Goal: Task Accomplishment & Management: Use online tool/utility

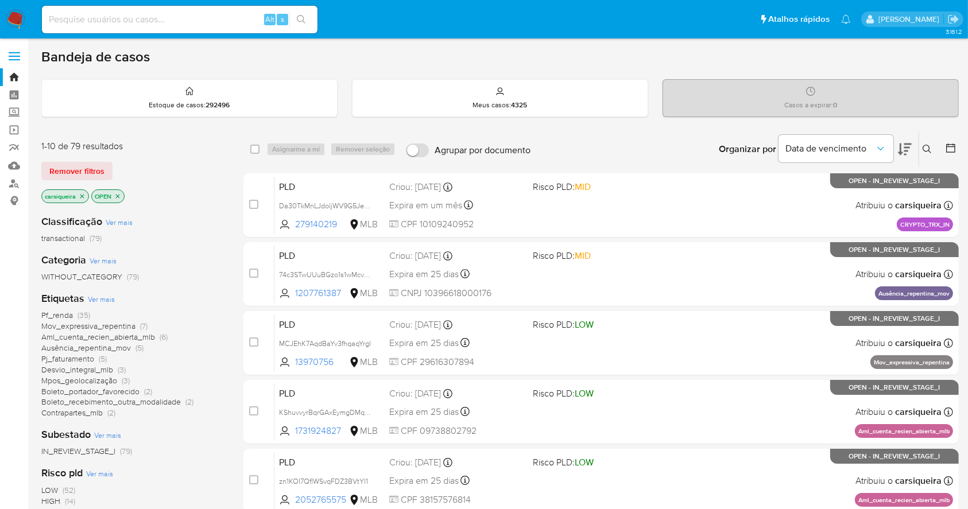
drag, startPoint x: 0, startPoint y: 0, endPoint x: 13, endPoint y: 12, distance: 17.9
click at [13, 12] on img at bounding box center [16, 20] width 20 height 20
click at [137, 11] on div "Alt s" at bounding box center [180, 20] width 276 height 28
click at [149, 21] on input at bounding box center [180, 19] width 276 height 15
paste input "537386492"
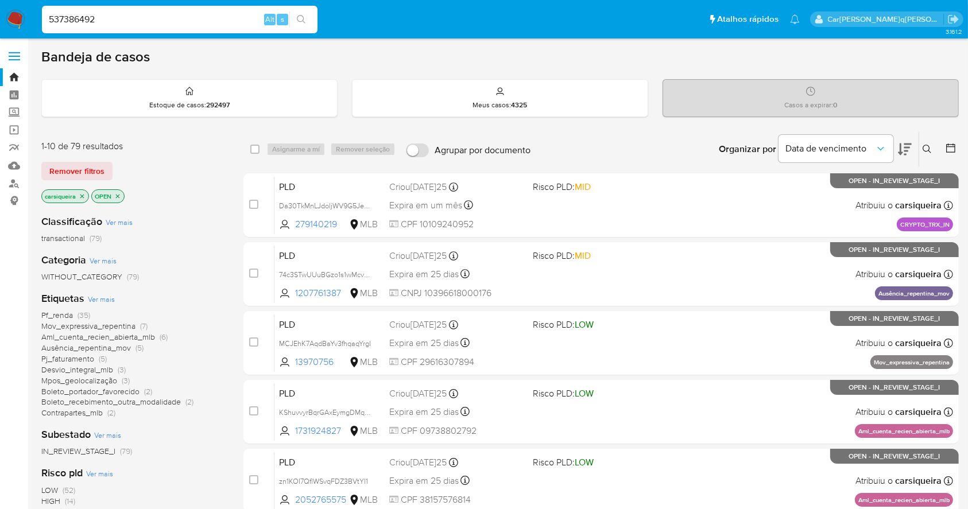
type input "537386492"
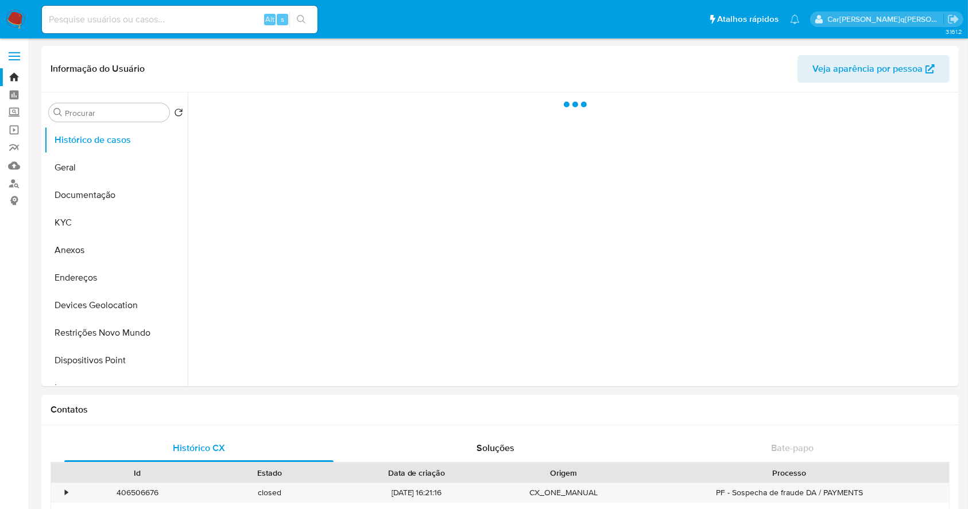
select select "10"
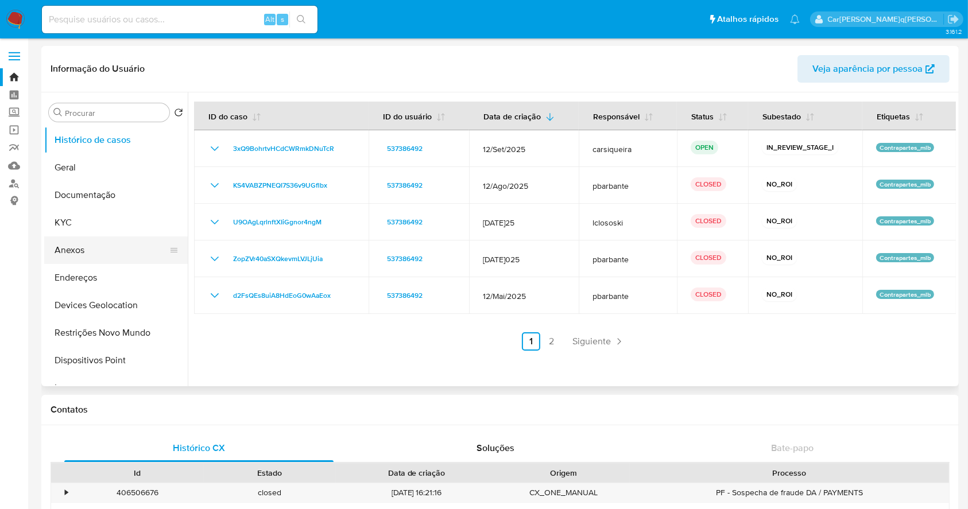
click at [107, 253] on button "Anexos" at bounding box center [111, 250] width 134 height 28
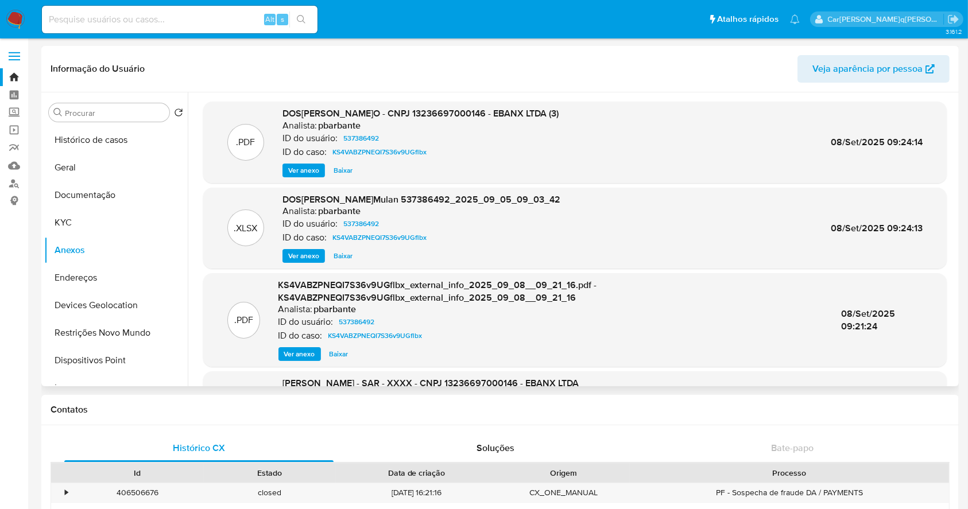
click at [308, 162] on div "DOSSIÊ ANÁLISE - DECLÃNIO - CNPJ 13236697000146 - EBANX LTDA (3) Analista: pba…" at bounding box center [420, 142] width 276 height 70
click at [311, 172] on span "Ver anexo" at bounding box center [303, 170] width 31 height 11
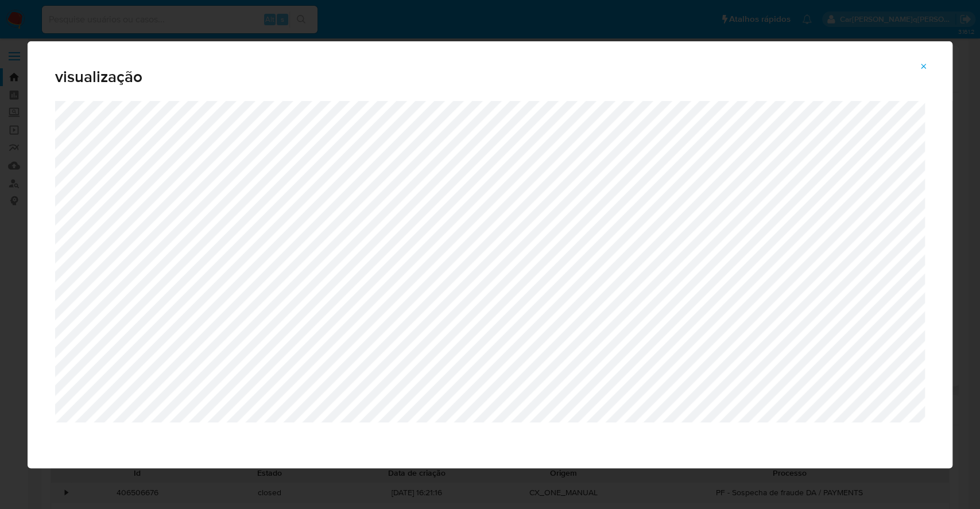
click at [922, 65] on icon "Attachment preview" at bounding box center [923, 66] width 5 height 5
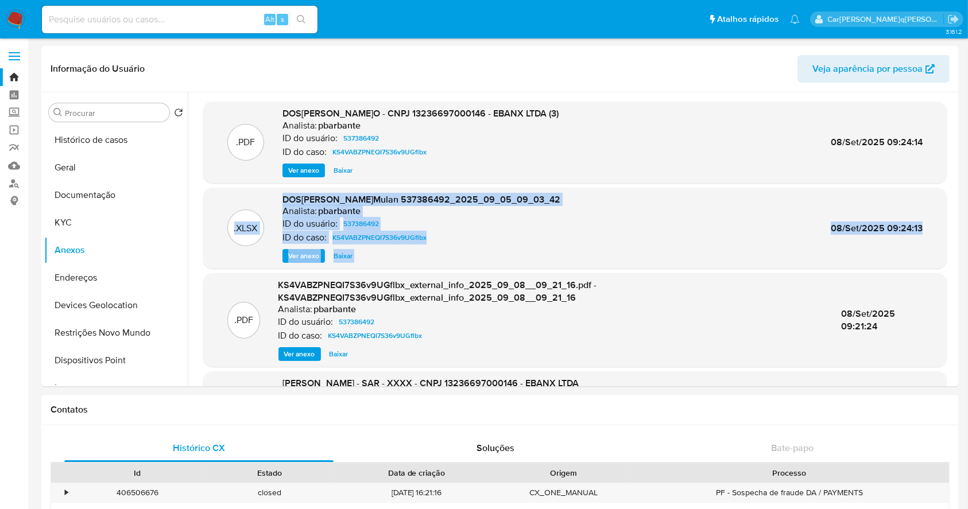
drag, startPoint x: 951, startPoint y: 140, endPoint x: 960, endPoint y: 209, distance: 69.5
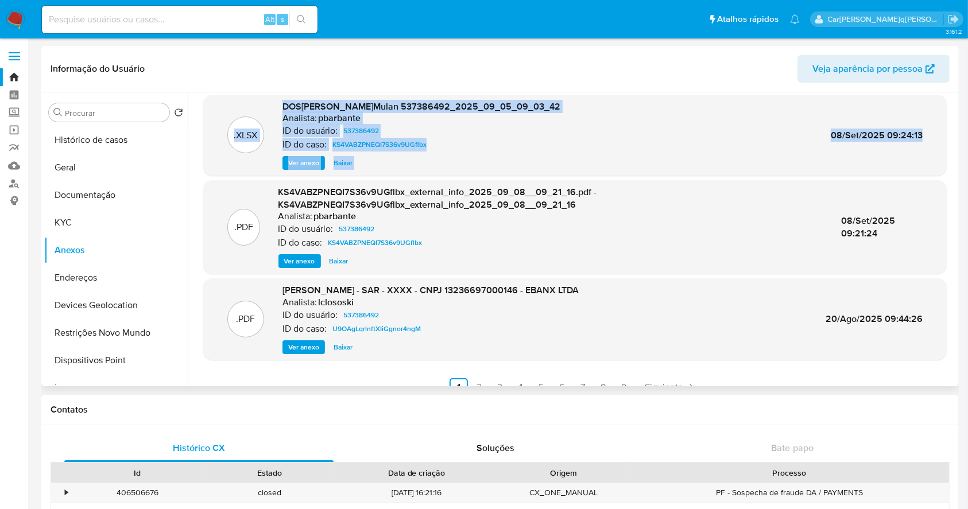
scroll to position [109, 0]
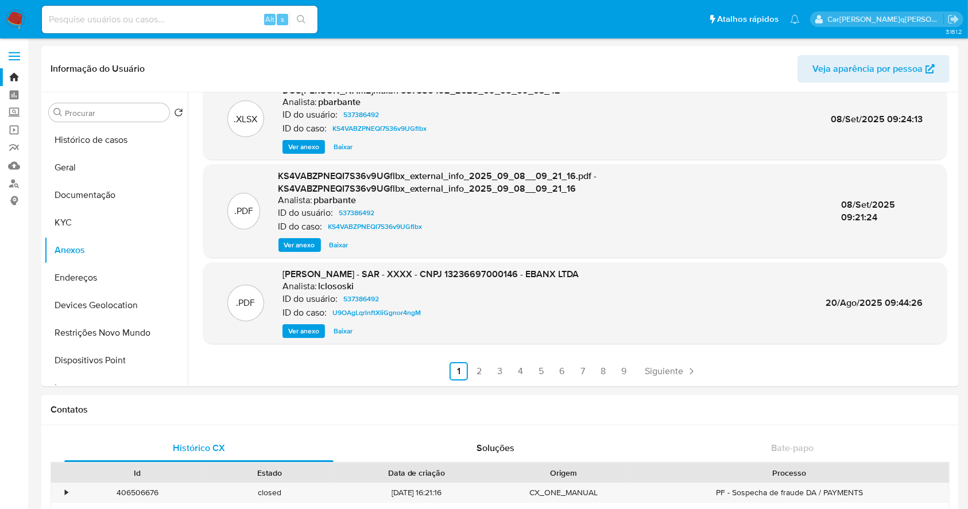
click at [309, 339] on div ".PDF DOSSIÊ ANÁLISE - SAR - XXXX - CNPJ 13236697000146 - EBANX LTDA Analista: l…" at bounding box center [574, 303] width 743 height 82
click at [302, 329] on span "Ver anexo" at bounding box center [303, 330] width 31 height 11
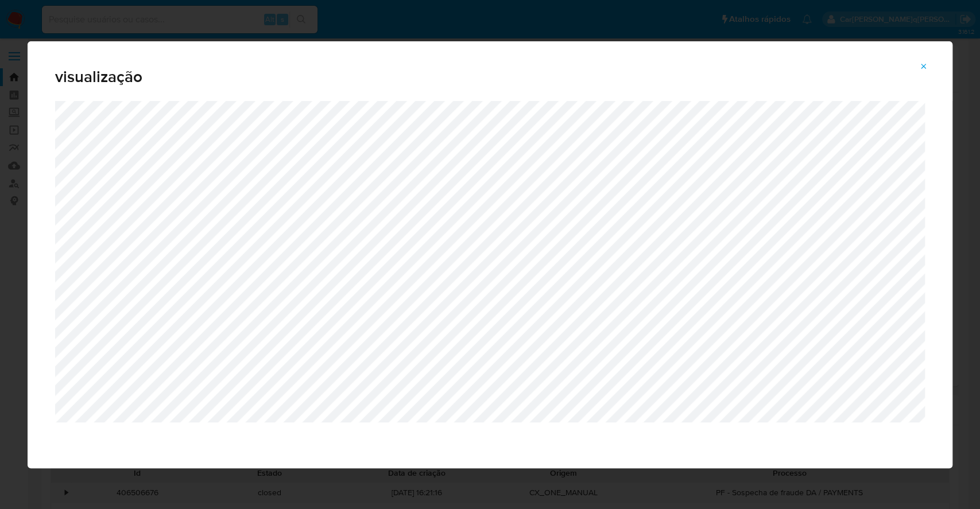
click at [925, 66] on icon "Attachment preview" at bounding box center [923, 66] width 9 height 9
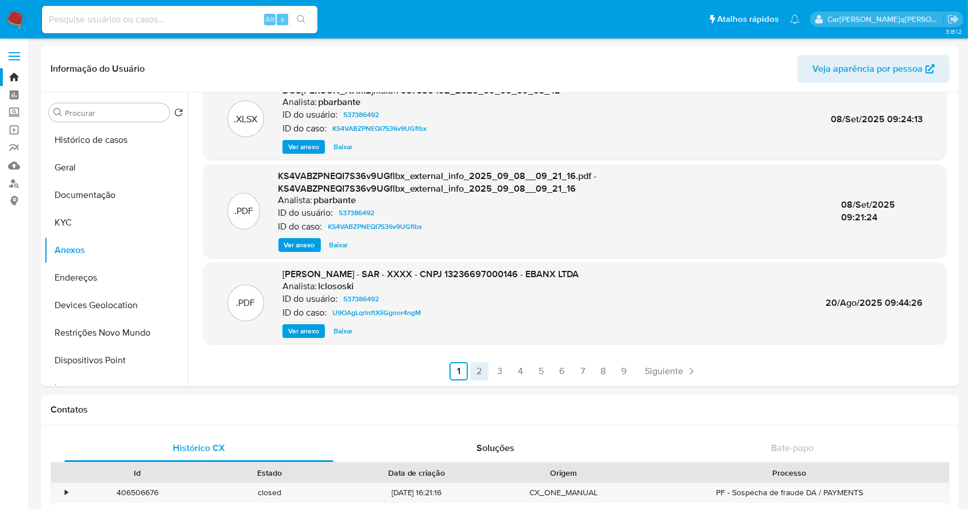
click at [478, 374] on link "2" at bounding box center [479, 371] width 18 height 18
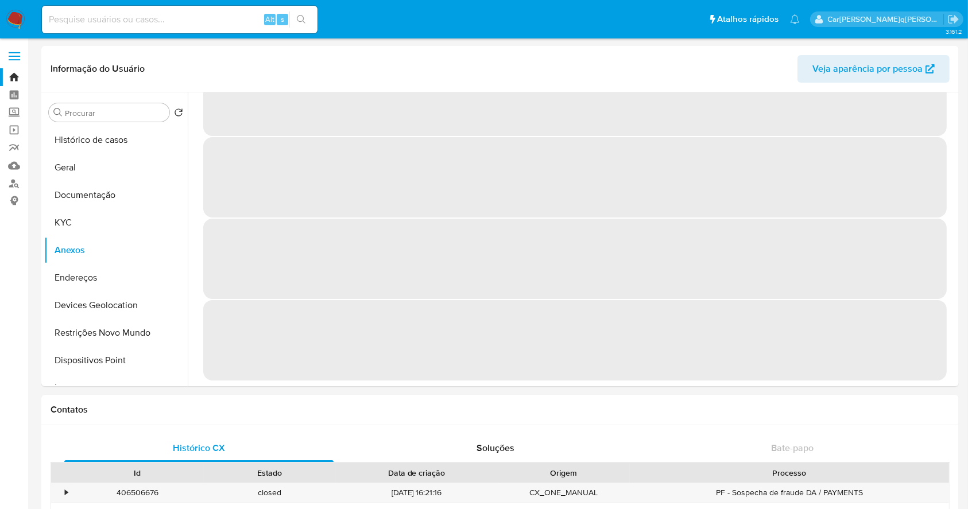
scroll to position [0, 0]
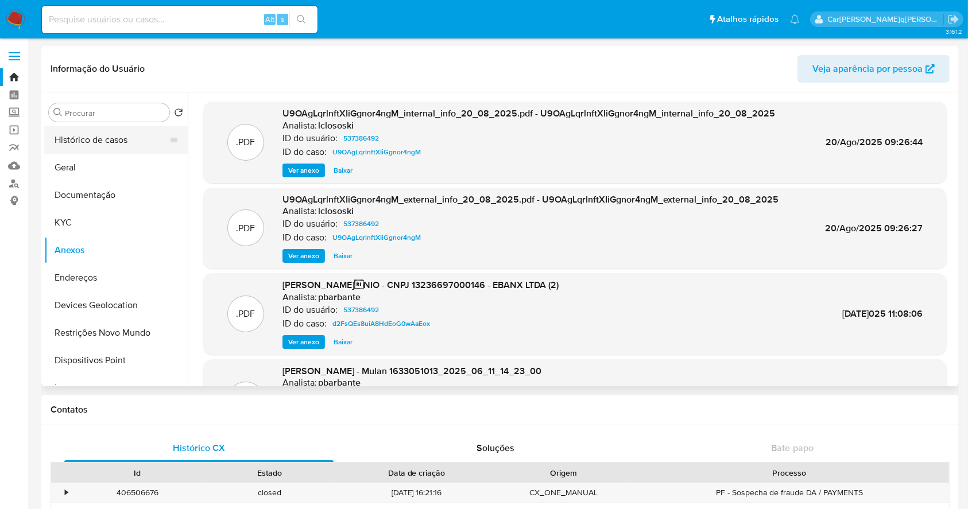
click at [98, 126] on button "Histórico de casos" at bounding box center [111, 140] width 134 height 28
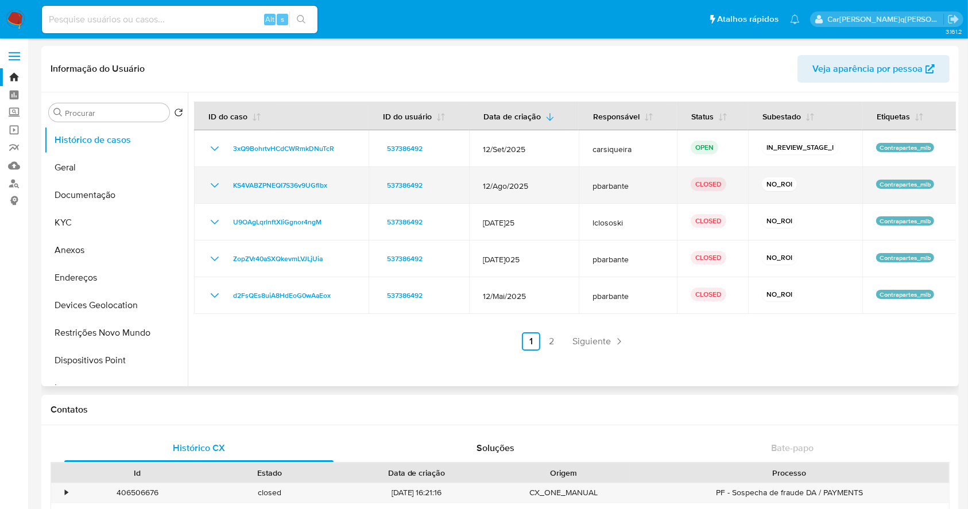
click at [210, 185] on icon "Mostrar/Ocultar" at bounding box center [215, 186] width 14 height 14
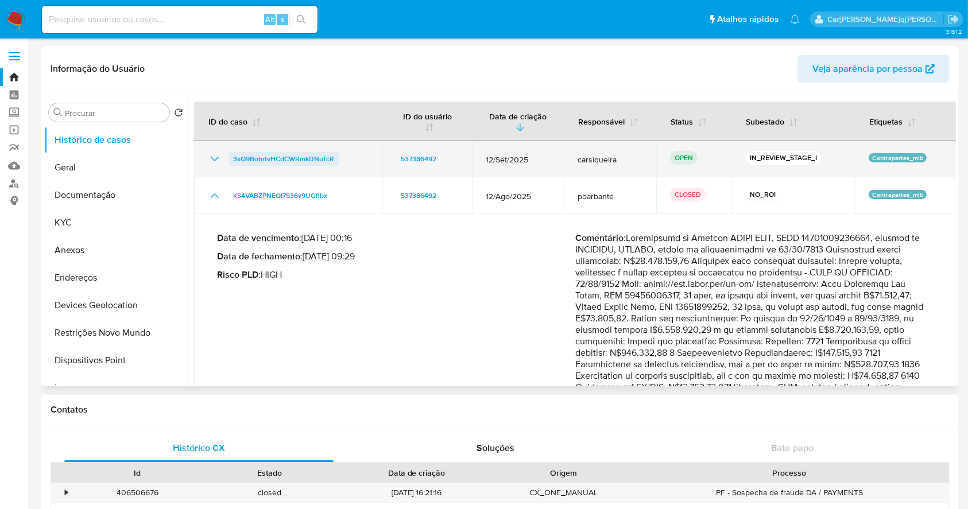
click at [302, 160] on span "3xQ9BohrtvHCdCWRmkDNuTcR" at bounding box center [283, 159] width 101 height 14
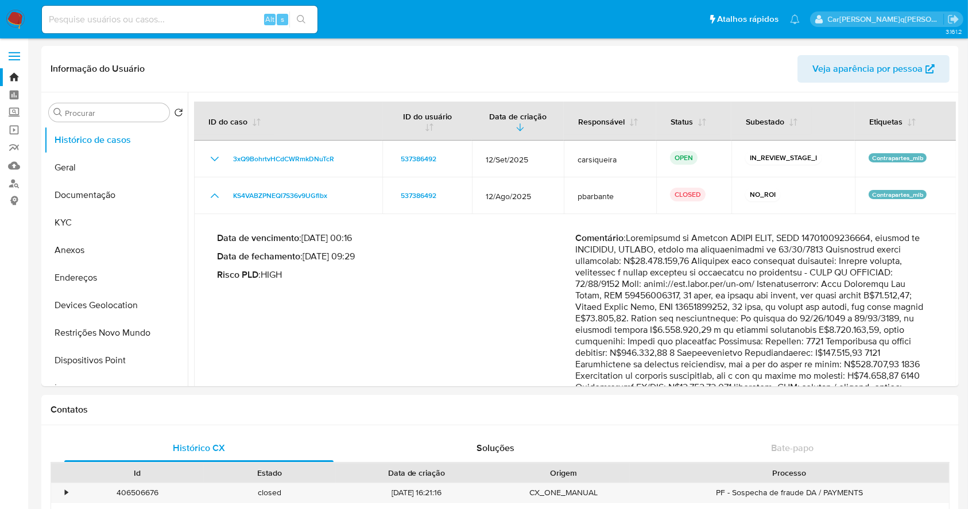
click at [11, 20] on img at bounding box center [16, 20] width 20 height 20
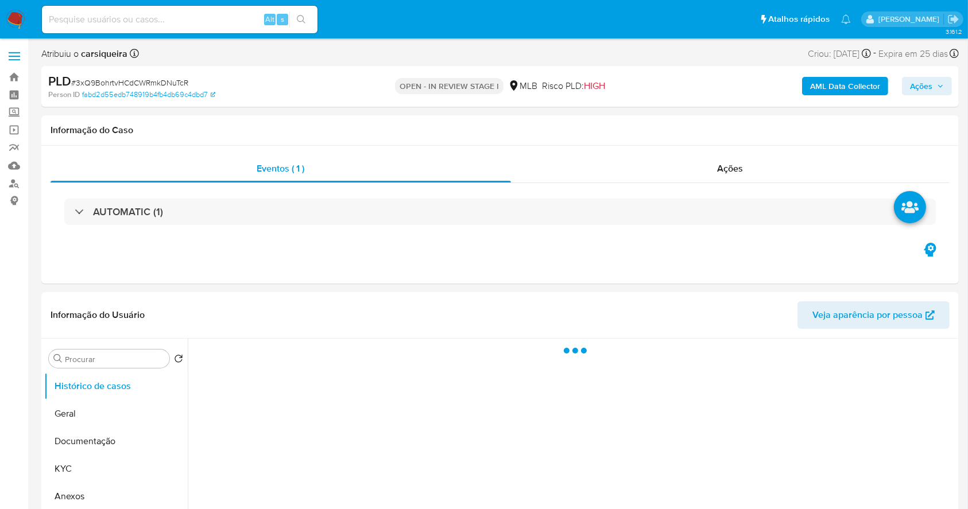
select select "10"
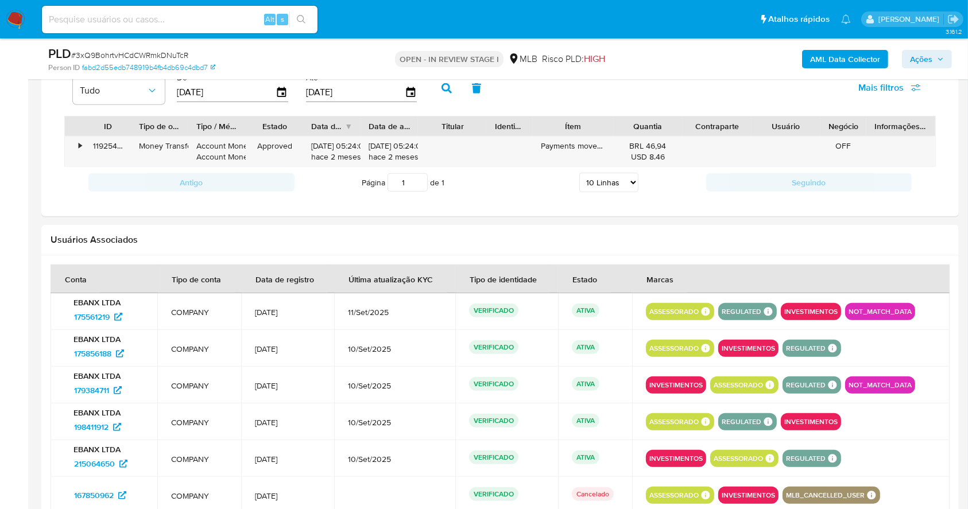
scroll to position [851, 0]
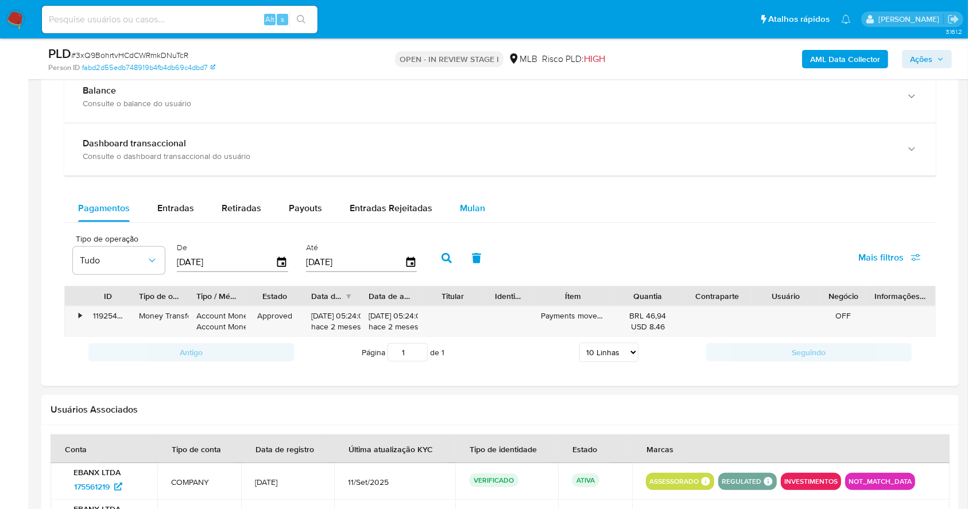
click at [476, 205] on span "Mulan" at bounding box center [472, 207] width 25 height 13
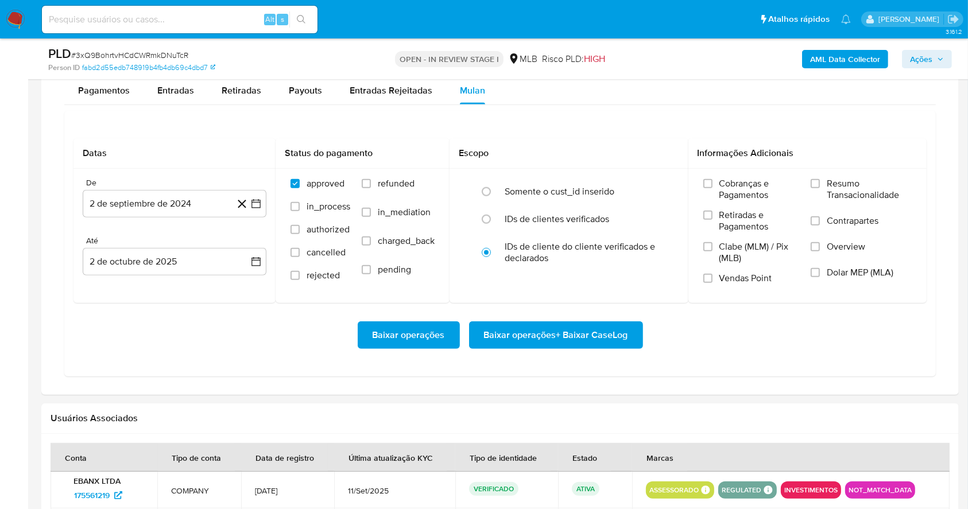
scroll to position [1021, 0]
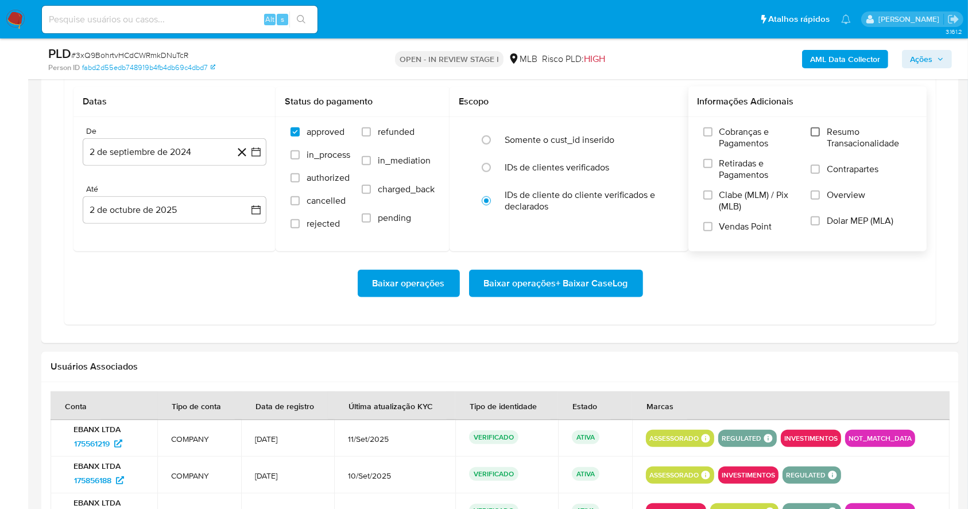
click at [820, 128] on input "Resumo Transacionalidade" at bounding box center [814, 131] width 9 height 9
click at [711, 229] on input "Vendas Point" at bounding box center [707, 226] width 9 height 9
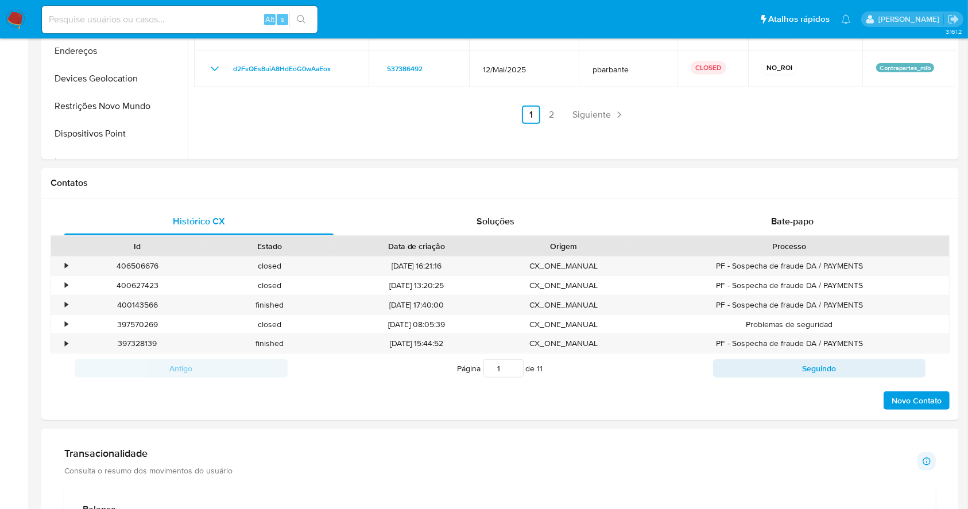
scroll to position [0, 0]
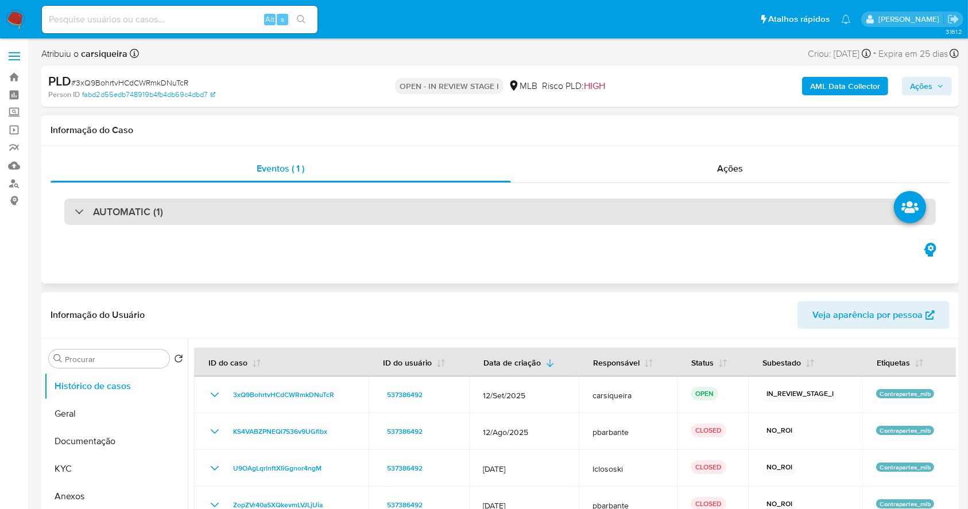
click at [211, 211] on div "AUTOMATIC (1)" at bounding box center [499, 212] width 871 height 26
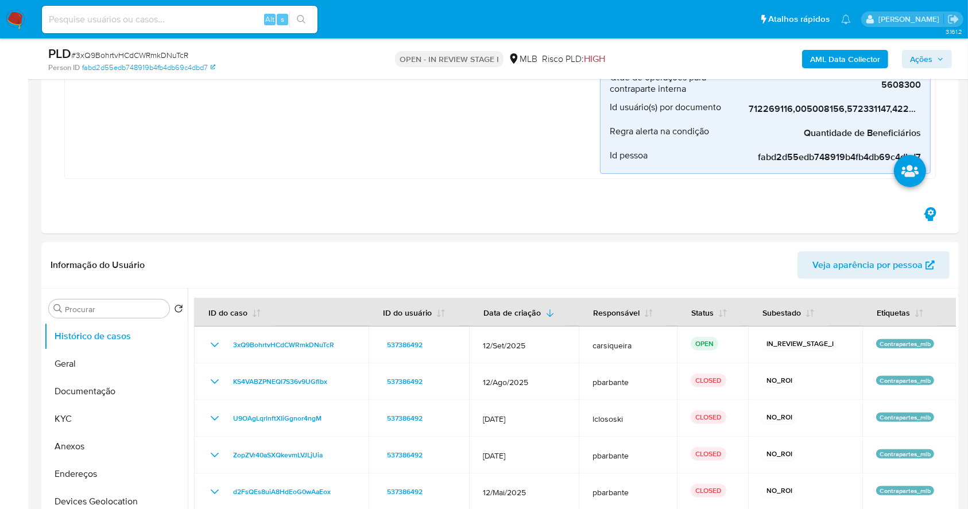
scroll to position [317, 0]
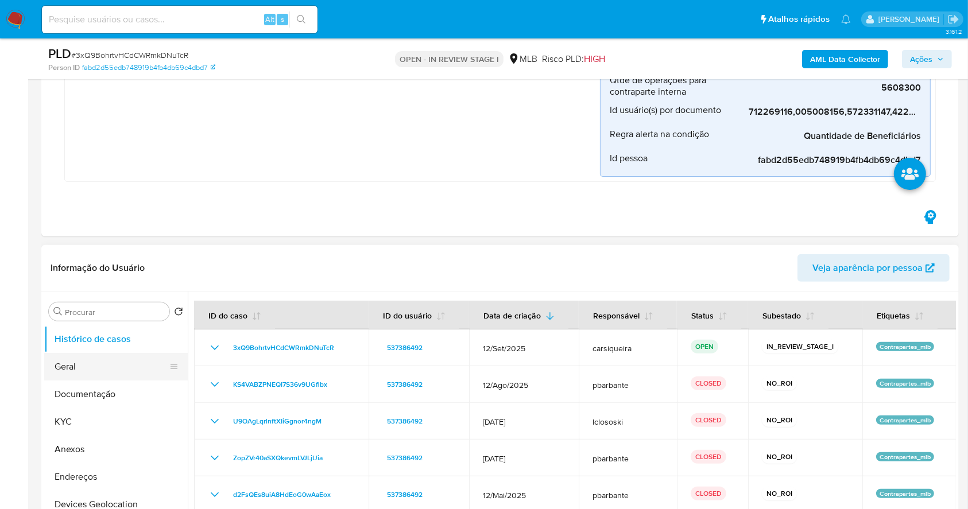
click at [127, 367] on button "Geral" at bounding box center [111, 367] width 134 height 28
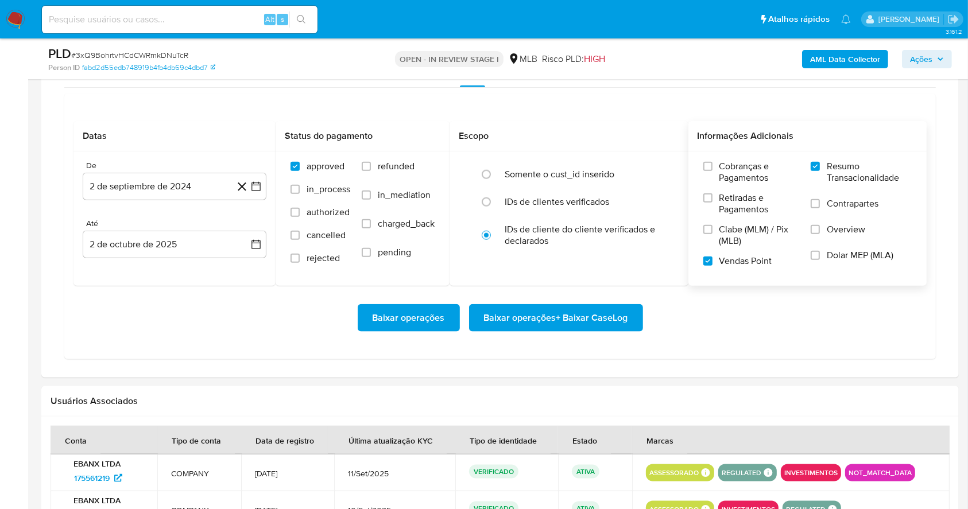
scroll to position [1313, 0]
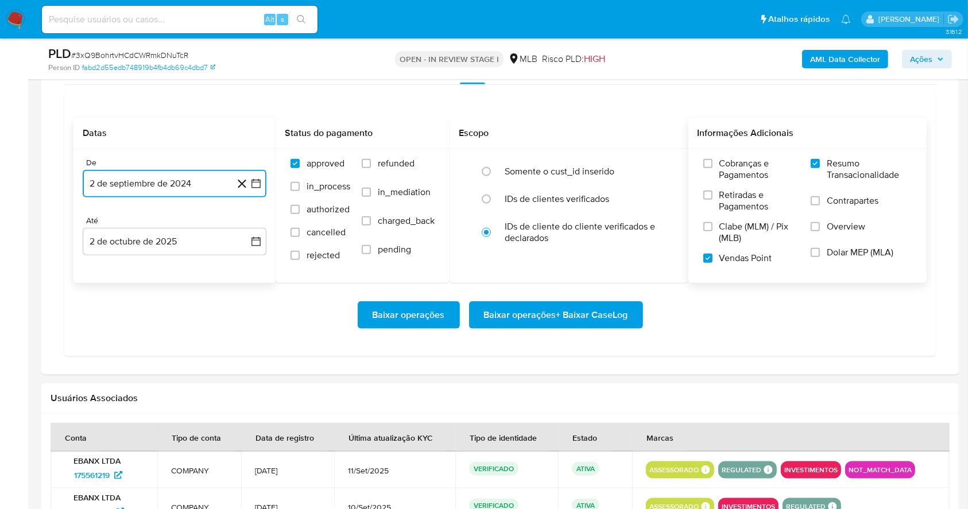
click at [257, 181] on icon "button" at bounding box center [255, 183] width 9 height 9
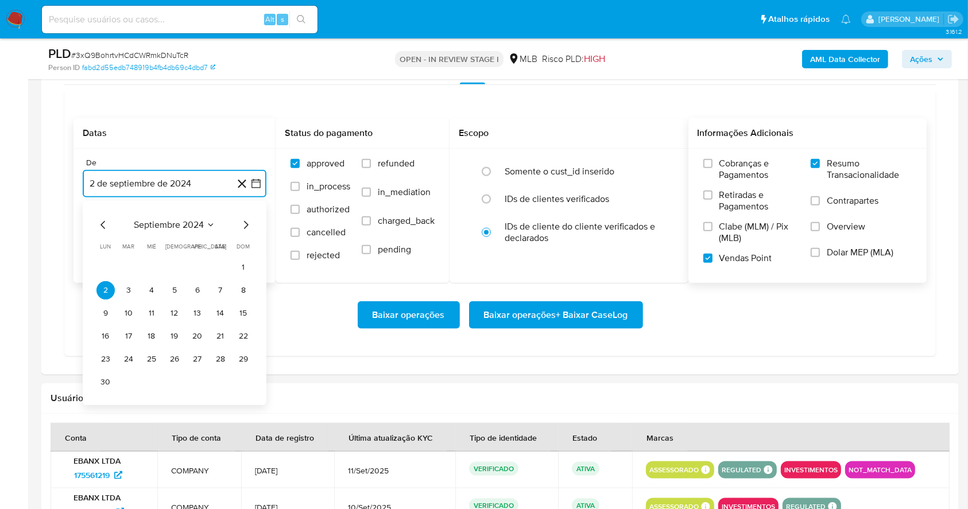
click at [246, 221] on icon "Mes siguiente" at bounding box center [246, 225] width 14 height 14
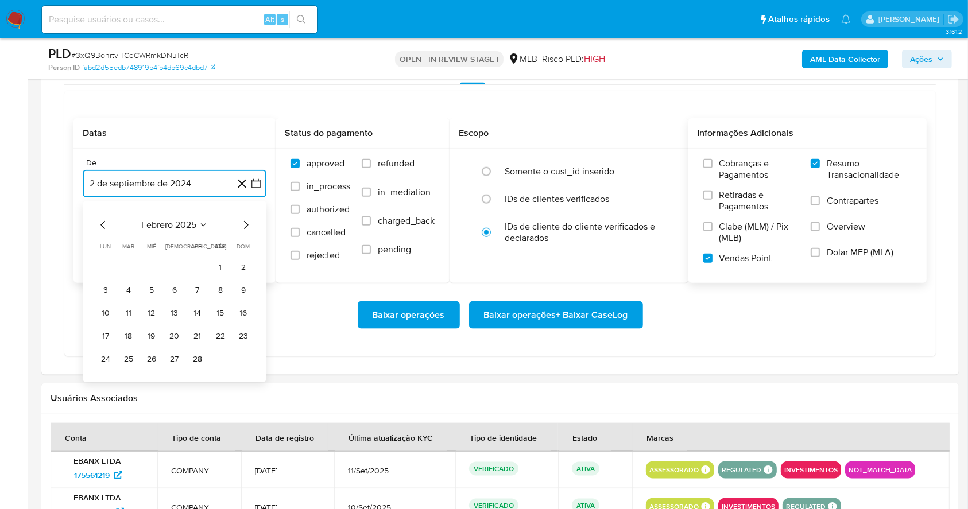
click at [246, 221] on icon "Mes siguiente" at bounding box center [246, 225] width 14 height 14
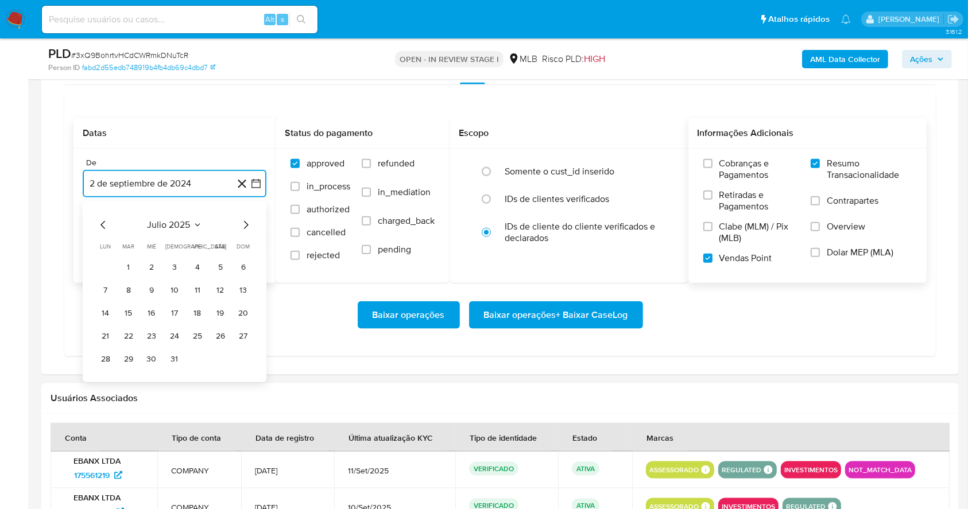
click at [246, 221] on icon "Mes siguiente" at bounding box center [246, 225] width 14 height 14
click at [104, 225] on icon "Mes anterior" at bounding box center [103, 225] width 14 height 14
click at [198, 264] on button "1" at bounding box center [197, 267] width 18 height 18
click at [226, 240] on button "2 de octubre de 2025" at bounding box center [175, 242] width 184 height 28
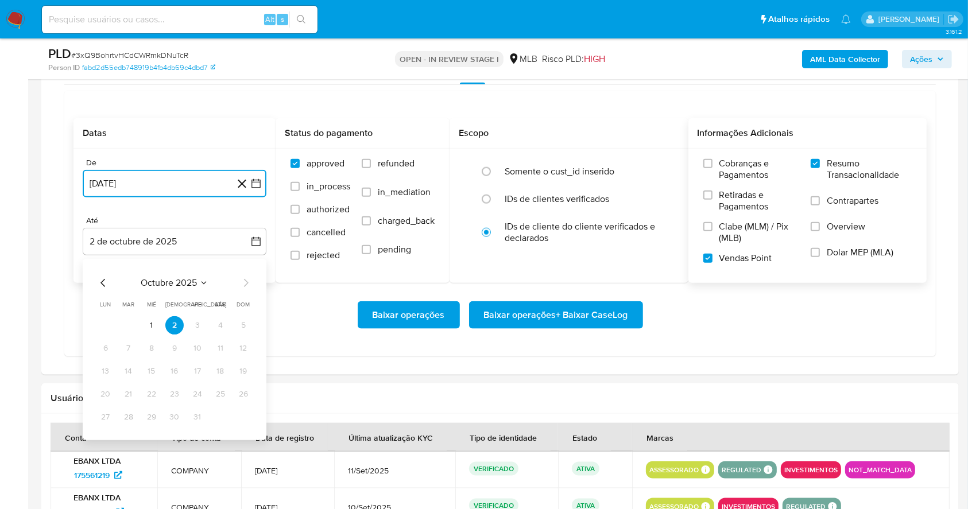
click at [97, 282] on icon "Mes anterior" at bounding box center [103, 283] width 14 height 14
click at [104, 371] on button "15" at bounding box center [105, 371] width 18 height 18
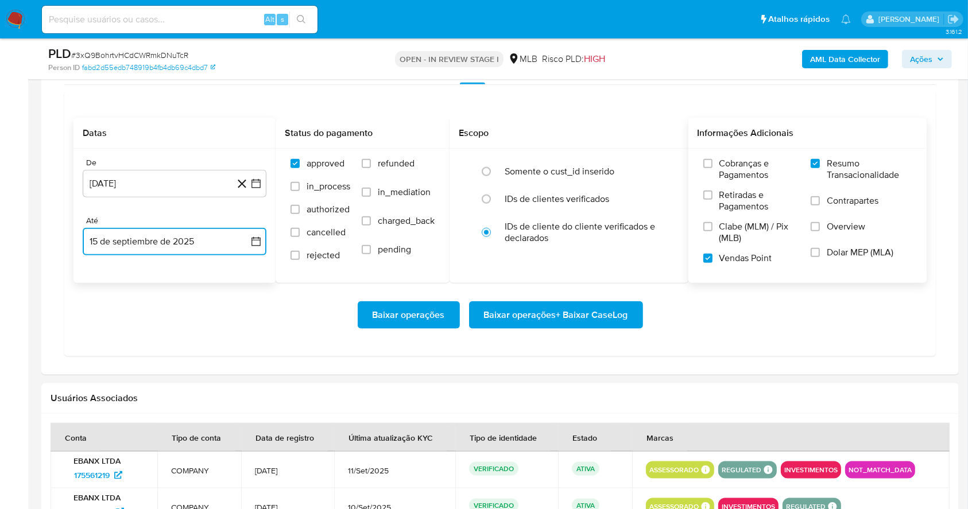
click at [232, 237] on button "15 de septiembre de 2025" at bounding box center [175, 242] width 184 height 28
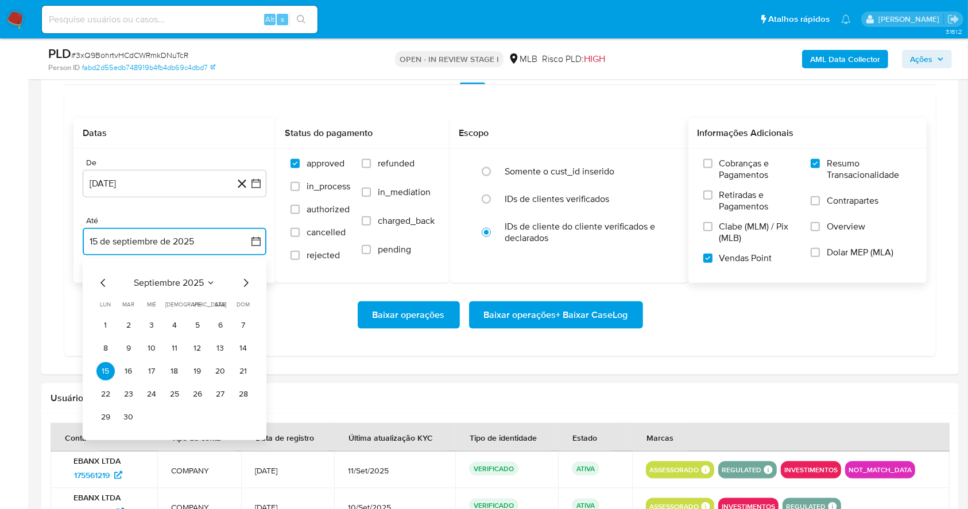
click at [104, 285] on icon "Mes anterior" at bounding box center [103, 283] width 14 height 14
click at [196, 372] on button "15" at bounding box center [197, 371] width 18 height 18
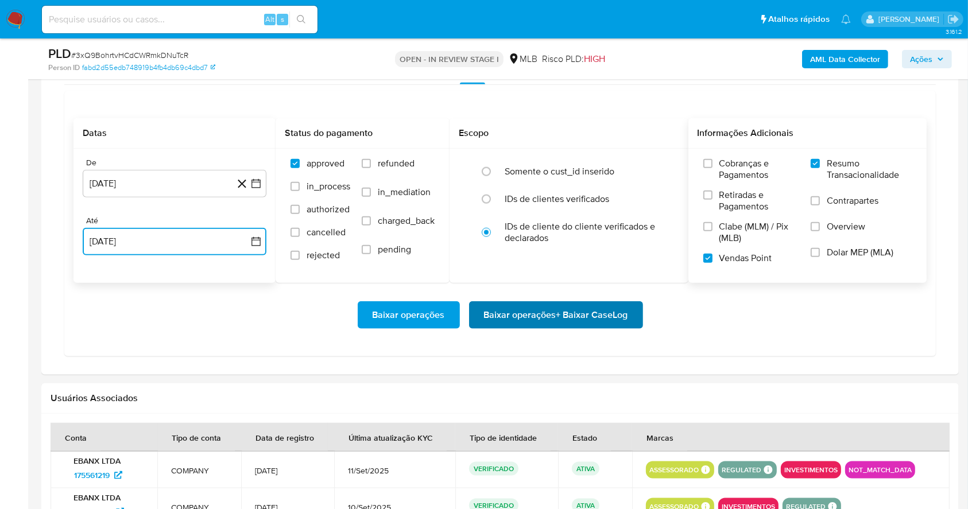
click at [571, 319] on span "Baixar operações + Baixar CaseLog" at bounding box center [556, 314] width 144 height 25
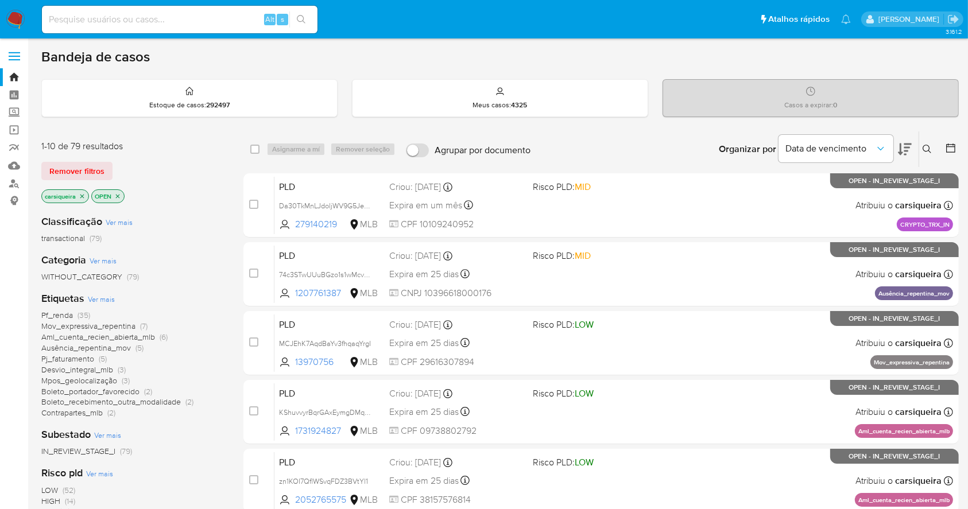
drag, startPoint x: 121, startPoint y: 12, endPoint x: 108, endPoint y: 8, distance: 13.3
click at [121, 12] on input at bounding box center [180, 19] width 276 height 15
paste input "7hcEC4j7k5HvLopBksw0eKOM"
type input "7hcEC4j7k5HvLopBksw0eKOM"
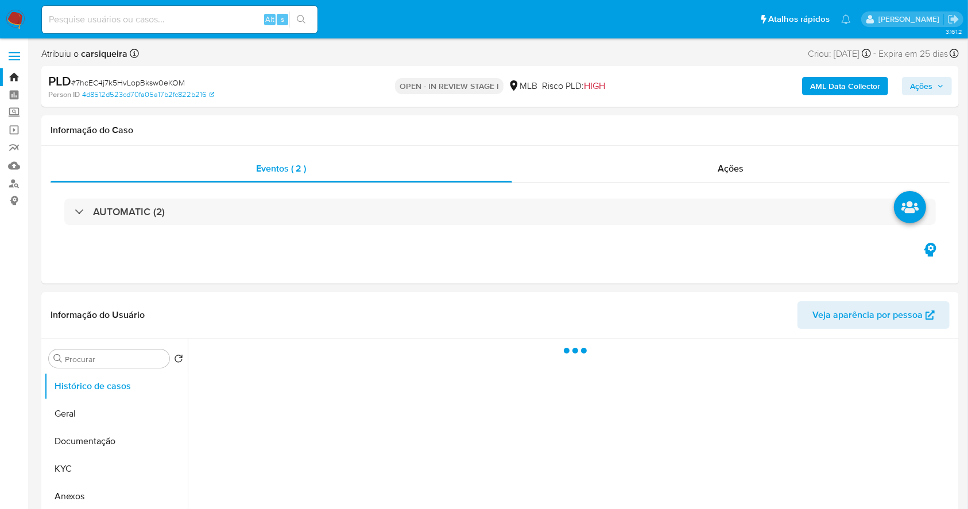
select select "10"
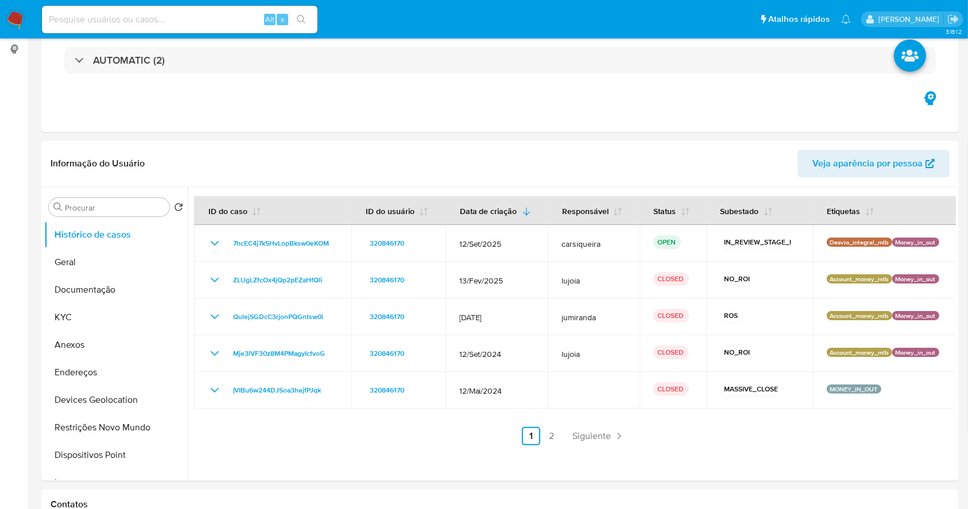
scroll to position [153, 0]
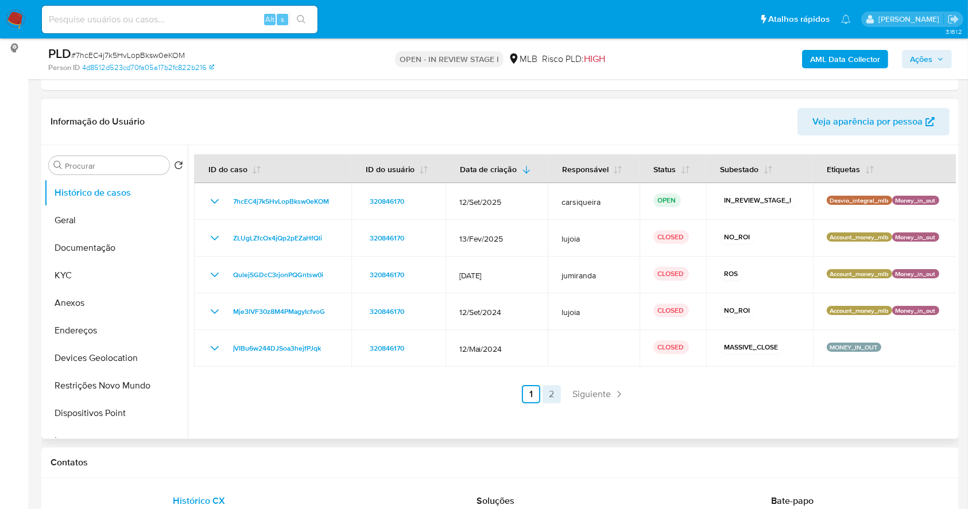
click at [545, 393] on link "2" at bounding box center [551, 394] width 18 height 18
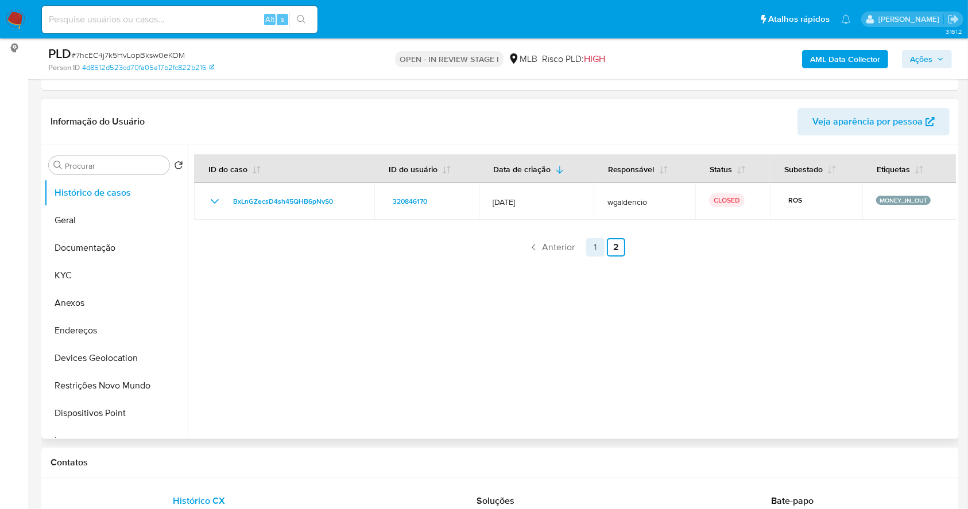
click at [592, 246] on link "1" at bounding box center [595, 247] width 18 height 18
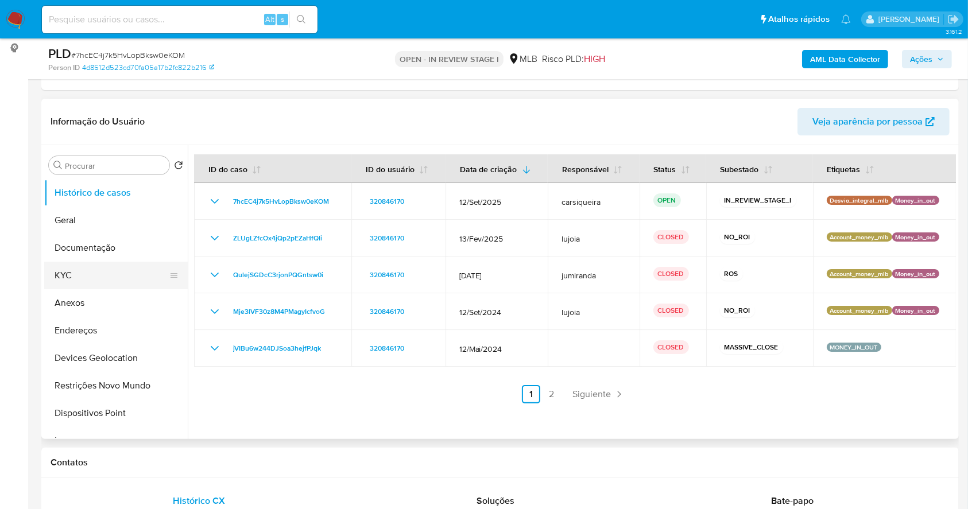
click at [87, 268] on button "KYC" at bounding box center [111, 276] width 134 height 28
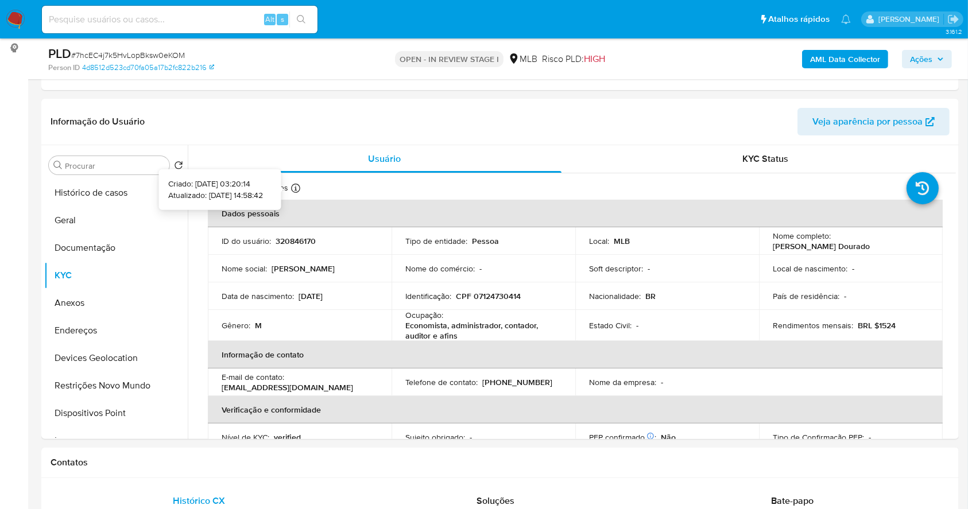
click at [262, 192] on p "Atualizado: 21/05/2025 14:58:42" at bounding box center [215, 194] width 95 height 11
click at [228, 196] on p "Atualizado: 21/05/2025 14:58:42" at bounding box center [215, 194] width 95 height 11
click at [92, 239] on button "Documentação" at bounding box center [111, 248] width 134 height 28
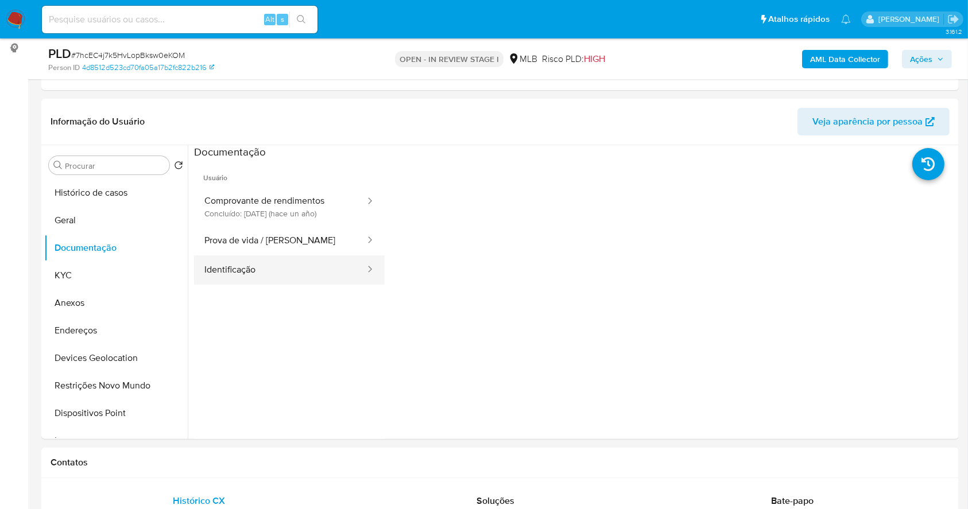
click at [281, 257] on button "Identificação" at bounding box center [280, 269] width 172 height 29
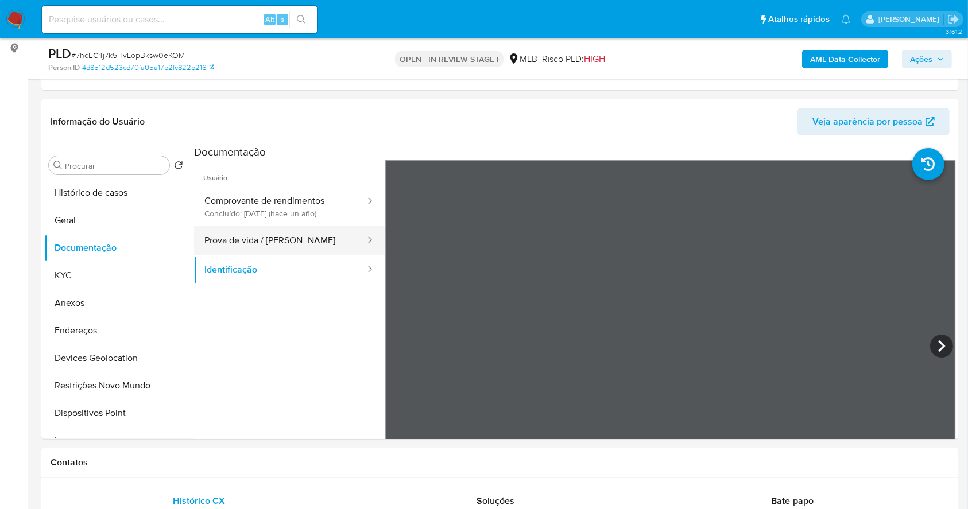
click at [276, 243] on button "Prova de vida / Selfie" at bounding box center [280, 240] width 172 height 29
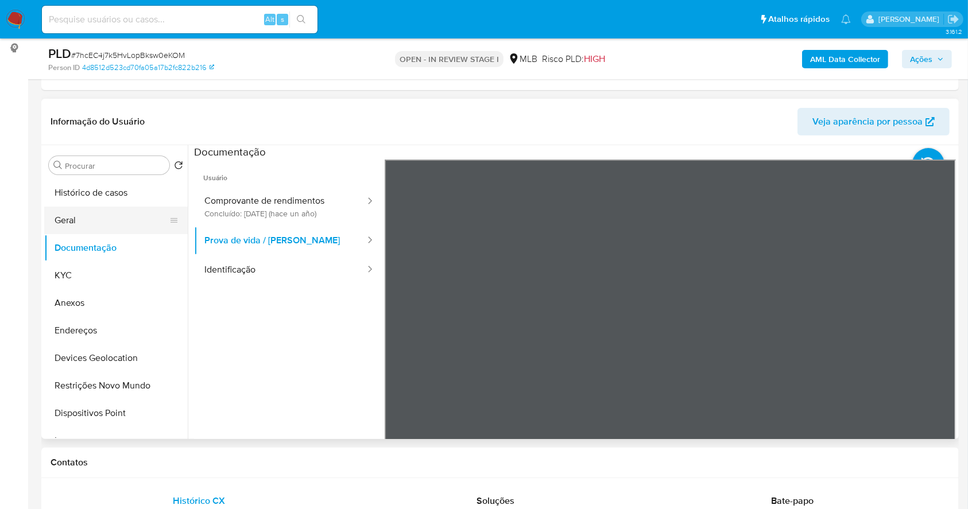
click at [83, 224] on button "Geral" at bounding box center [111, 221] width 134 height 28
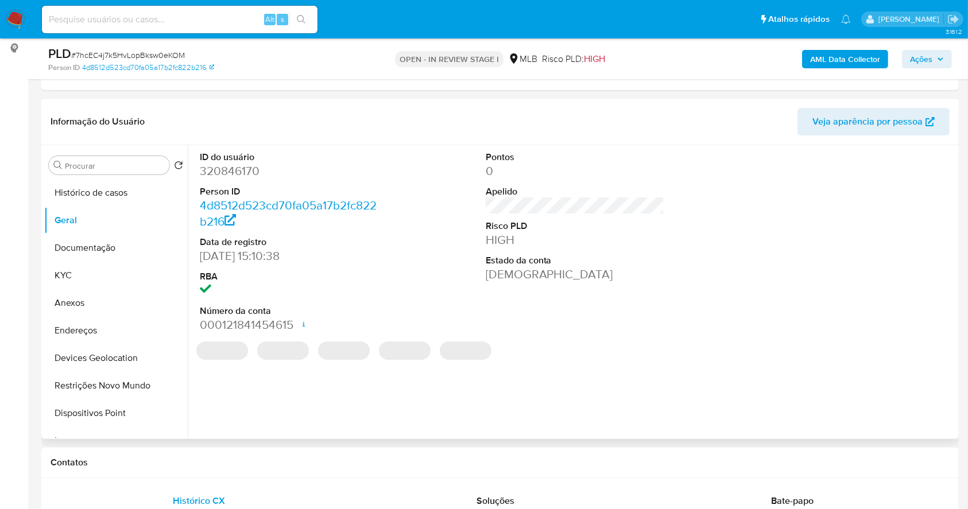
click at [217, 177] on dd "320846170" at bounding box center [289, 171] width 179 height 16
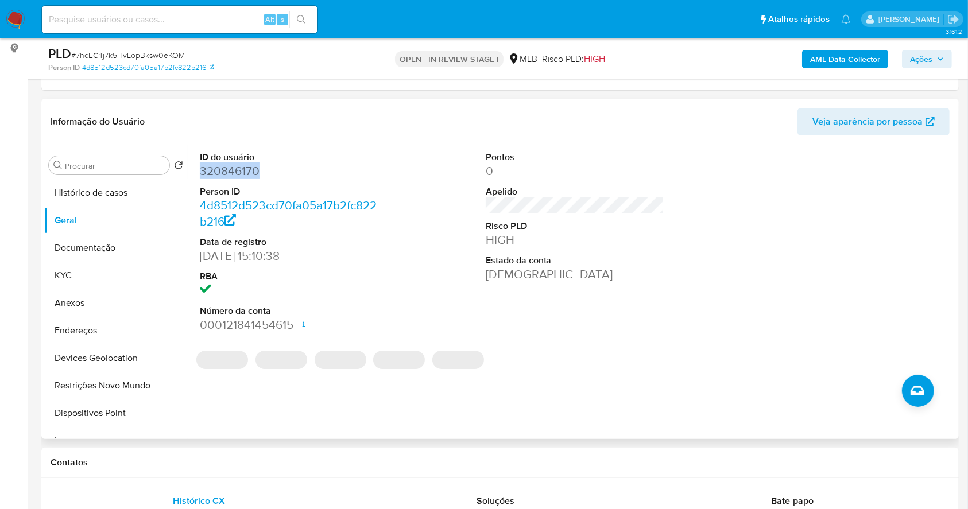
click at [216, 177] on dd "320846170" at bounding box center [289, 171] width 179 height 16
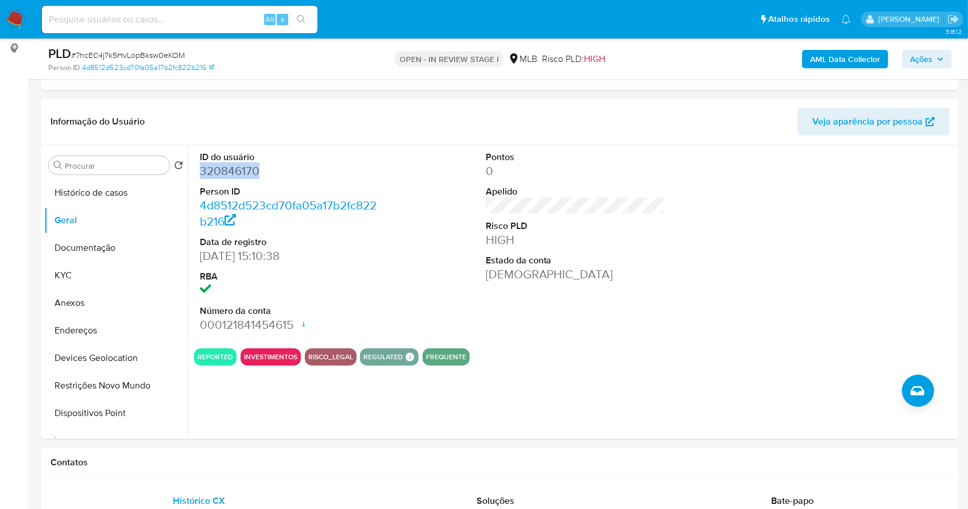
copy dd "320846170"
click at [81, 238] on button "Documentação" at bounding box center [111, 248] width 134 height 28
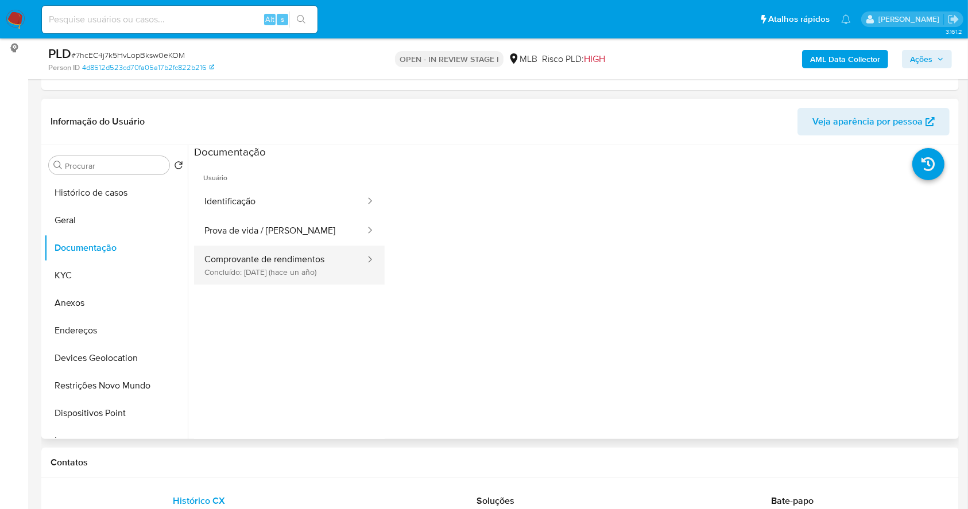
click at [220, 258] on button "Comprovante de rendimentos Concluído: 17/04/2024 (hace un año)" at bounding box center [280, 265] width 172 height 39
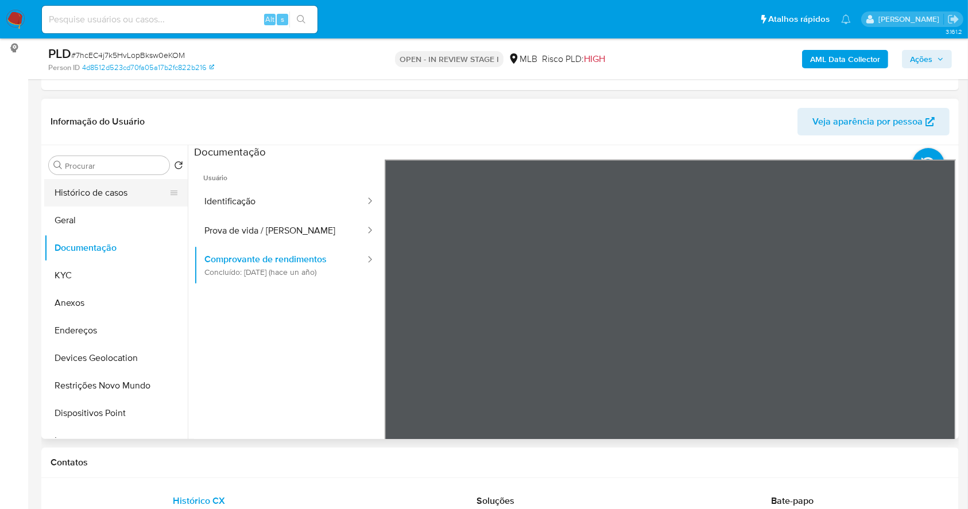
click at [80, 196] on button "Histórico de casos" at bounding box center [111, 193] width 134 height 28
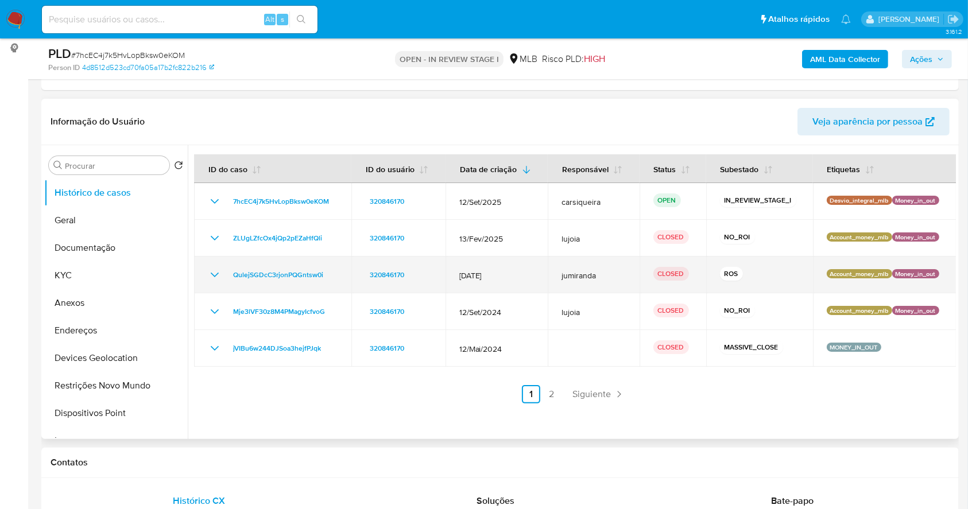
click at [211, 274] on icon "Mostrar/Ocultar" at bounding box center [215, 275] width 14 height 14
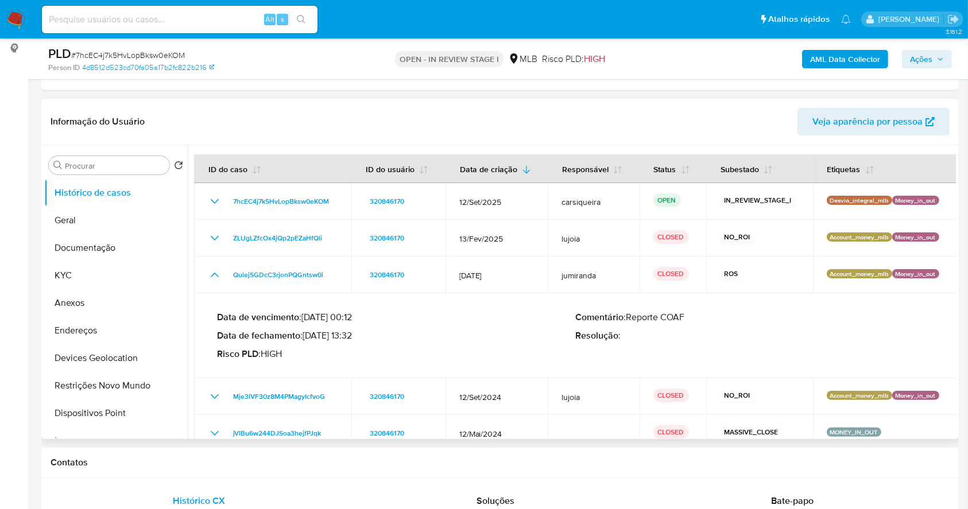
drag, startPoint x: 307, startPoint y: 332, endPoint x: 354, endPoint y: 342, distance: 47.4
click at [354, 342] on div "Data de vencimento : 26/02/2025 00:12 Data de fechamento : 13/02/2025 13:32 Ris…" at bounding box center [396, 336] width 358 height 48
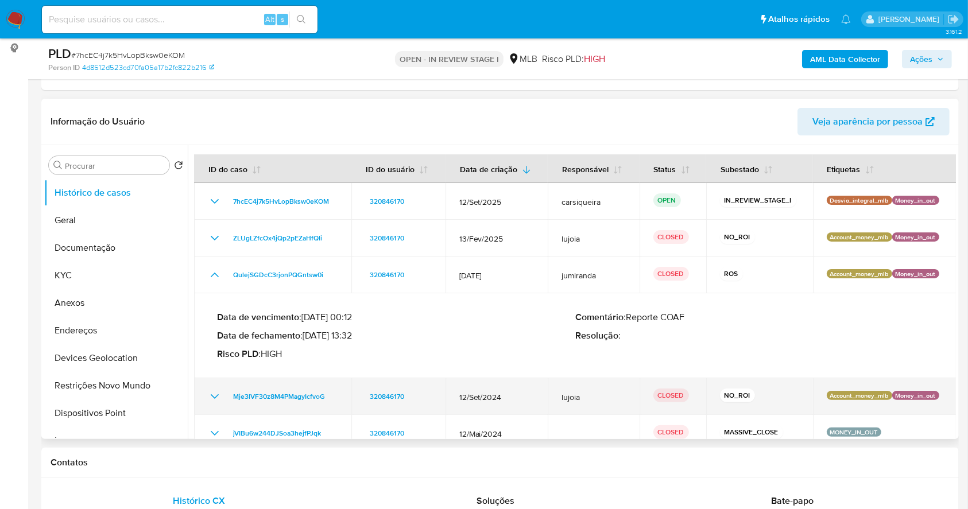
scroll to position [55, 0]
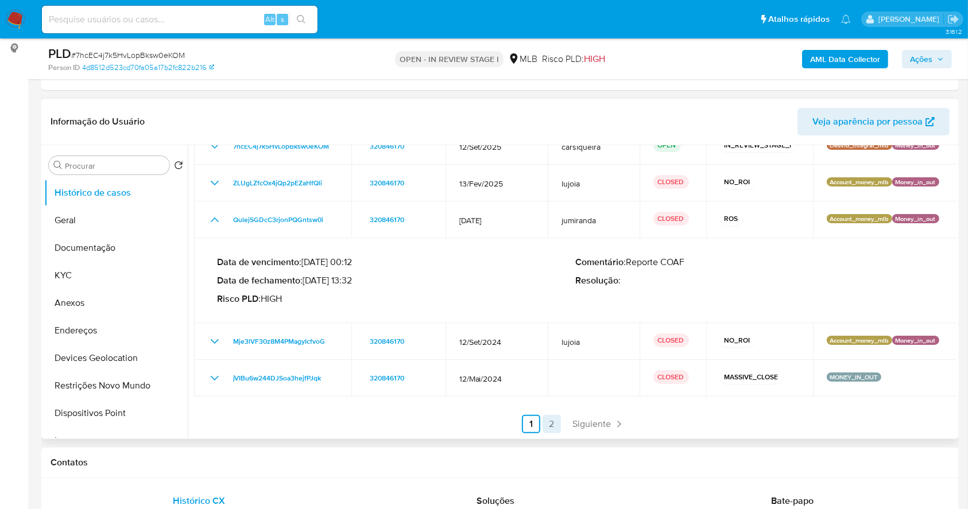
click at [548, 418] on link "2" at bounding box center [551, 424] width 18 height 18
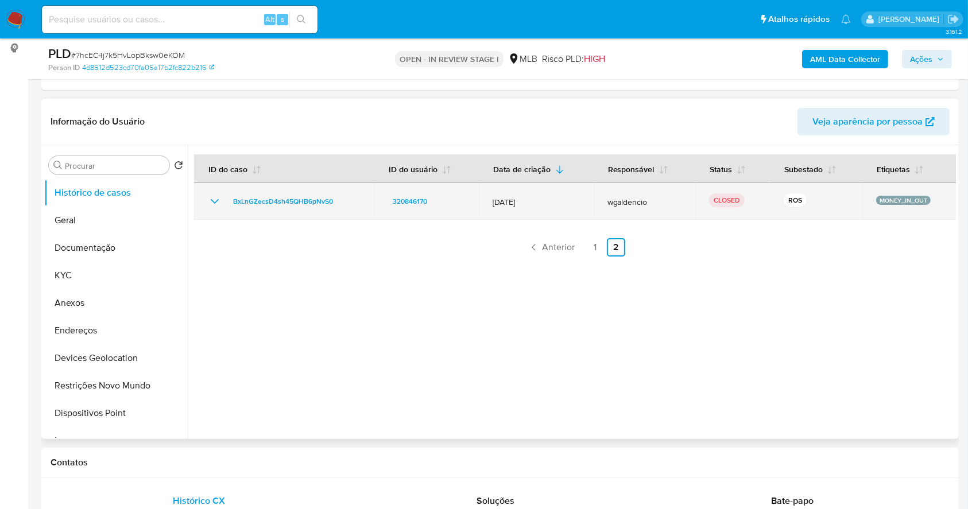
click at [207, 201] on td "BxLnGZecsD4sh45QHB6pNvS0" at bounding box center [284, 201] width 180 height 37
click at [213, 200] on icon "Mostrar/Ocultar" at bounding box center [215, 202] width 14 height 14
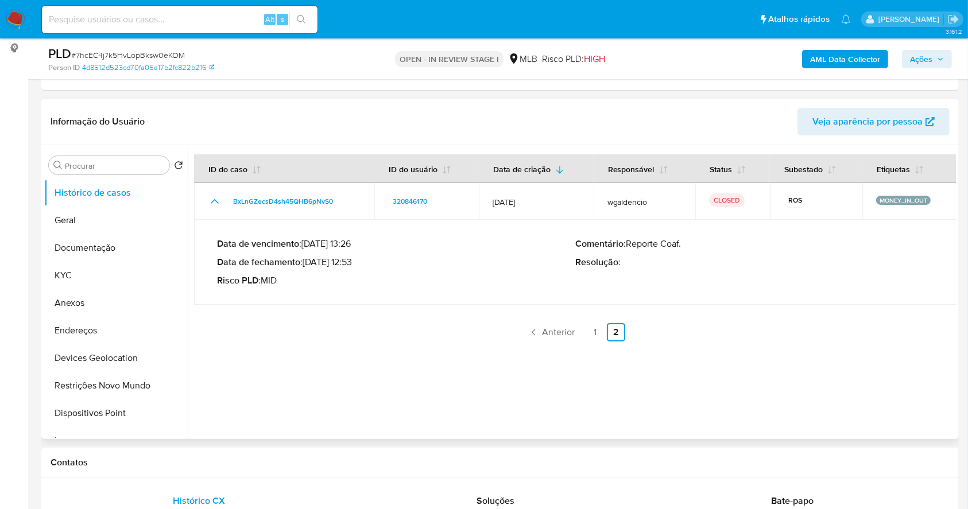
drag, startPoint x: 307, startPoint y: 262, endPoint x: 356, endPoint y: 262, distance: 49.4
click at [356, 262] on p "Data de fechamento : 25/04/2024 12:53" at bounding box center [396, 262] width 358 height 11
click at [598, 332] on link "1" at bounding box center [595, 332] width 18 height 18
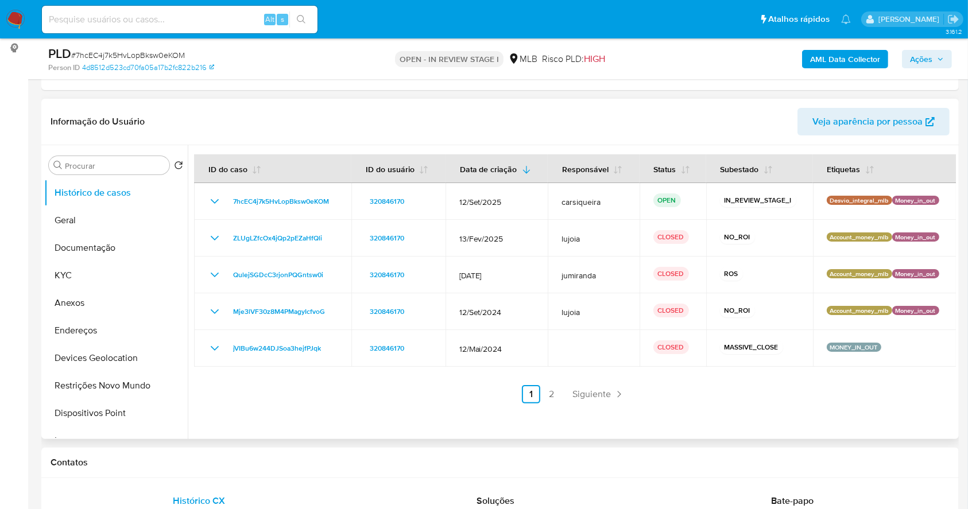
click at [850, 54] on b "AML Data Collector" at bounding box center [845, 59] width 70 height 18
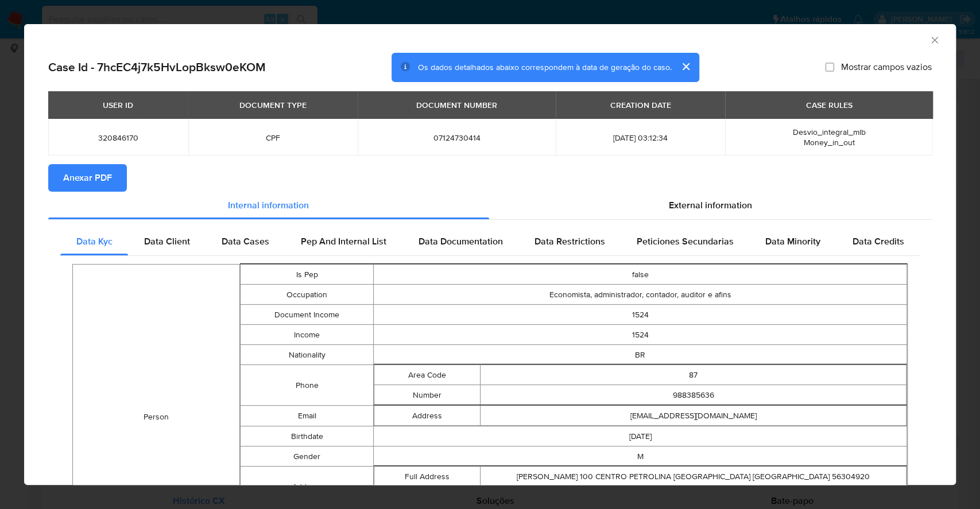
click at [101, 181] on span "Anexar PDF" at bounding box center [87, 177] width 49 height 25
click at [0, 239] on div "AML Data Collector Case Id - 7hcEC4j7k5HvLopBksw0eKOM Os dados detalhados abaix…" at bounding box center [490, 254] width 980 height 509
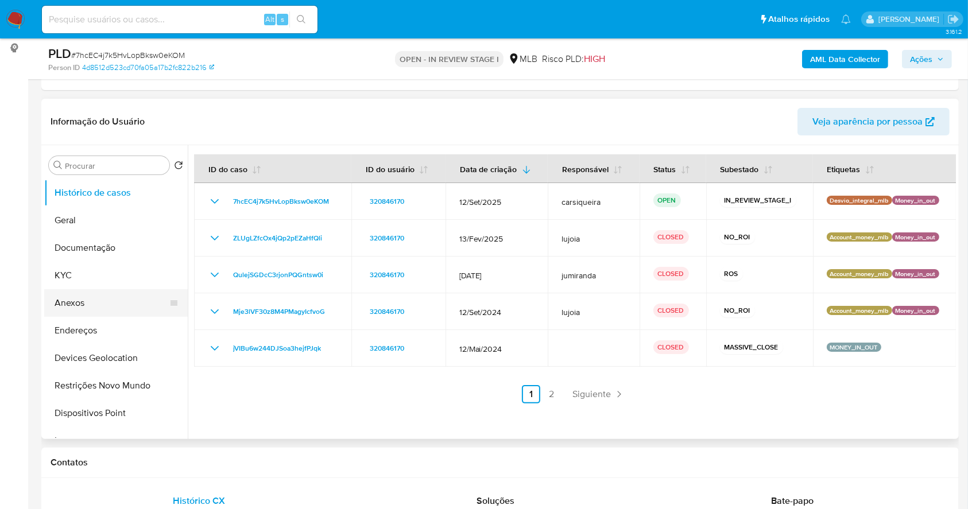
click at [84, 309] on button "Anexos" at bounding box center [111, 303] width 134 height 28
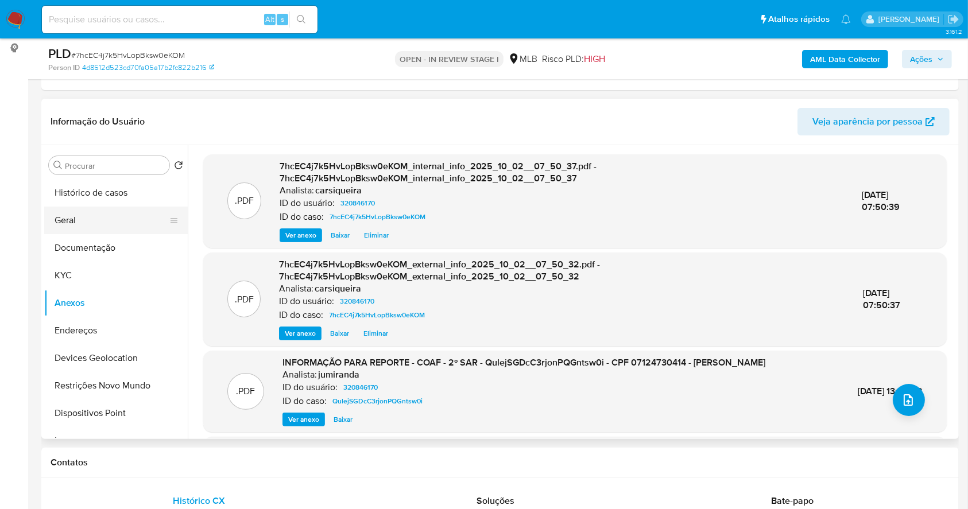
click at [91, 222] on button "Geral" at bounding box center [111, 221] width 134 height 28
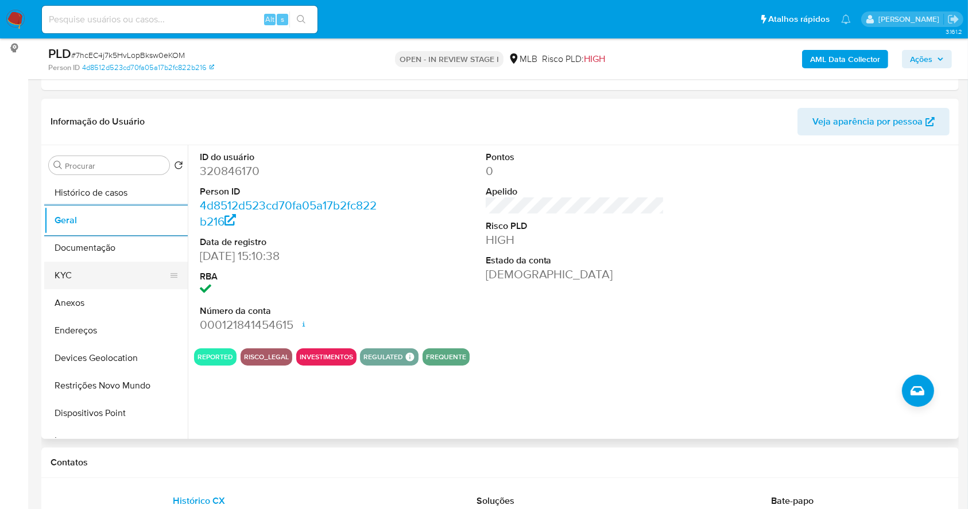
drag, startPoint x: 117, startPoint y: 273, endPoint x: 130, endPoint y: 265, distance: 15.8
click at [113, 273] on button "KYC" at bounding box center [111, 276] width 134 height 28
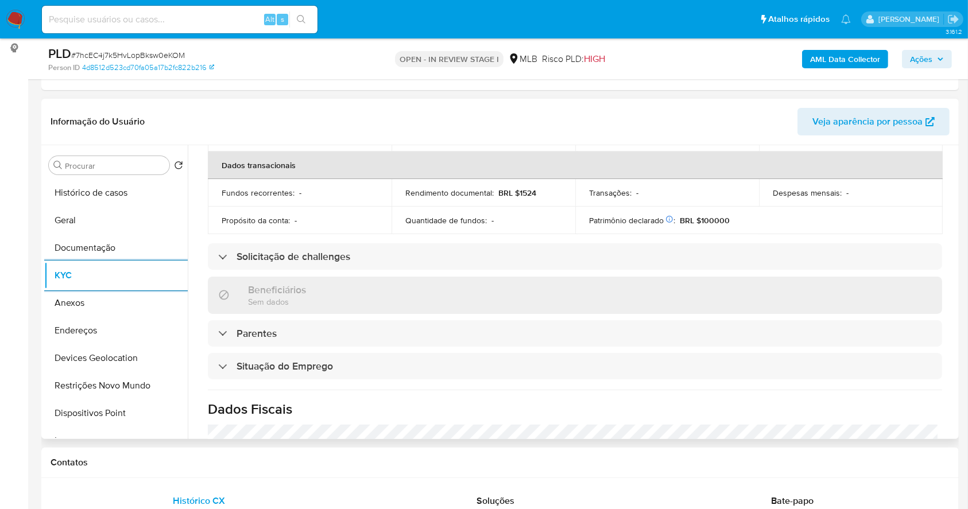
scroll to position [491, 0]
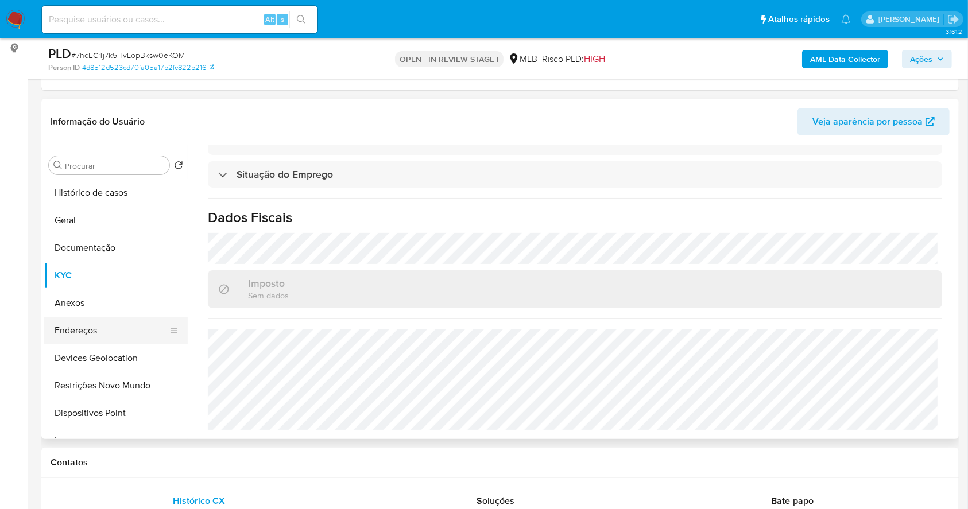
click at [73, 338] on button "Endereços" at bounding box center [111, 331] width 134 height 28
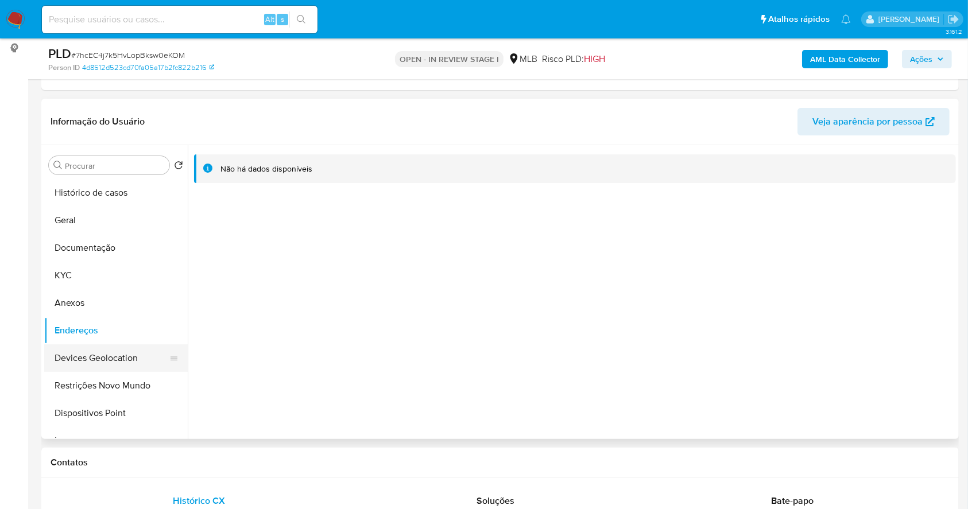
click at [121, 363] on button "Devices Geolocation" at bounding box center [111, 358] width 134 height 28
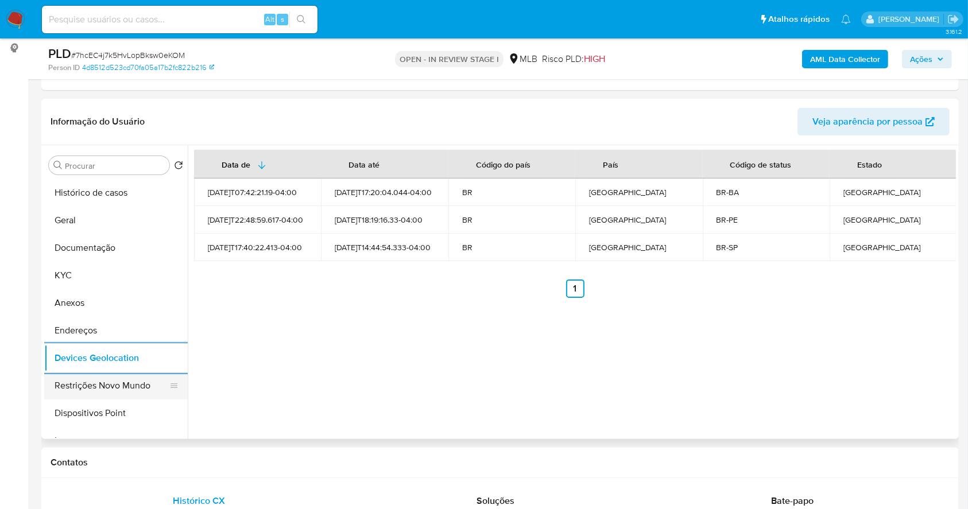
click at [102, 389] on button "Restrições Novo Mundo" at bounding box center [111, 386] width 134 height 28
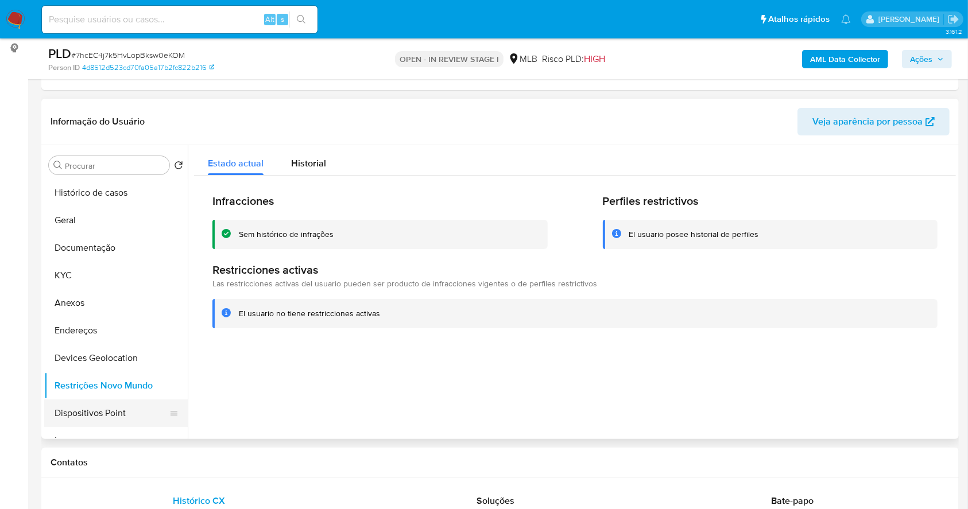
click at [107, 410] on button "Dispositivos Point" at bounding box center [111, 414] width 134 height 28
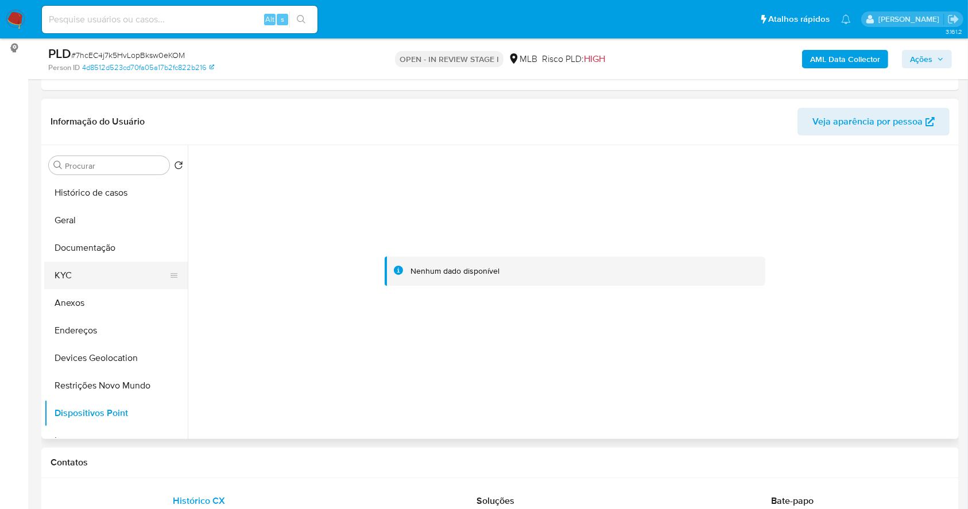
click at [92, 282] on button "KYC" at bounding box center [111, 276] width 134 height 28
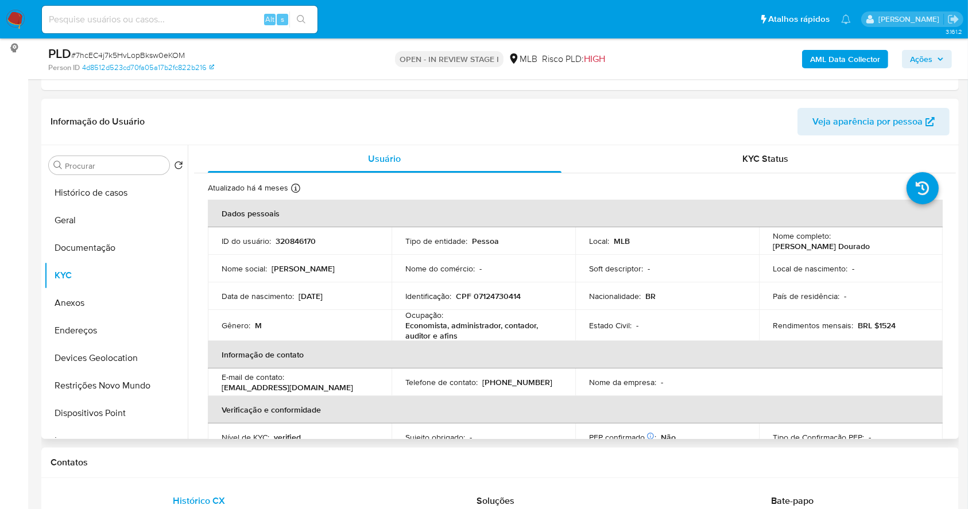
click at [487, 295] on p "CPF 07124730414" at bounding box center [488, 296] width 65 height 10
copy p "07124730414"
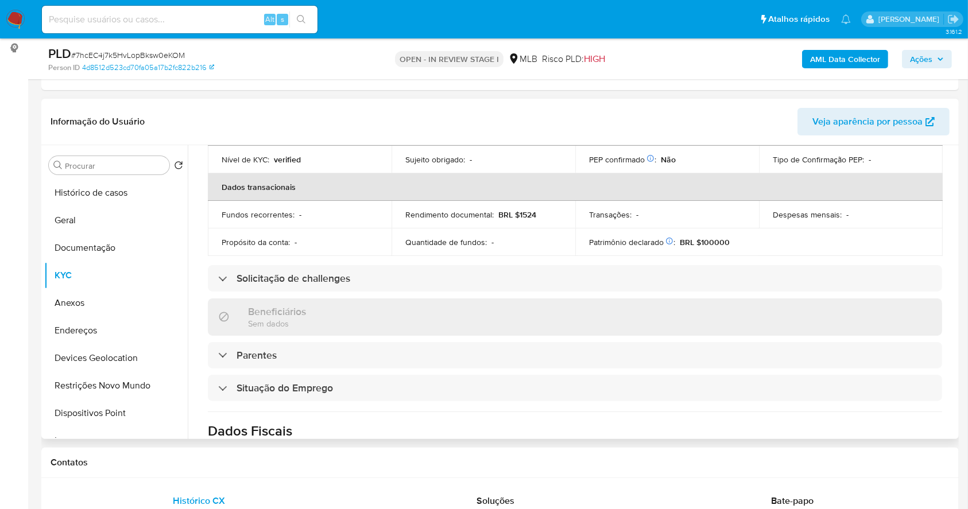
scroll to position [491, 0]
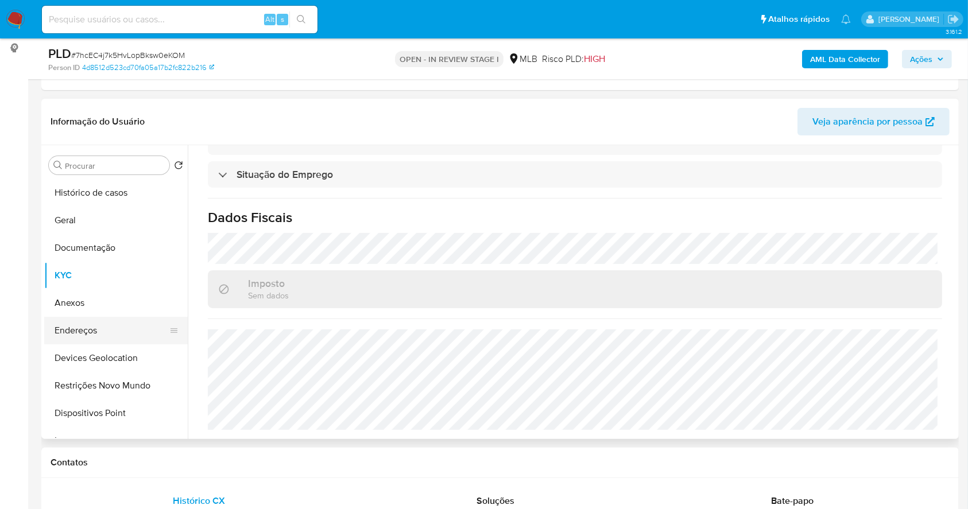
click at [100, 340] on button "Endereços" at bounding box center [111, 331] width 134 height 28
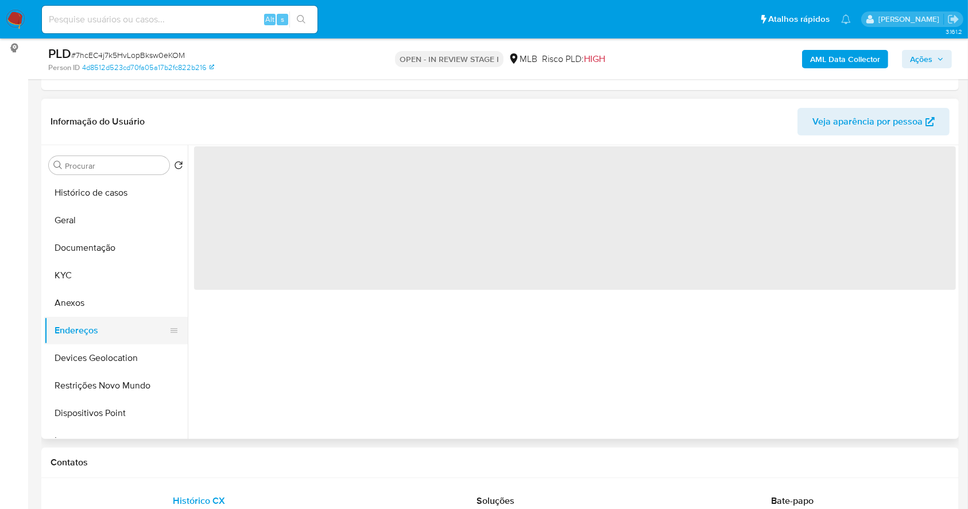
scroll to position [0, 0]
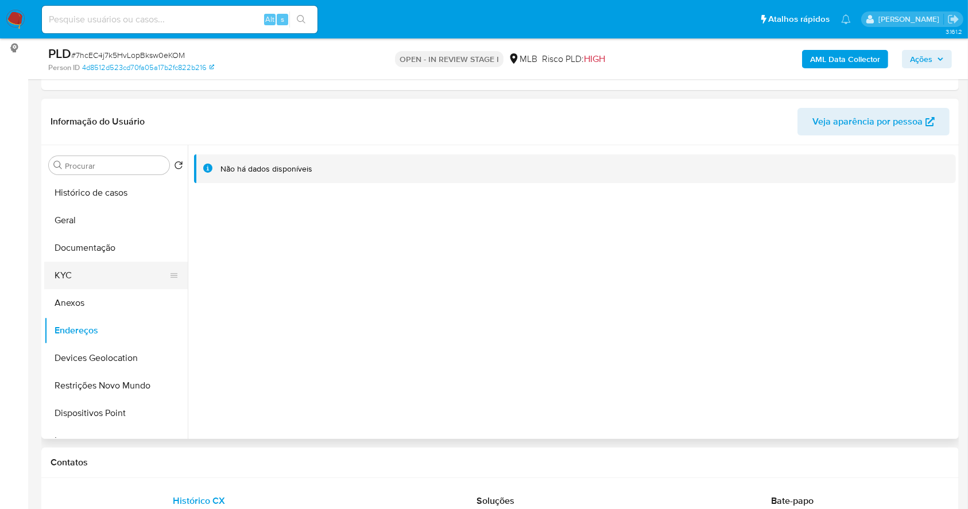
click at [72, 279] on button "KYC" at bounding box center [111, 276] width 134 height 28
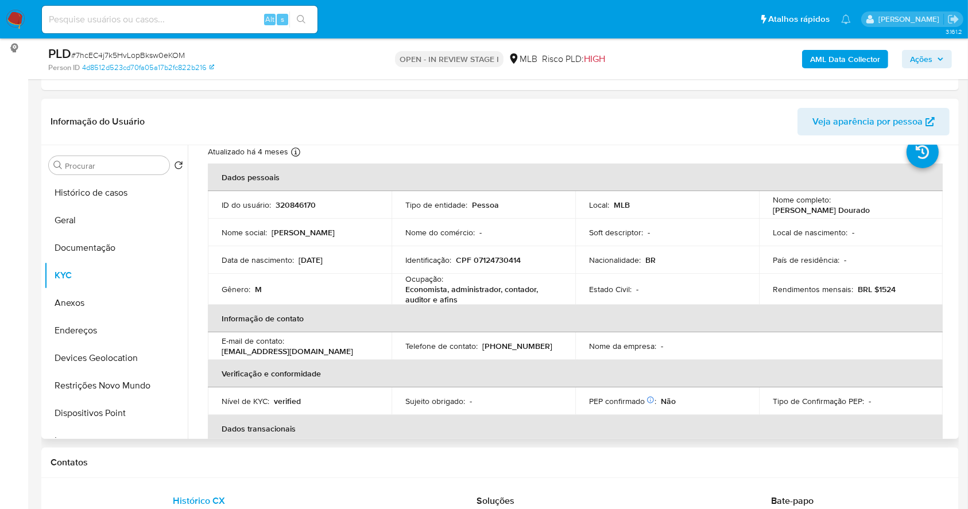
scroll to position [32, 0]
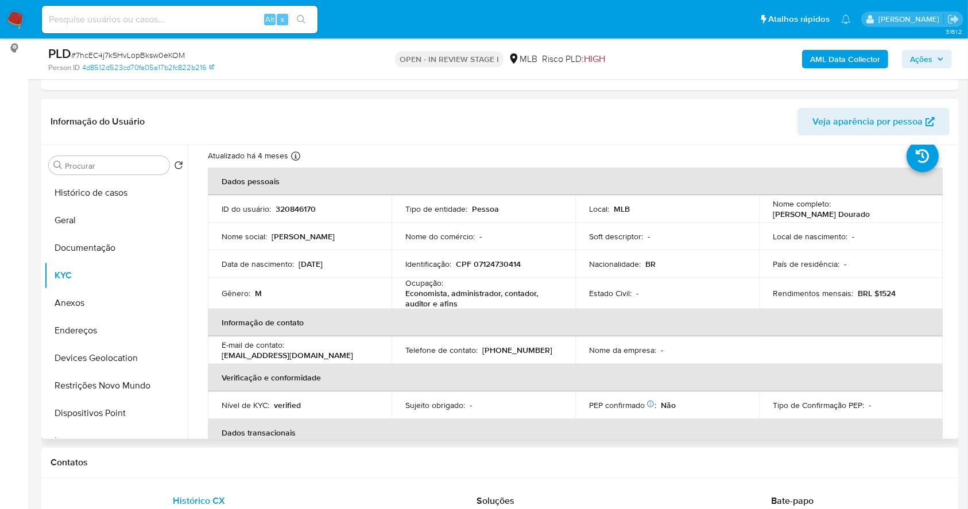
click at [502, 266] on p "CPF 07124730414" at bounding box center [488, 264] width 65 height 10
click at [501, 265] on p "CPF 07124730414" at bounding box center [488, 264] width 65 height 10
click at [501, 263] on p "CPF 07124730414" at bounding box center [488, 264] width 65 height 10
copy p "07124730414"
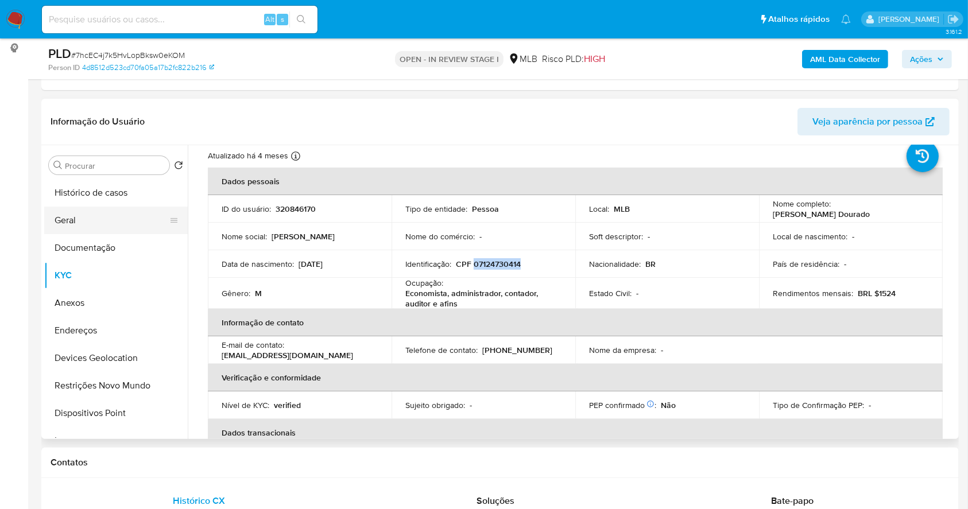
drag, startPoint x: 88, startPoint y: 220, endPoint x: 82, endPoint y: 217, distance: 7.5
click at [87, 219] on button "Geral" at bounding box center [111, 221] width 134 height 28
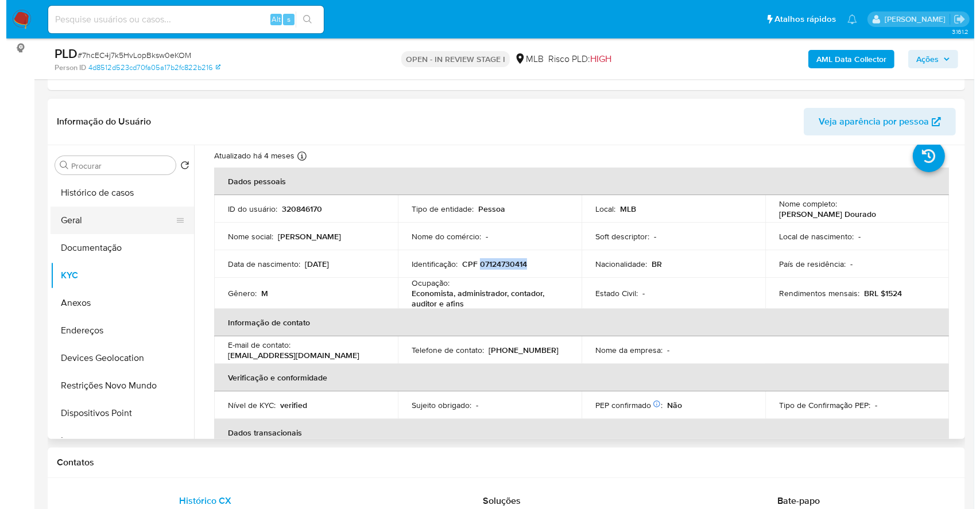
scroll to position [0, 0]
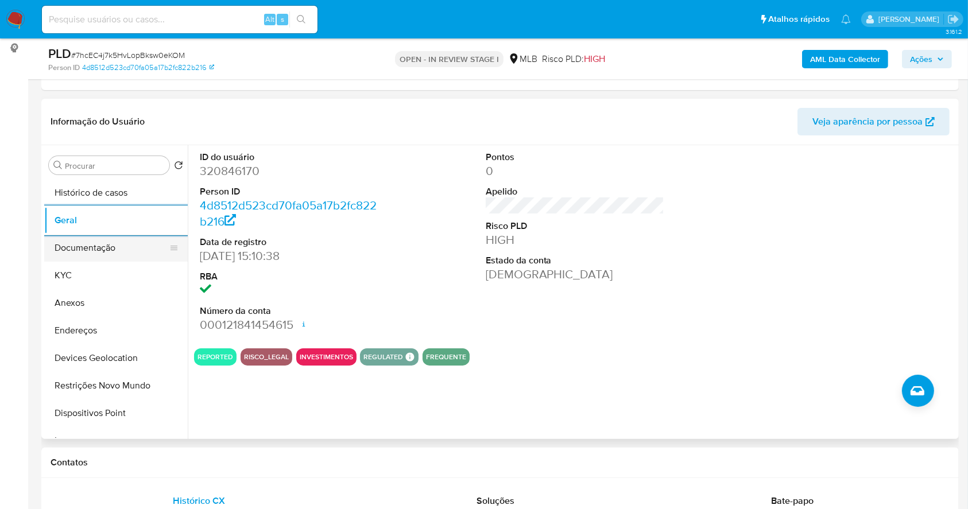
click at [96, 260] on button "Documentação" at bounding box center [111, 248] width 134 height 28
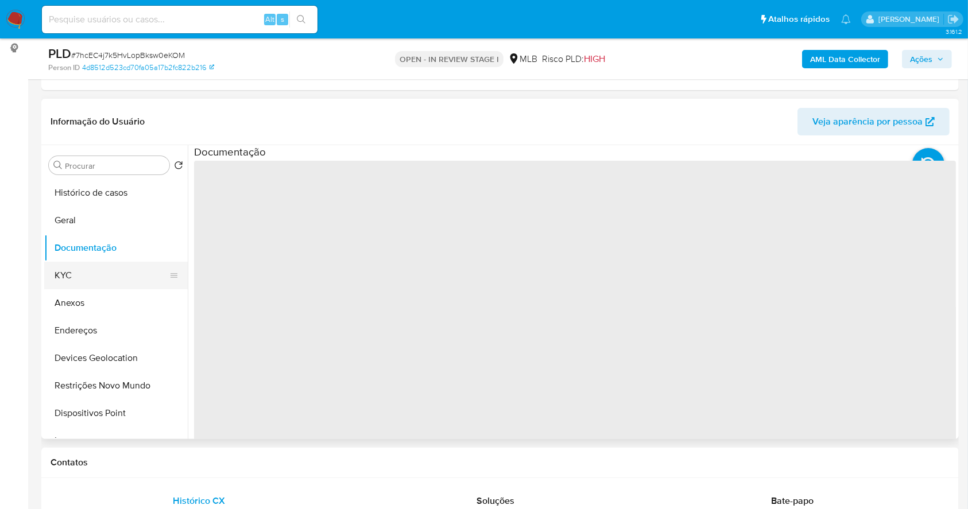
click at [95, 280] on button "KYC" at bounding box center [111, 276] width 134 height 28
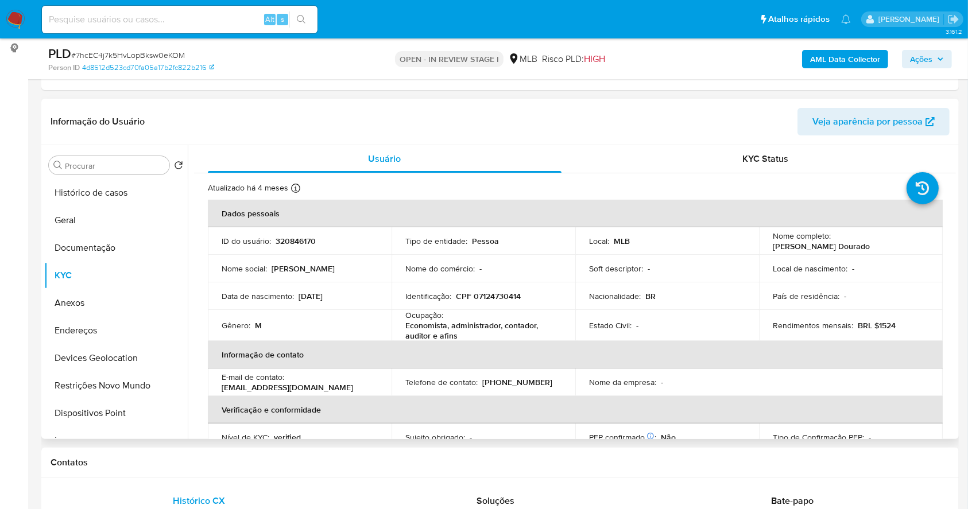
click at [867, 245] on p "Filipy Mateus Dos Santos Dourado" at bounding box center [821, 246] width 97 height 10
copy div "Nome completo : Filipy Mateus Dos Santos Dourado"
click at [891, 259] on td "Local de nascimento : -" at bounding box center [851, 269] width 184 height 28
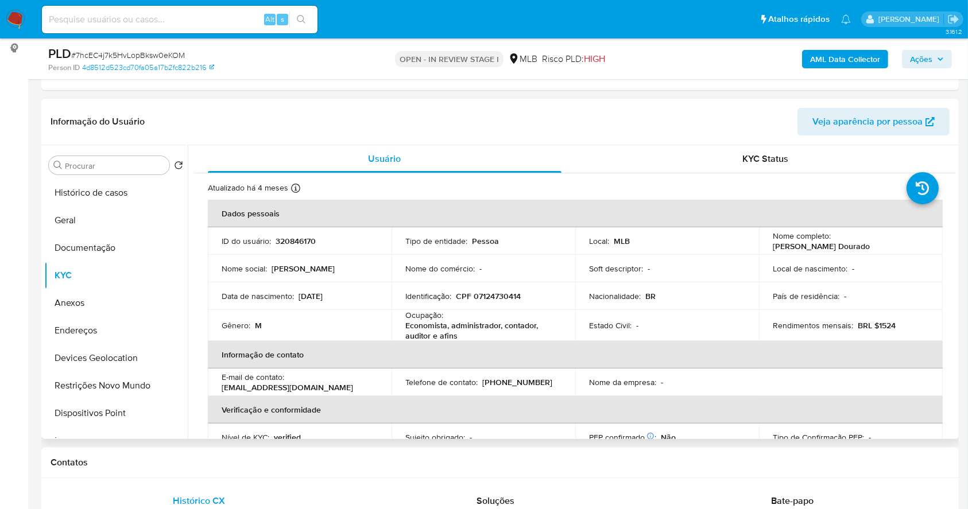
drag, startPoint x: 805, startPoint y: 242, endPoint x: 767, endPoint y: 246, distance: 38.7
click at [767, 246] on td "Nome completo : Filipy Mateus Dos Santos Dourado" at bounding box center [851, 241] width 184 height 28
copy p "Filipy Mateus Dos Santos Dourado"
click at [126, 246] on button "Documentação" at bounding box center [111, 248] width 134 height 28
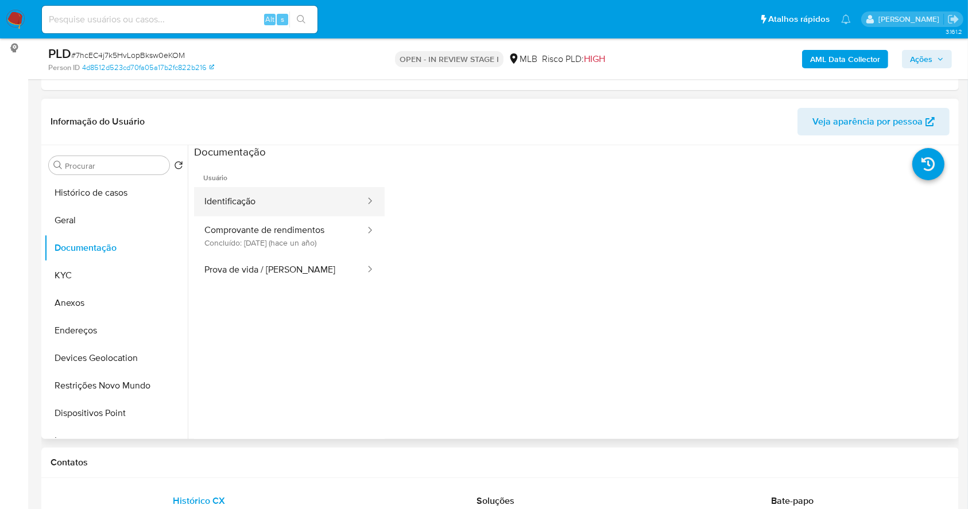
click at [250, 189] on button "Identificação" at bounding box center [280, 201] width 172 height 29
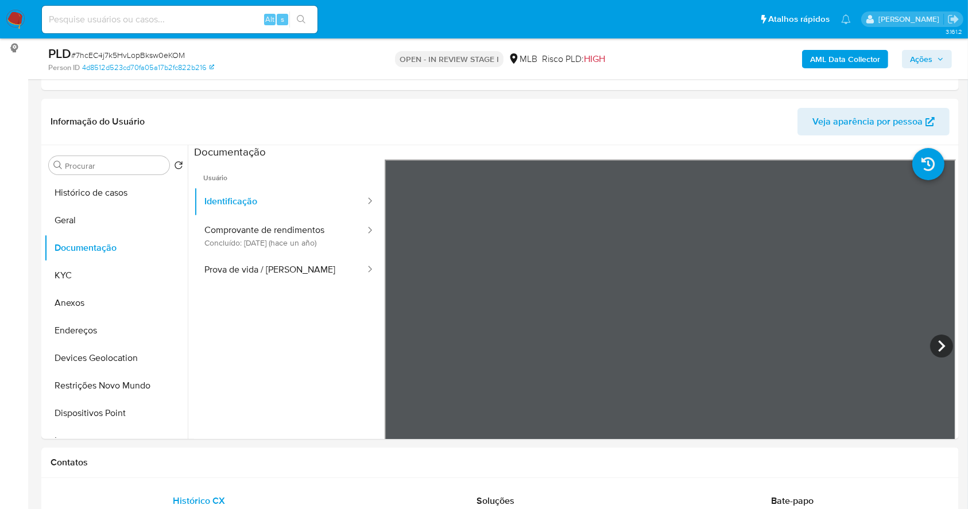
click at [933, 56] on span "Ações" at bounding box center [927, 59] width 34 height 16
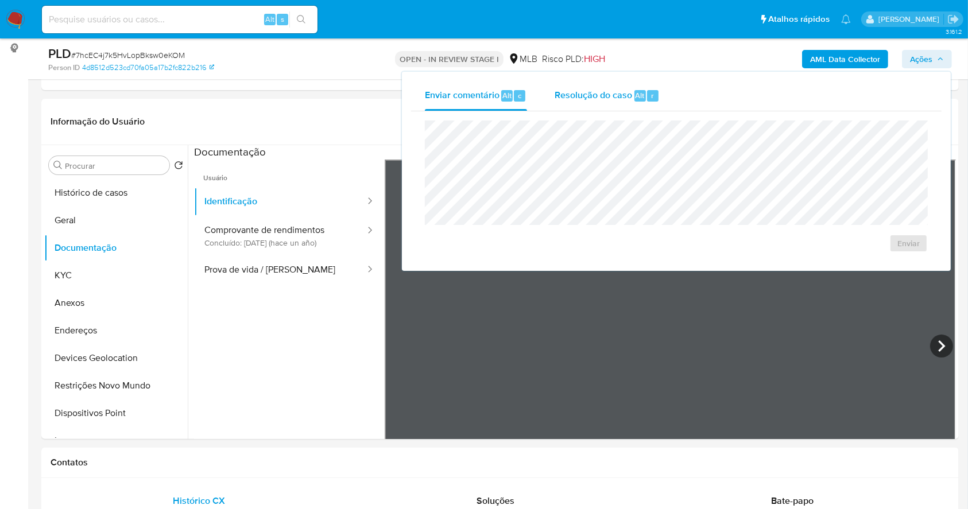
click at [639, 91] on span "Alt" at bounding box center [639, 95] width 9 height 11
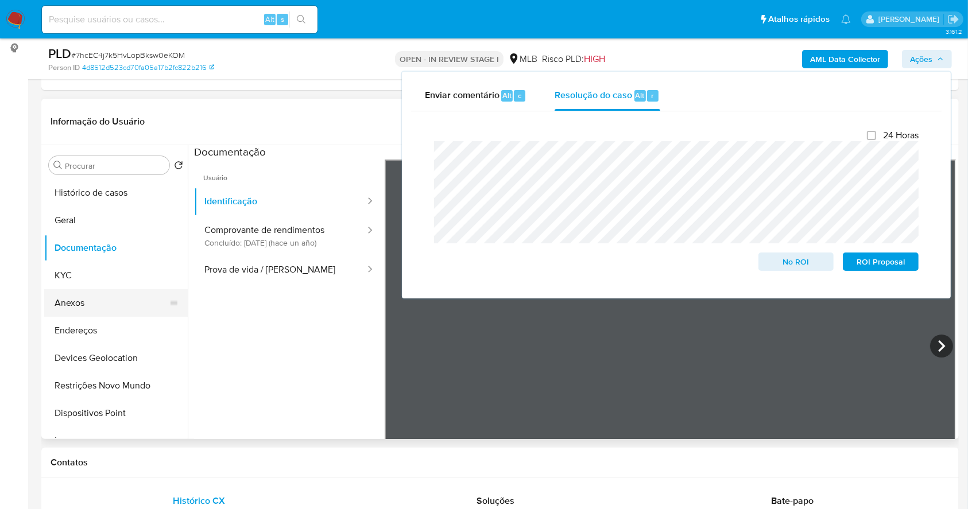
click at [103, 300] on button "Anexos" at bounding box center [111, 303] width 134 height 28
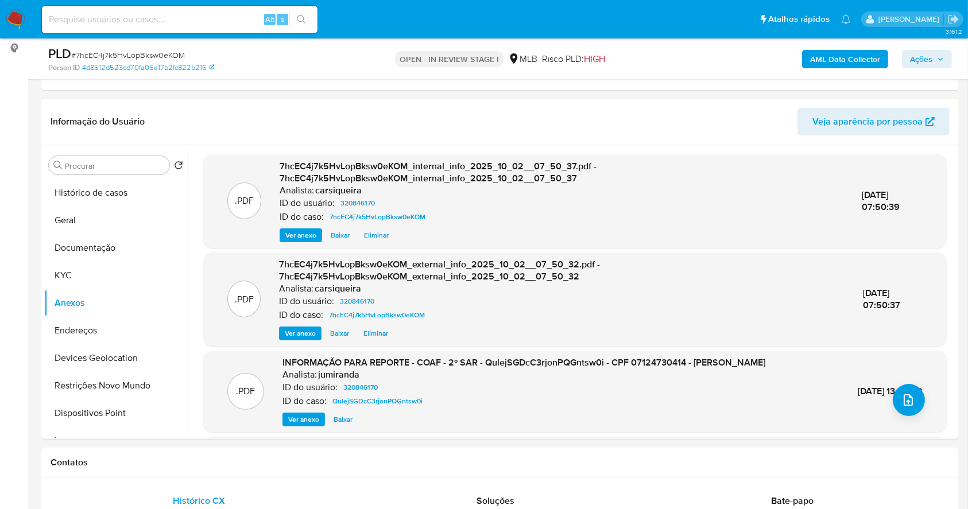
click at [921, 48] on div "AML Data Collector Ações" at bounding box center [803, 58] width 298 height 27
click at [926, 57] on span "Ações" at bounding box center [921, 59] width 22 height 18
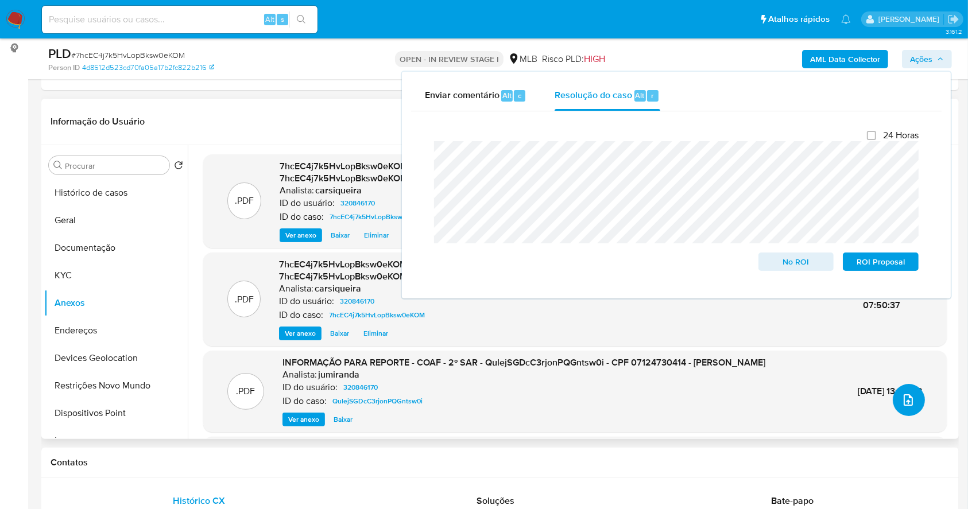
click at [909, 397] on icon "upload-file" at bounding box center [908, 400] width 14 height 14
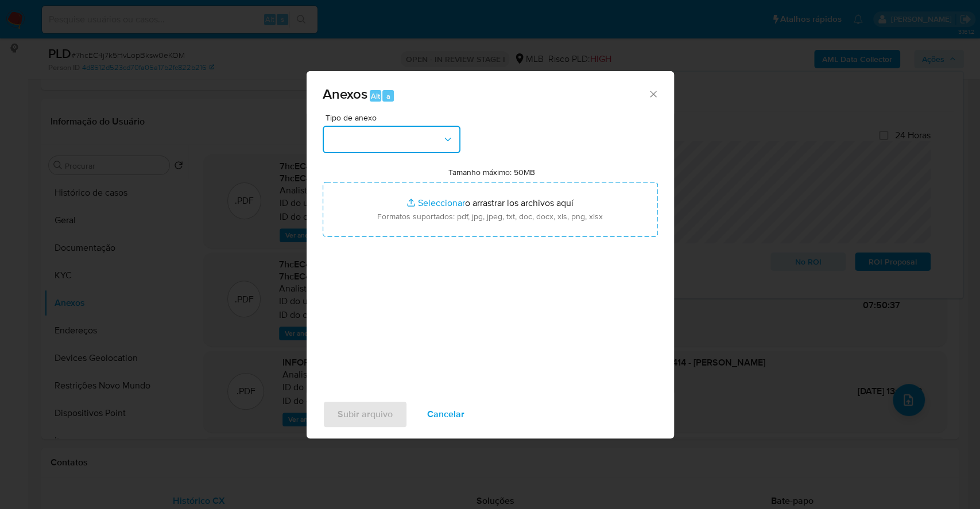
click at [391, 146] on button "button" at bounding box center [392, 140] width 138 height 28
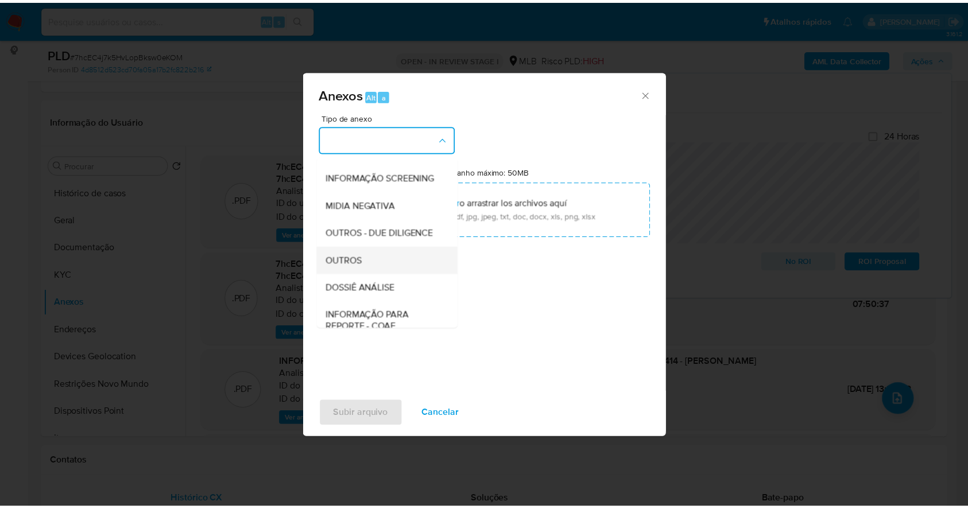
scroll to position [176, 0]
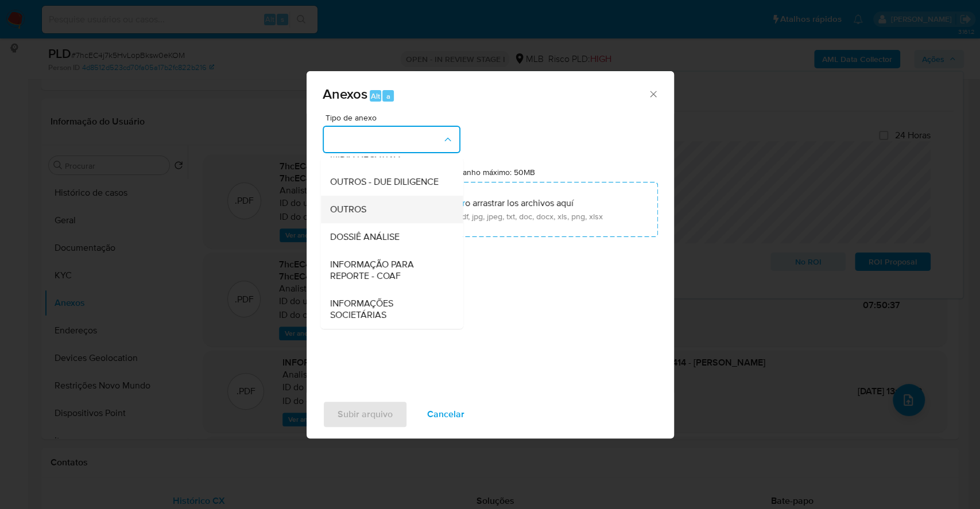
click at [389, 197] on div "OUTROS" at bounding box center [387, 210] width 117 height 28
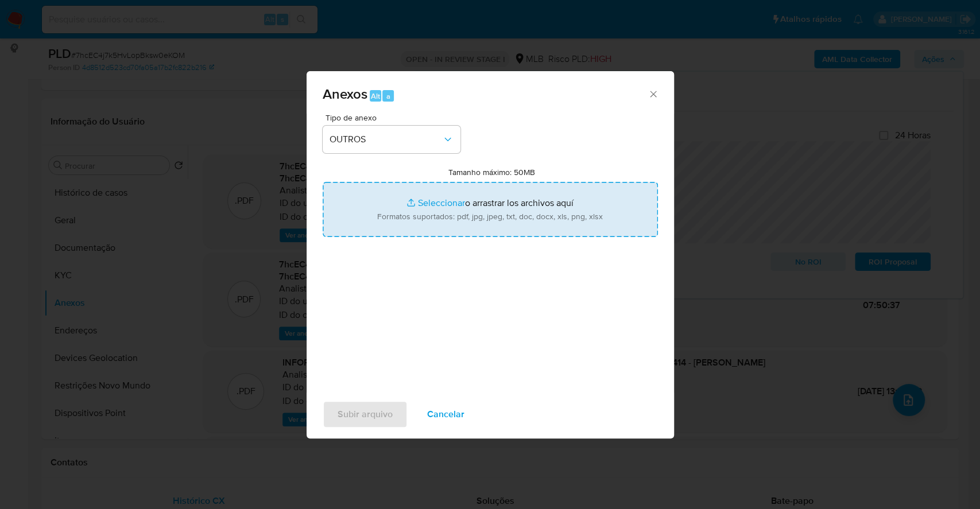
click at [438, 201] on input "Tamanho máximo: 50MB Seleccionar archivos" at bounding box center [490, 209] width 335 height 55
type input "C:\fakepath\3º SAR - XXXX - CPF 07124730414 - FILIPY MATEUS DOS SANTOS DOURADO …"
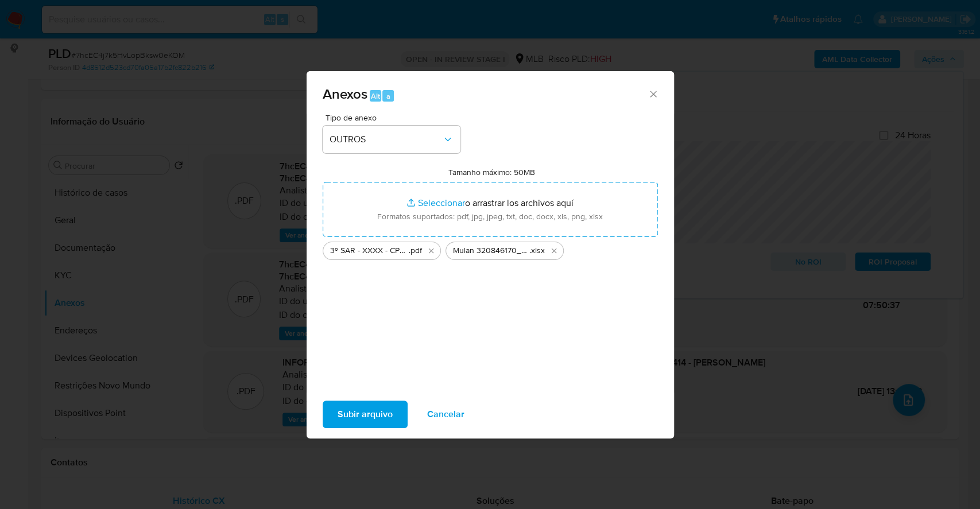
click at [367, 422] on span "Subir arquivo" at bounding box center [365, 414] width 55 height 25
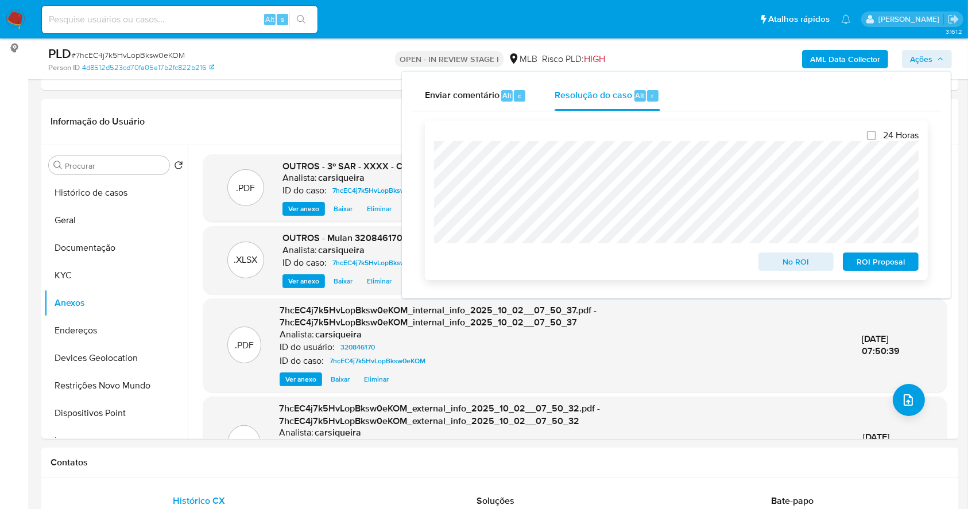
click at [874, 263] on span "ROI Proposal" at bounding box center [881, 262] width 60 height 16
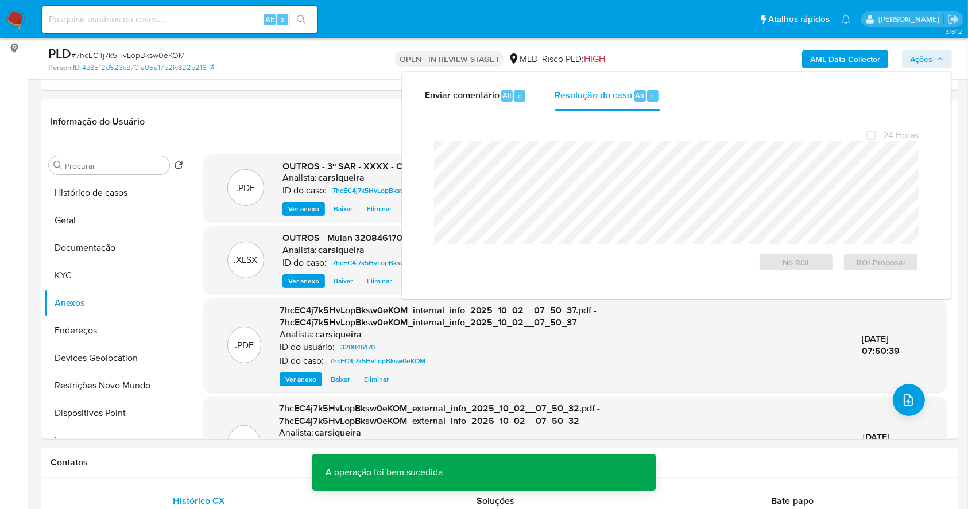
click at [117, 57] on span "# 7hcEC4j7k5HvLopBksw0eKOM" at bounding box center [128, 54] width 114 height 11
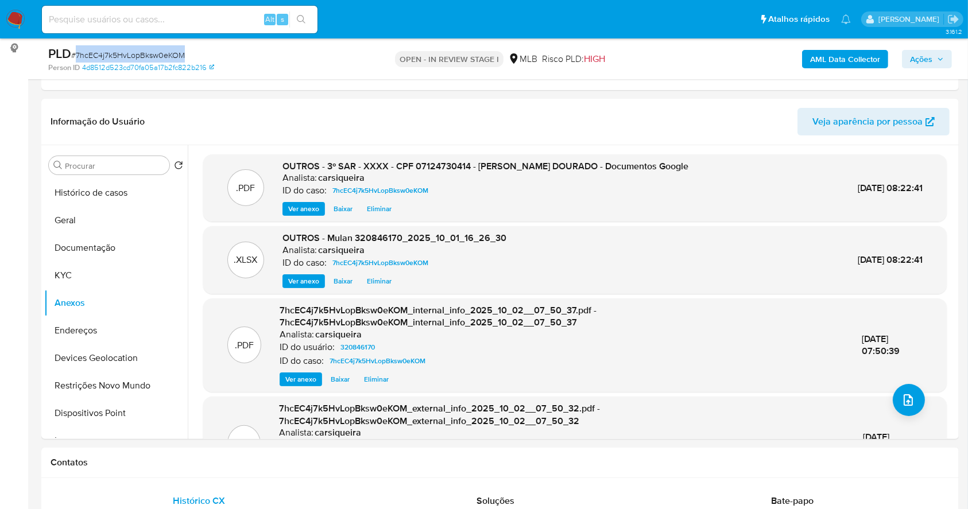
copy span "7hcEC4j7k5HvLopBksw0eKOM"
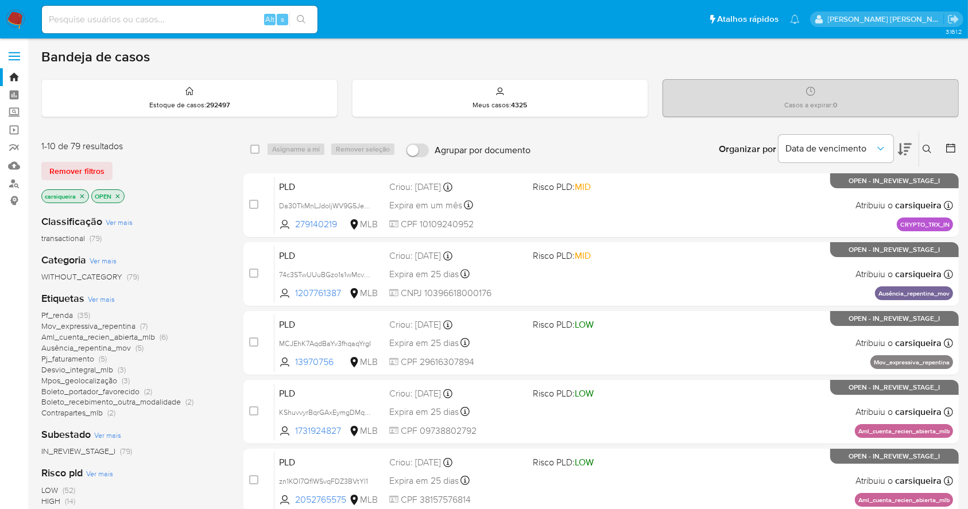
click at [110, 21] on input at bounding box center [180, 19] width 276 height 15
paste input "267607034"
type input "267607034"
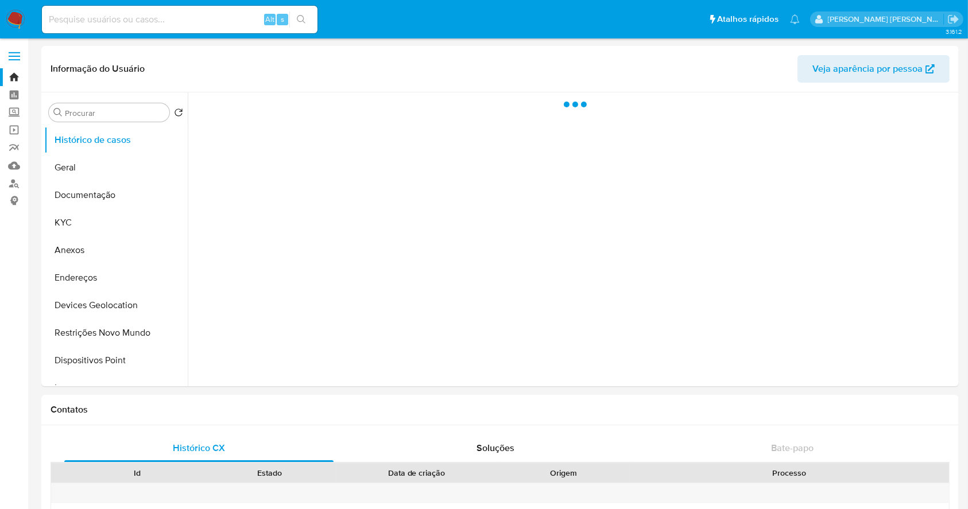
select select "10"
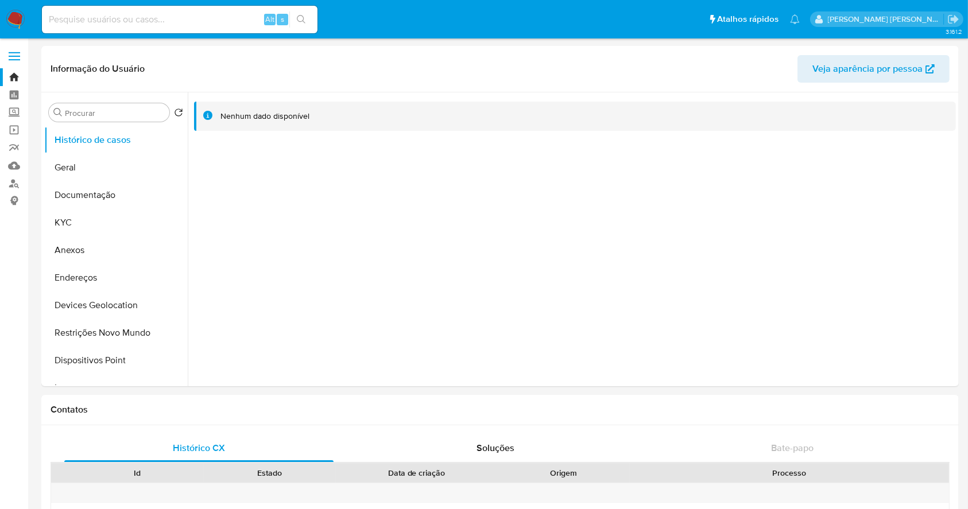
click at [101, 23] on input at bounding box center [180, 19] width 276 height 15
paste input "267607034"
click at [303, 21] on icon "search-icon" at bounding box center [301, 19] width 9 height 9
click at [92, 219] on button "KYC" at bounding box center [111, 223] width 134 height 28
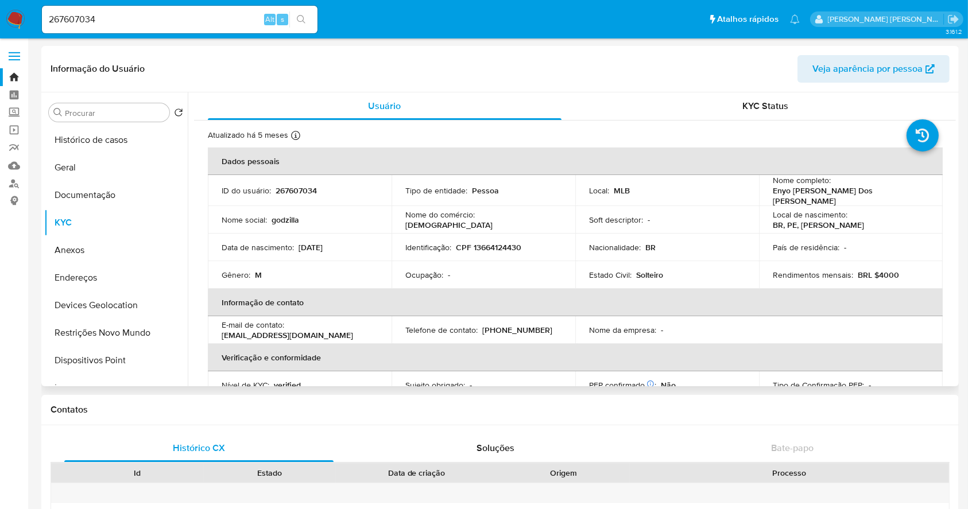
click at [498, 242] on p "CPF 13664124430" at bounding box center [488, 247] width 65 height 10
copy p "13664124430"
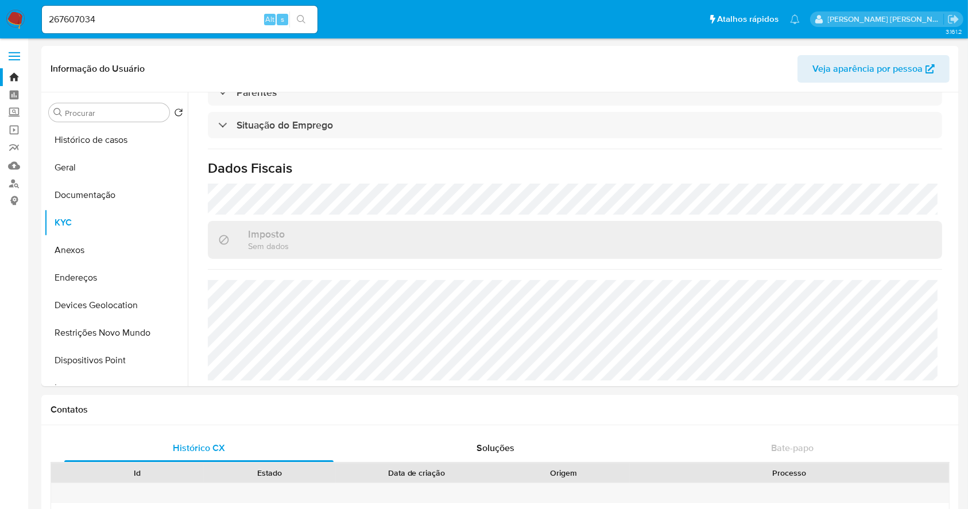
click at [205, 23] on input "267607034" at bounding box center [180, 19] width 276 height 15
paste input "172090320"
type input "172090320"
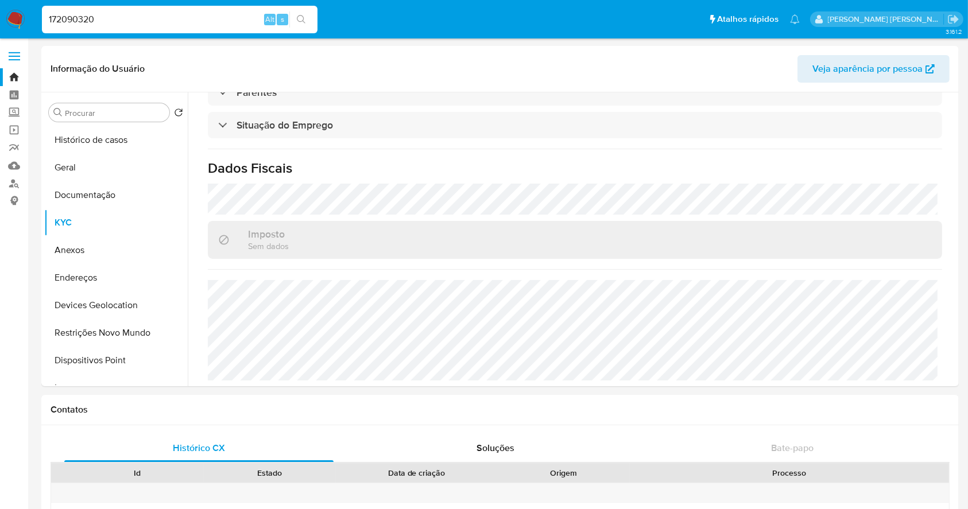
click at [301, 16] on icon "search-icon" at bounding box center [301, 19] width 9 height 9
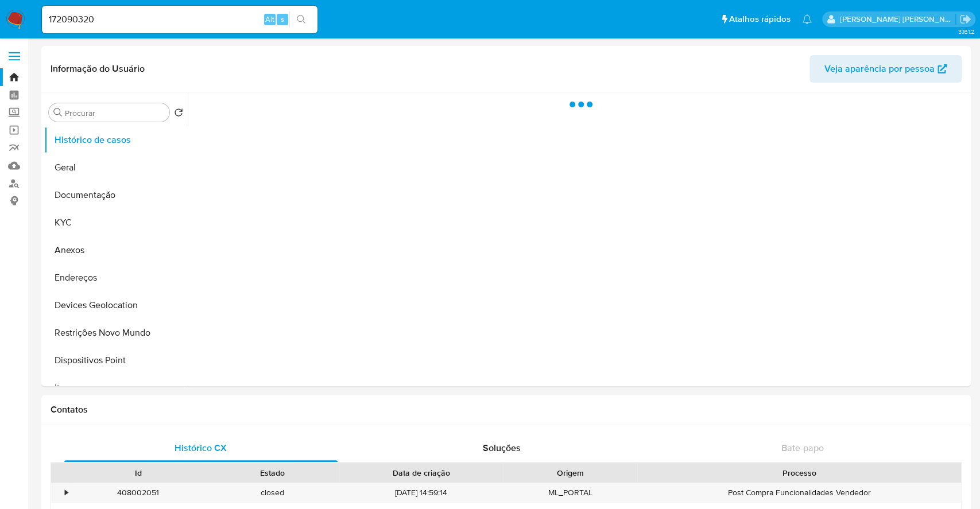
select select "10"
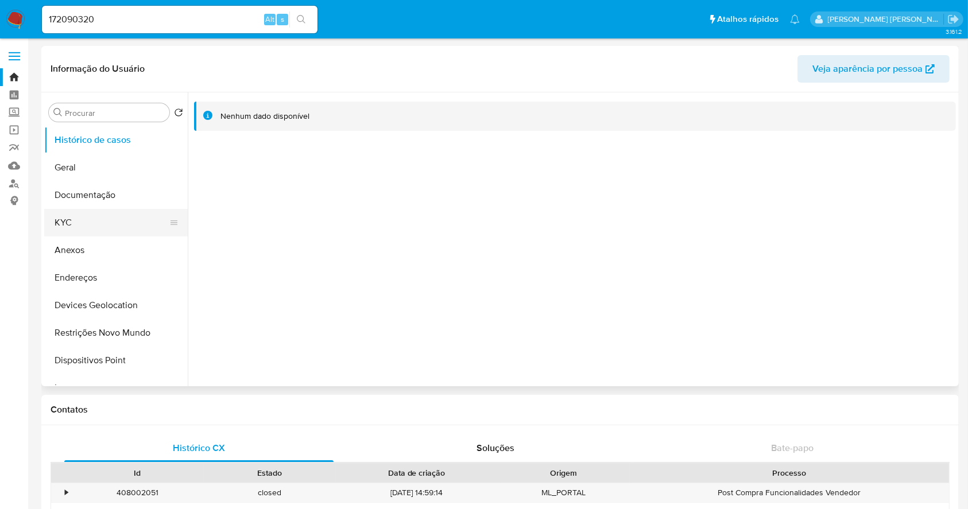
click at [71, 217] on button "KYC" at bounding box center [111, 223] width 134 height 28
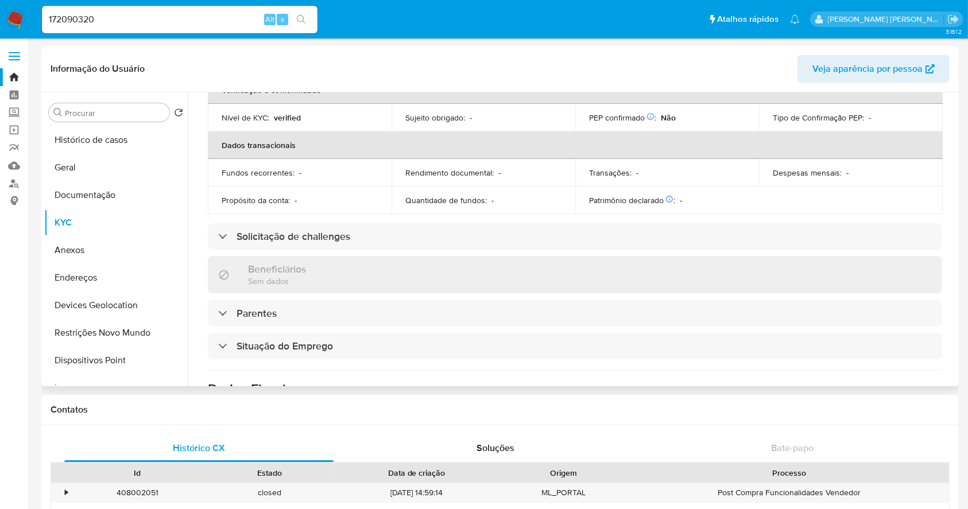
scroll to position [491, 0]
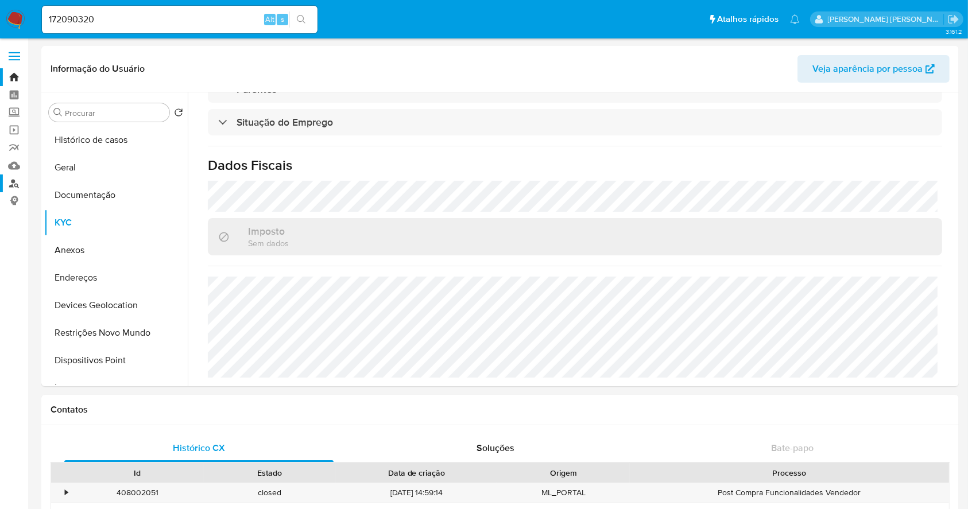
click at [14, 183] on link "Localizador de pessoas" at bounding box center [68, 183] width 137 height 18
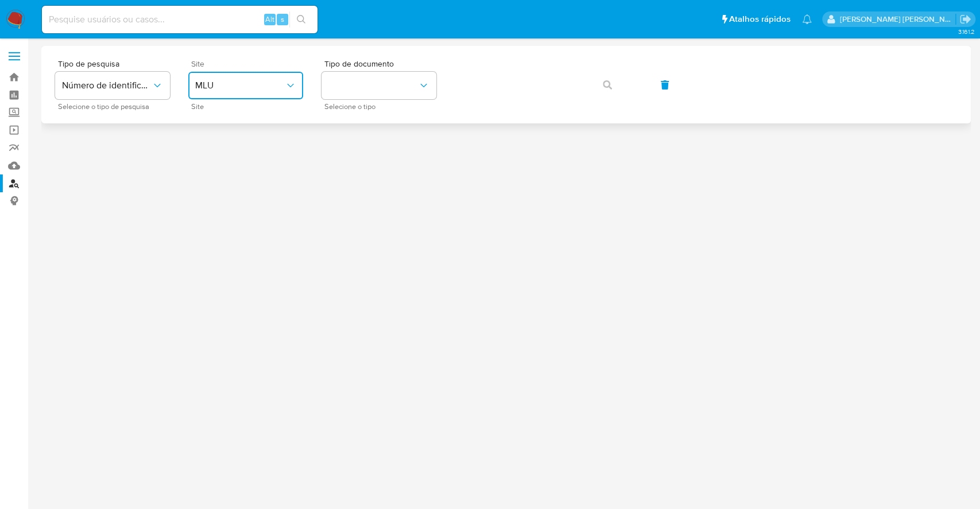
click at [227, 82] on span "MLU" at bounding box center [240, 85] width 90 height 11
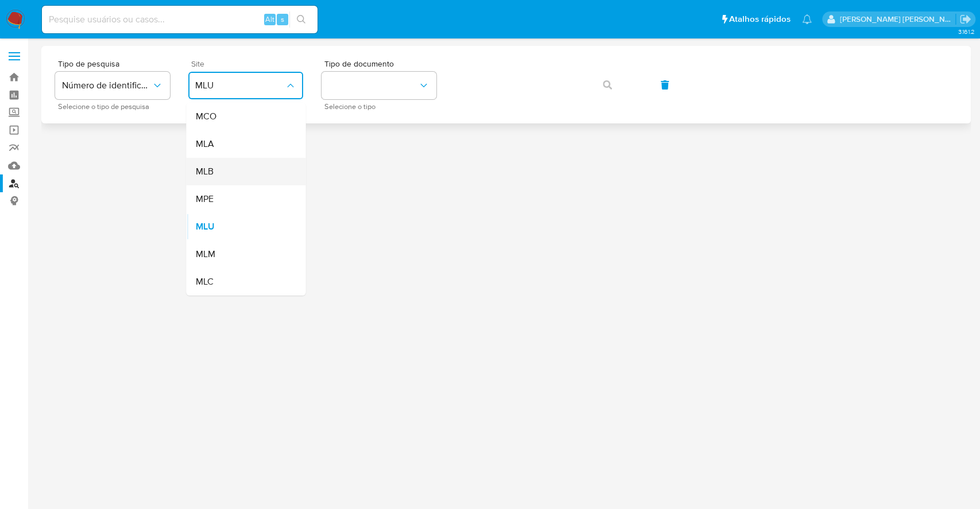
click at [232, 170] on div "MLB" at bounding box center [242, 172] width 94 height 28
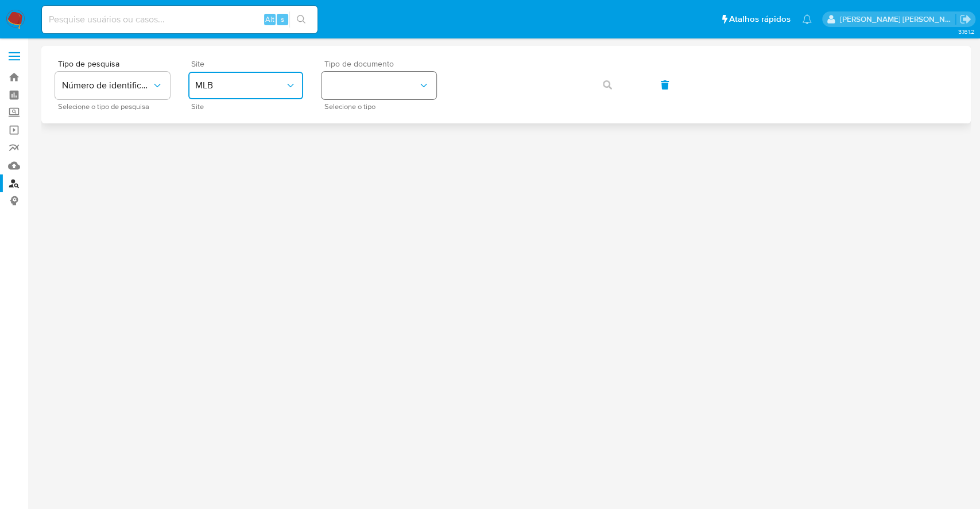
click at [364, 90] on button "identificationType" at bounding box center [378, 86] width 115 height 28
click at [373, 154] on div "CPF CPF" at bounding box center [375, 161] width 94 height 39
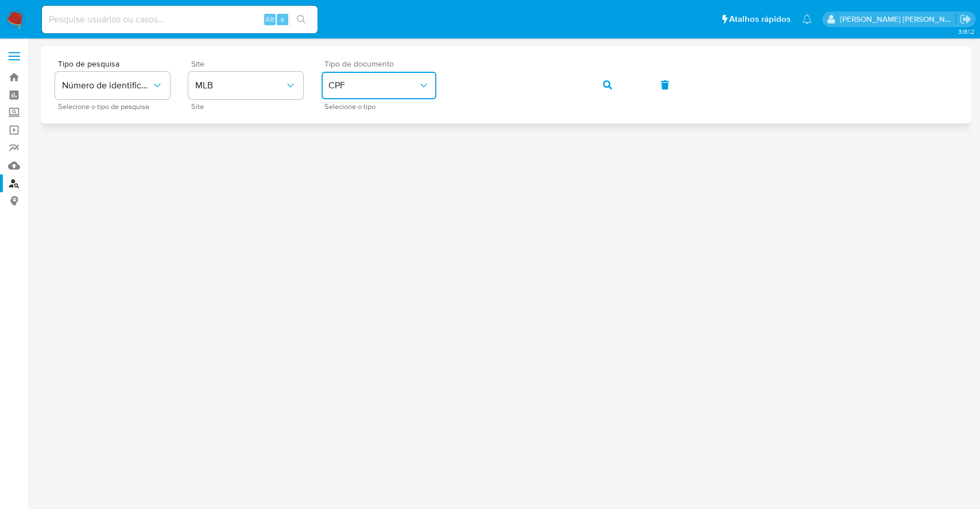
click at [629, 84] on div "Tipo de pesquisa Número de identificação Selecione o tipo de pesquisa Site MLB …" at bounding box center [506, 85] width 902 height 50
click at [610, 83] on icon "button" at bounding box center [607, 84] width 9 height 9
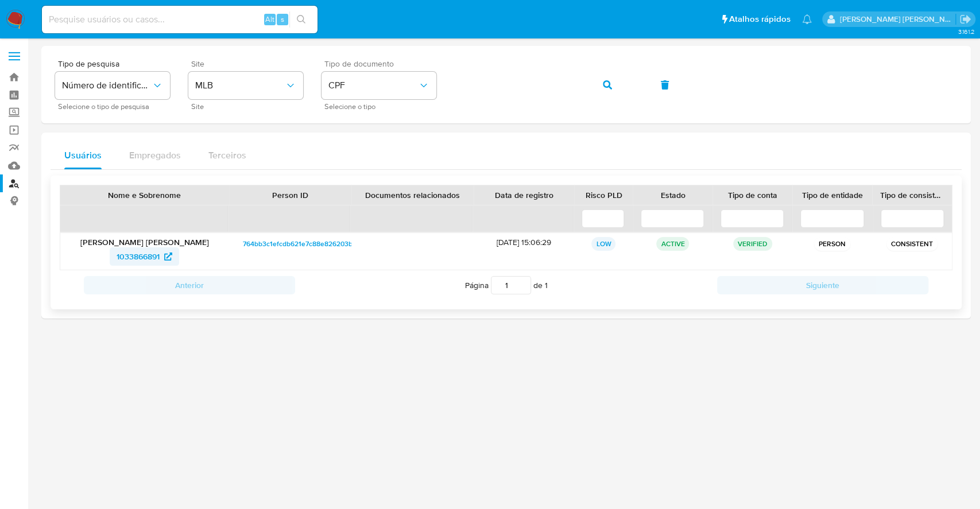
click at [138, 255] on span "1033866891" at bounding box center [138, 256] width 43 height 18
drag, startPoint x: 394, startPoint y: 90, endPoint x: 387, endPoint y: 95, distance: 9.0
click at [393, 90] on span "CPF" at bounding box center [373, 85] width 90 height 11
drag, startPoint x: 346, startPoint y: 121, endPoint x: 442, endPoint y: 121, distance: 96.4
click at [347, 121] on span "CNPJ" at bounding box center [338, 116] width 21 height 11
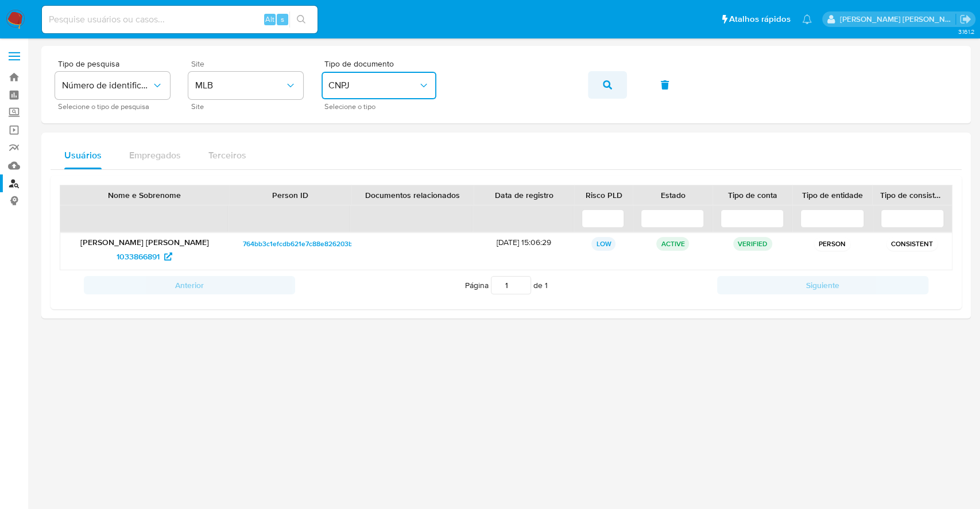
click at [614, 75] on button "button" at bounding box center [607, 85] width 39 height 28
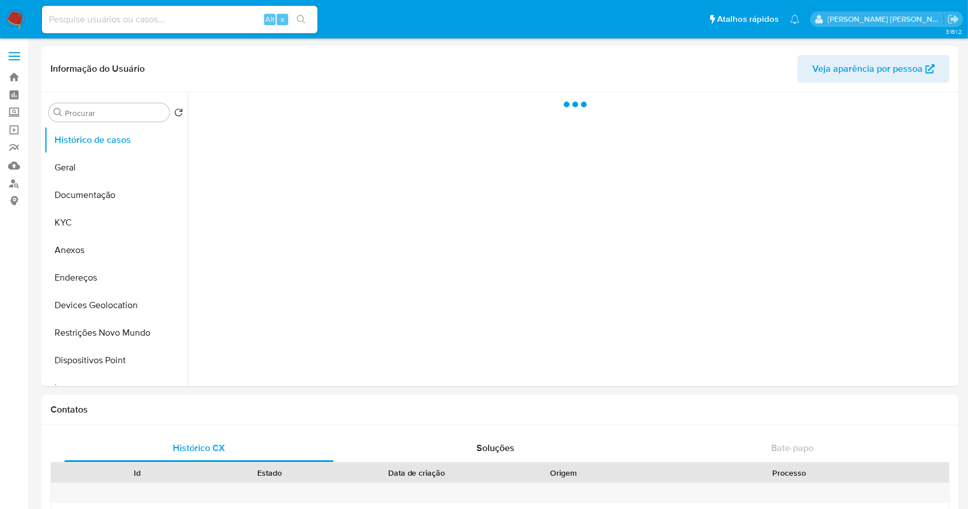
select select "10"
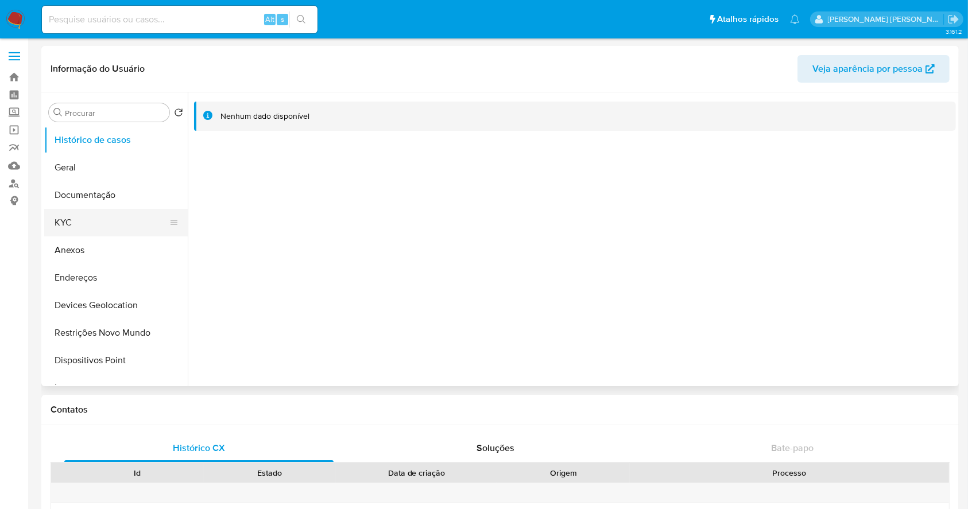
click at [55, 223] on button "KYC" at bounding box center [111, 223] width 134 height 28
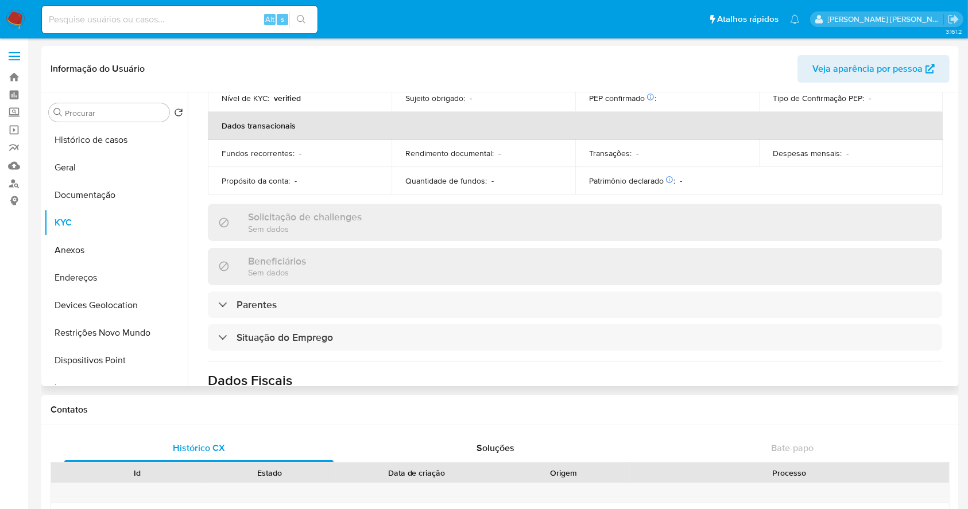
scroll to position [510, 0]
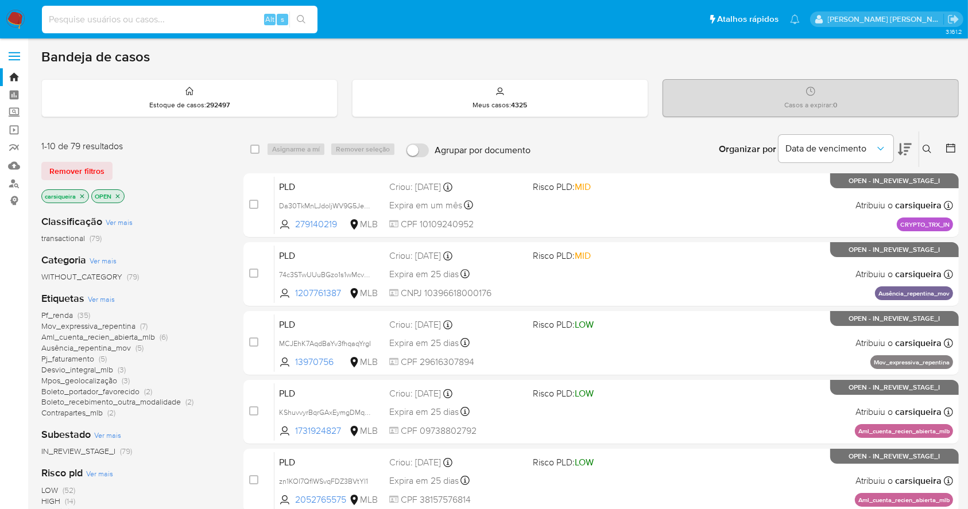
click at [221, 17] on input at bounding box center [180, 19] width 276 height 15
paste input "267607034"
type input "267607034"
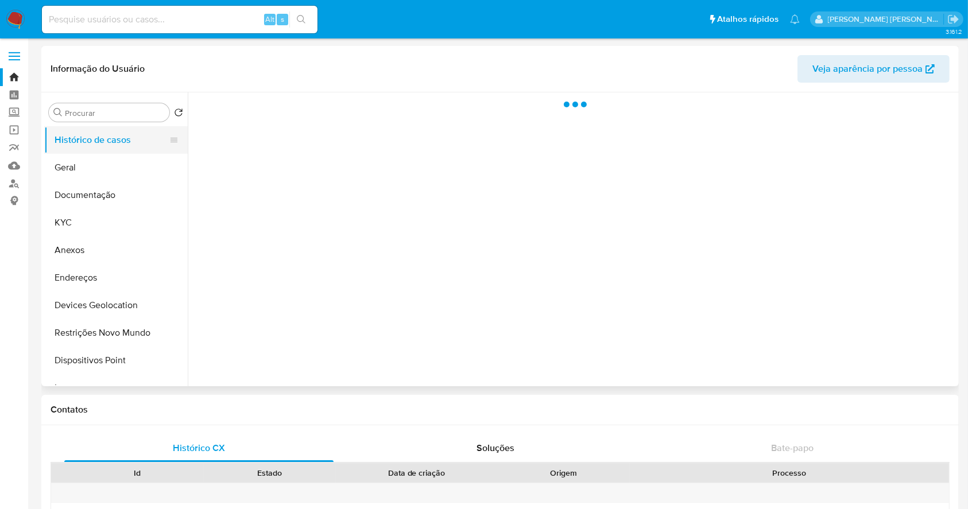
select select "10"
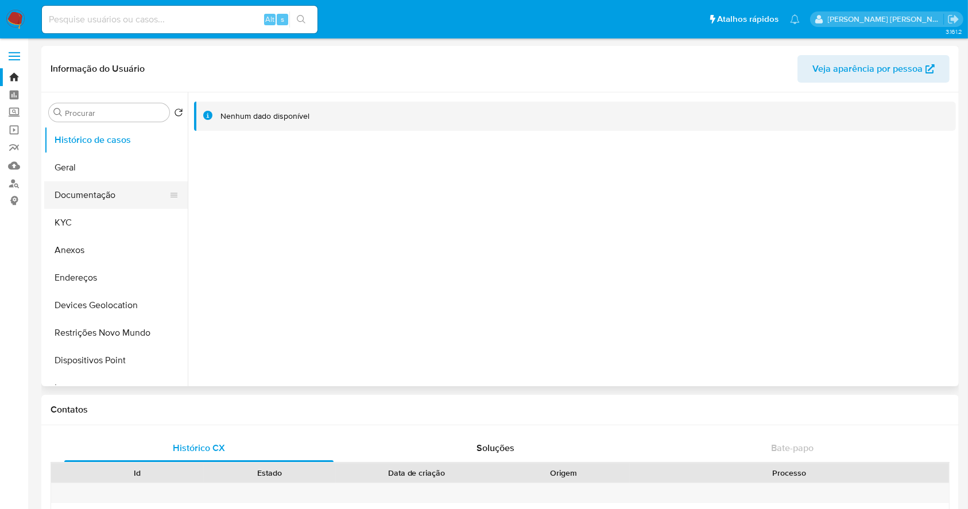
click at [106, 185] on button "Documentação" at bounding box center [111, 195] width 134 height 28
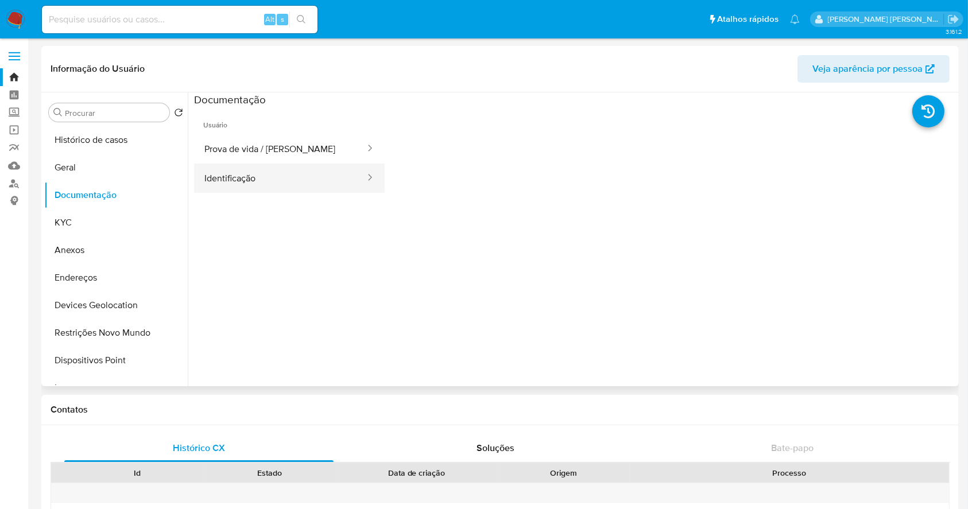
click at [276, 188] on button "Identificação" at bounding box center [280, 178] width 172 height 29
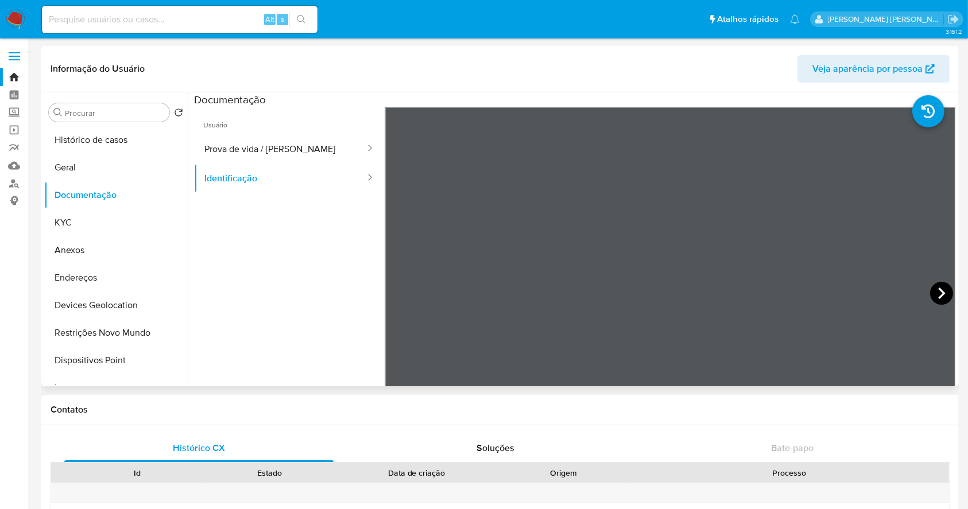
click at [939, 290] on icon at bounding box center [941, 293] width 23 height 23
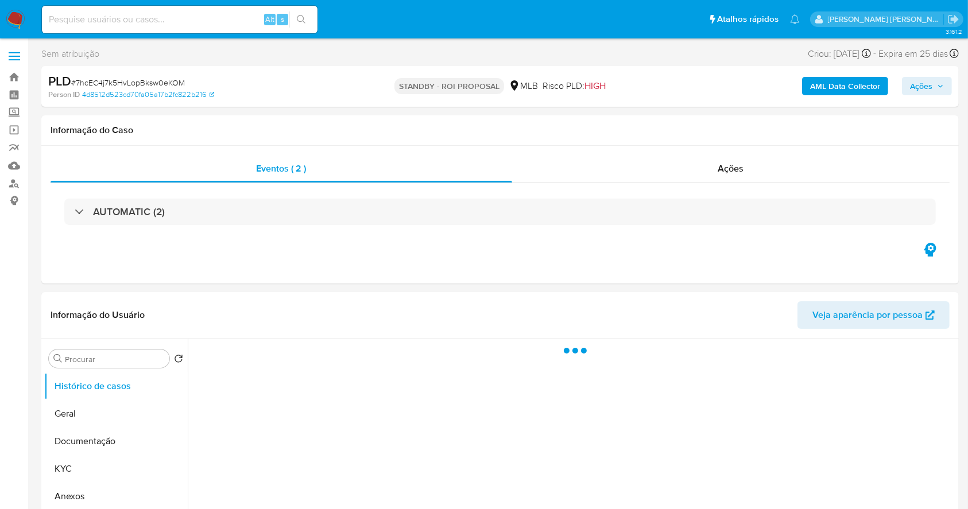
select select "10"
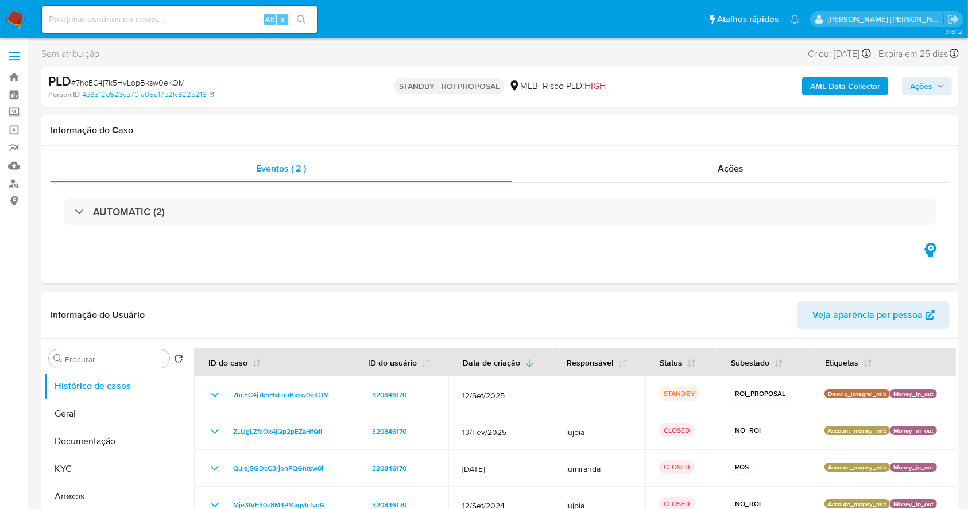
drag, startPoint x: 9, startPoint y: 16, endPoint x: 14, endPoint y: 9, distance: 8.6
click at [9, 16] on img at bounding box center [16, 20] width 20 height 20
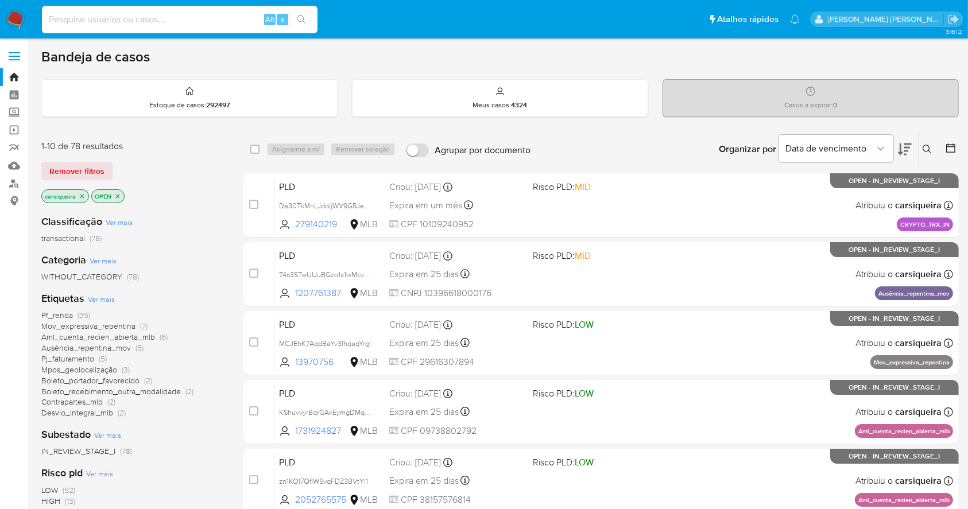
click at [130, 15] on input at bounding box center [180, 19] width 276 height 15
paste input "3xQ9BohrtvHCdCWRmkDNuTcR"
type input "3xQ9BohrtvHCdCWRmkDNuTcR"
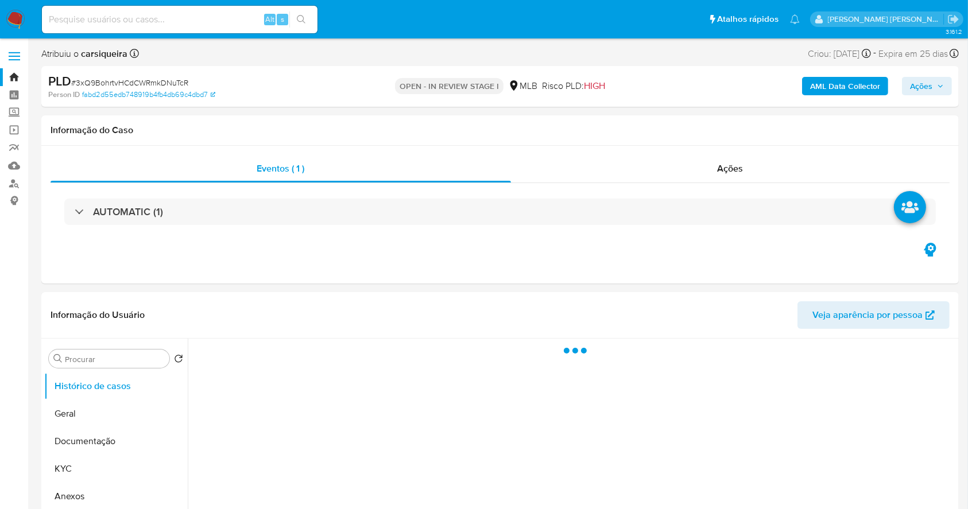
select select "10"
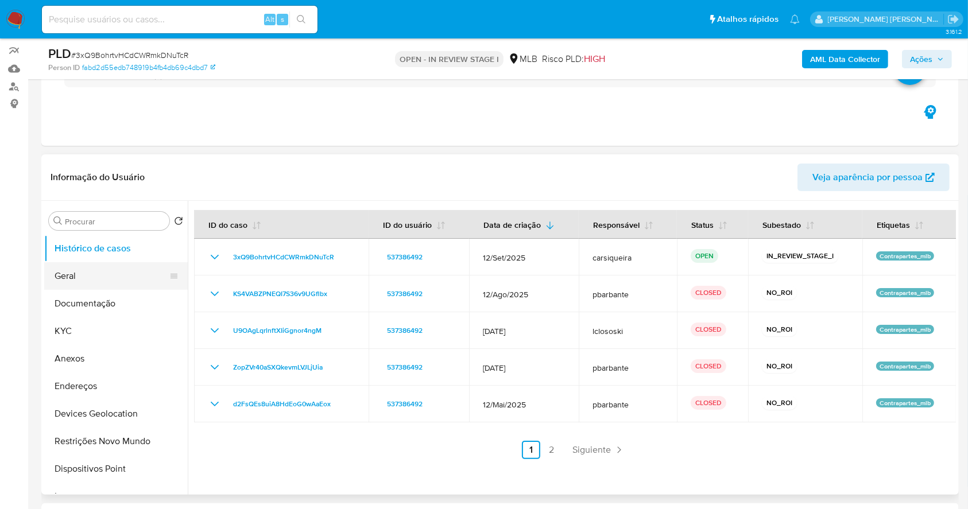
scroll to position [153, 0]
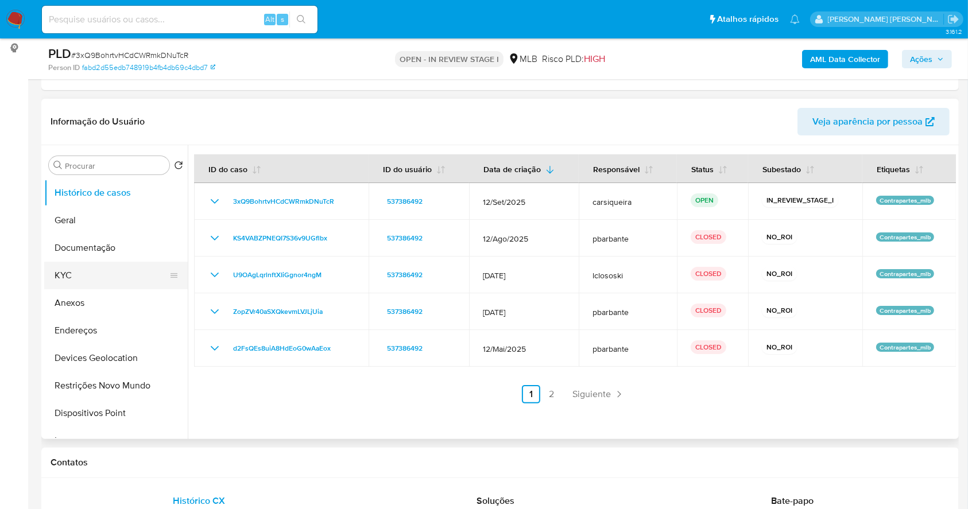
click at [104, 275] on button "KYC" at bounding box center [111, 276] width 134 height 28
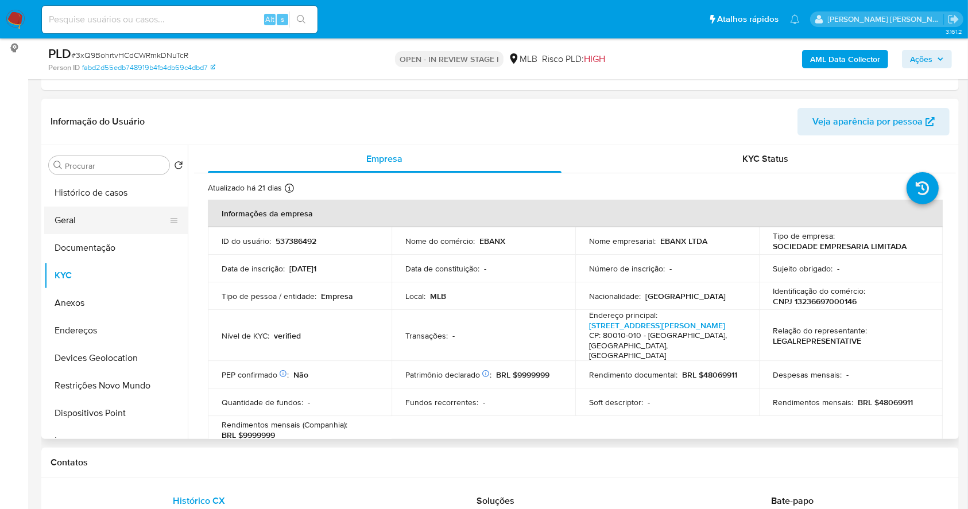
click at [64, 214] on button "Geral" at bounding box center [111, 221] width 134 height 28
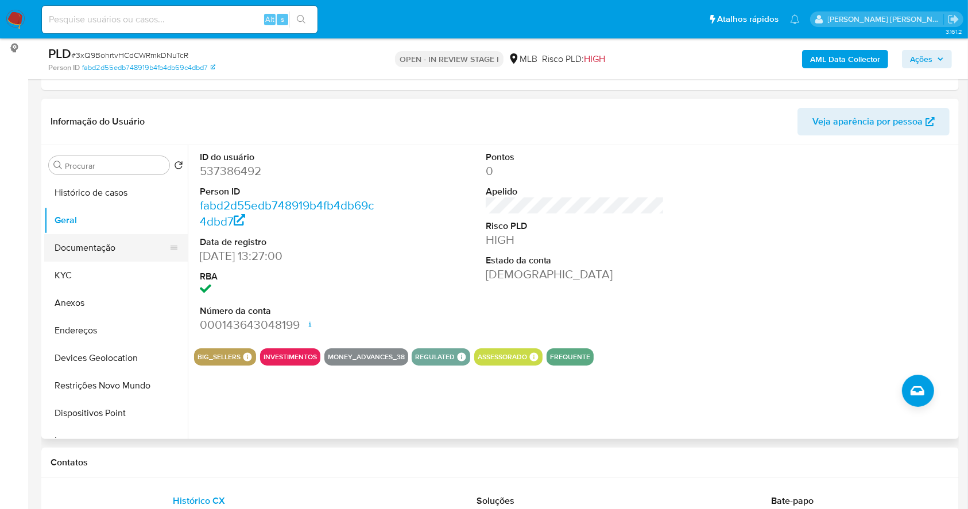
click at [92, 257] on button "Documentação" at bounding box center [111, 248] width 134 height 28
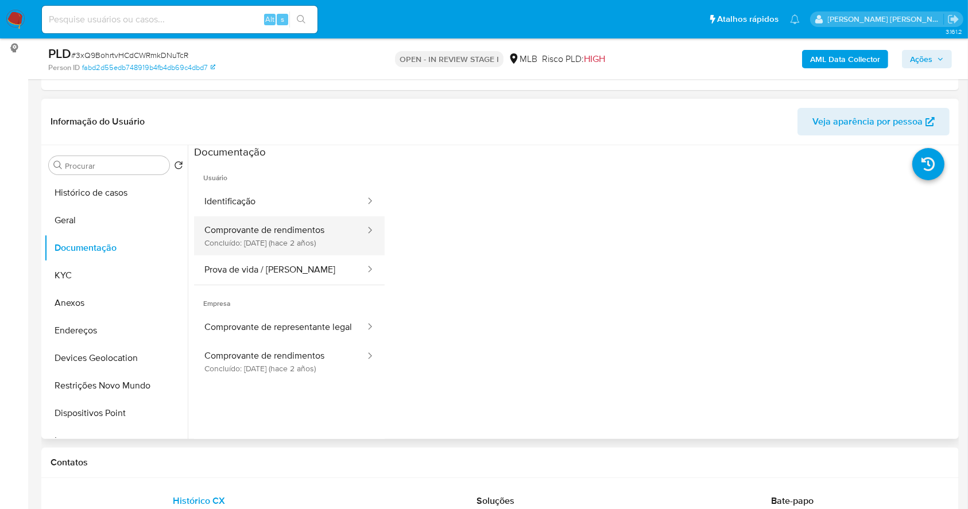
click at [289, 232] on button "Comprovante de rendimentos Concluído: 05/12/2023 (hace 2 años)" at bounding box center [280, 235] width 172 height 39
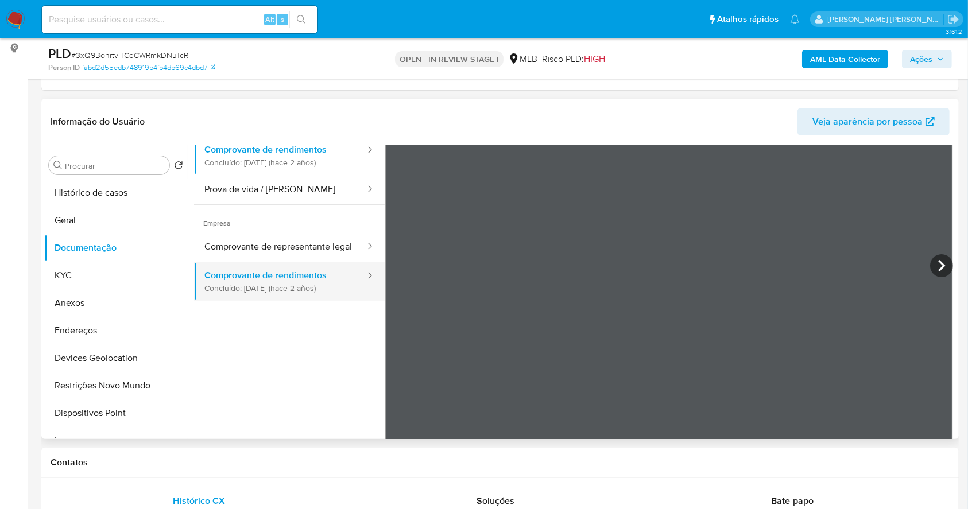
scroll to position [100, 0]
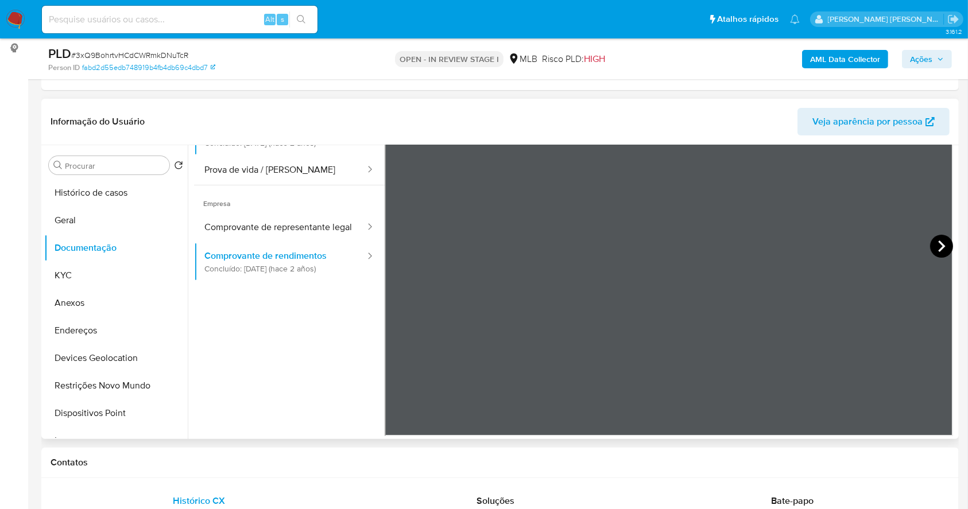
click at [932, 242] on icon at bounding box center [941, 246] width 23 height 23
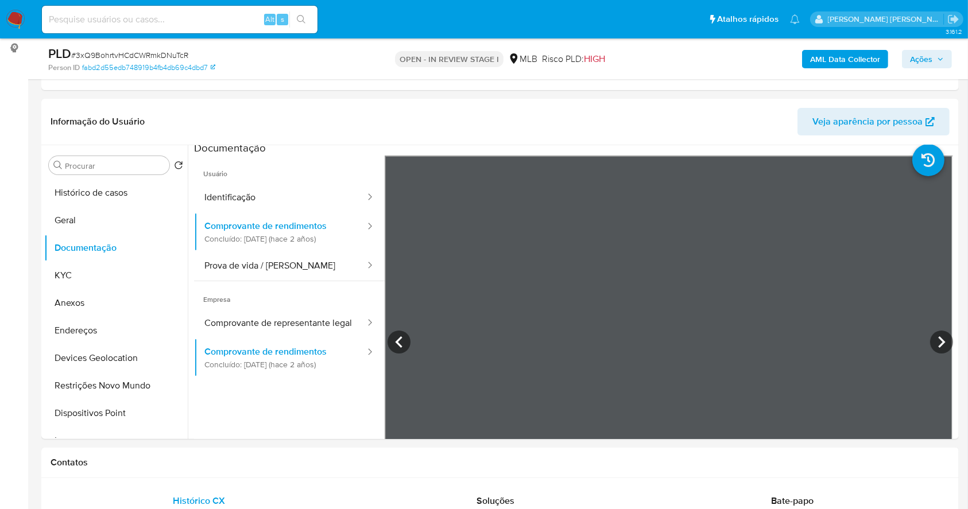
scroll to position [1, 0]
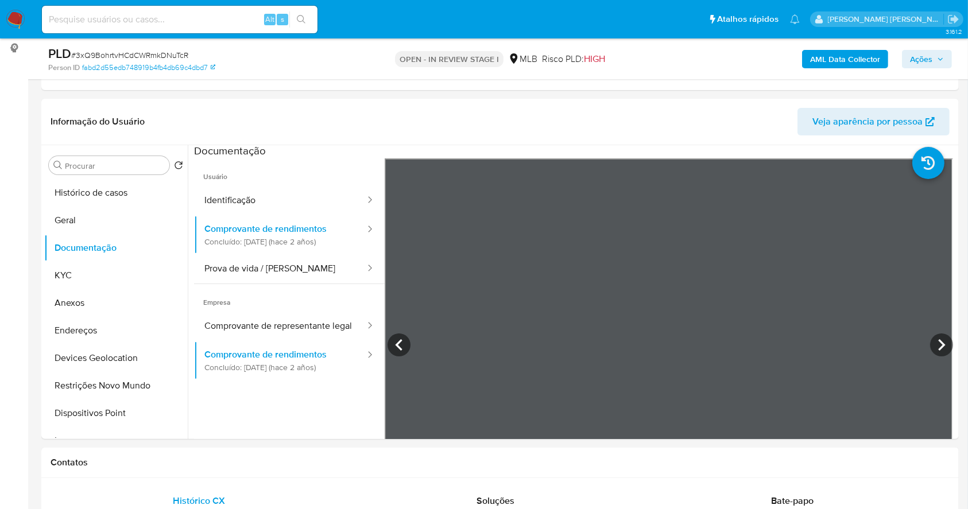
click at [841, 59] on b "AML Data Collector" at bounding box center [845, 59] width 70 height 18
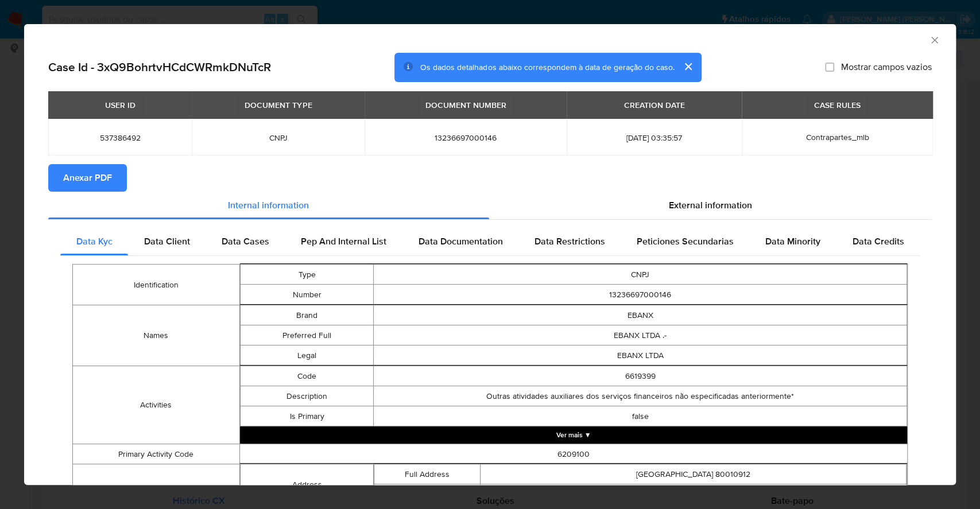
click at [76, 180] on span "Anexar PDF" at bounding box center [87, 177] width 49 height 25
click at [929, 37] on icon "Fechar a janela" at bounding box center [934, 39] width 11 height 11
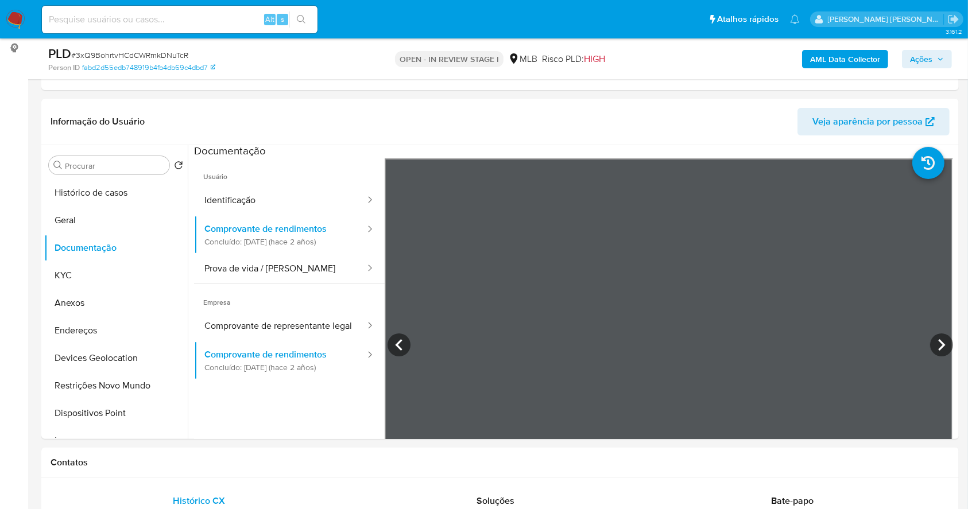
scroll to position [158, 0]
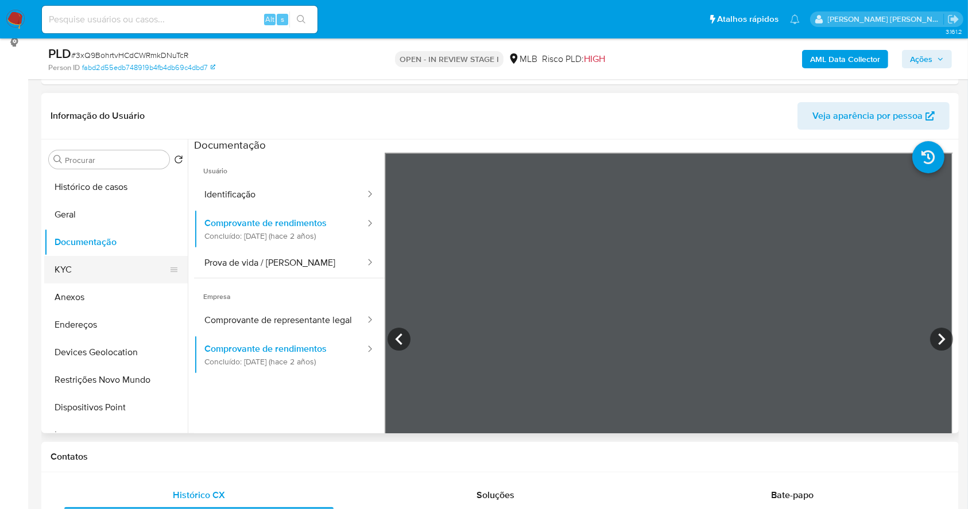
click at [121, 282] on button "KYC" at bounding box center [111, 270] width 134 height 28
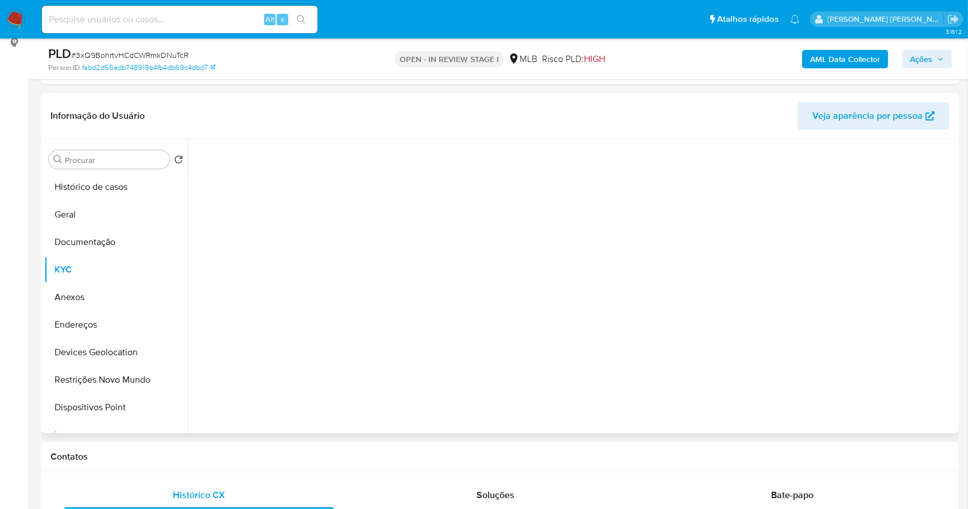
scroll to position [0, 0]
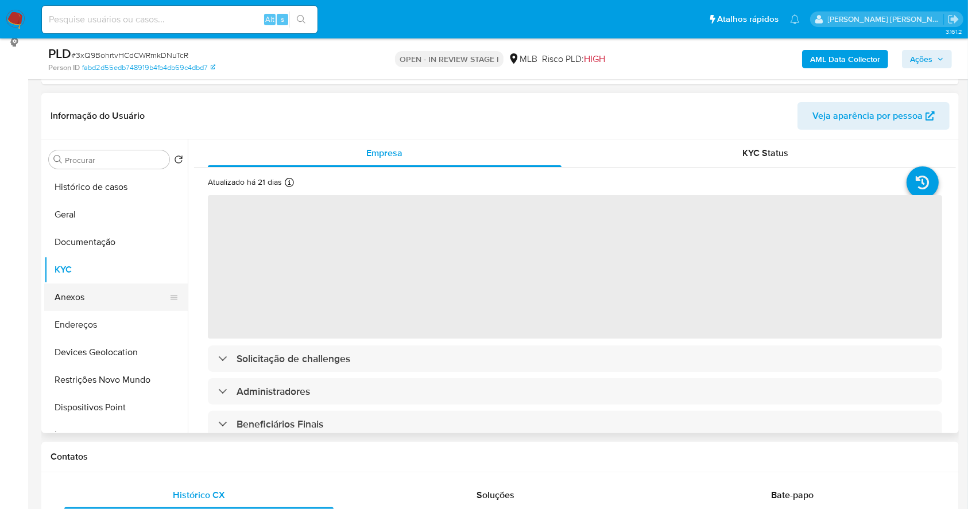
click at [88, 297] on button "Anexos" at bounding box center [111, 298] width 134 height 28
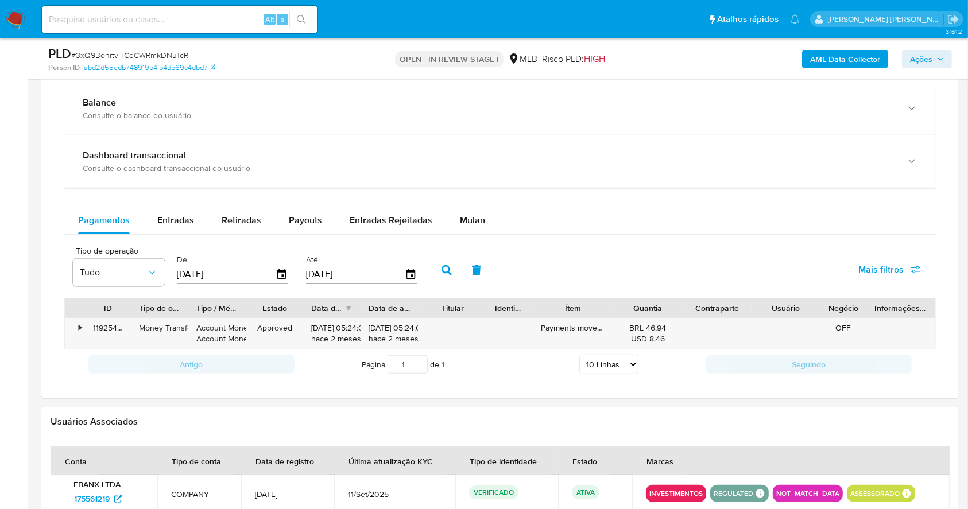
scroll to position [852, 0]
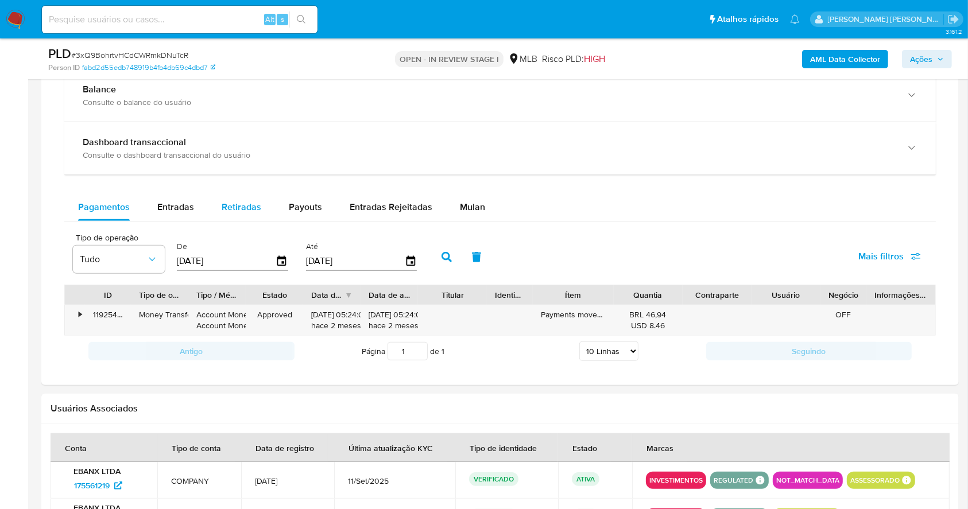
click at [241, 205] on span "Retiradas" at bounding box center [242, 206] width 40 height 13
select select "10"
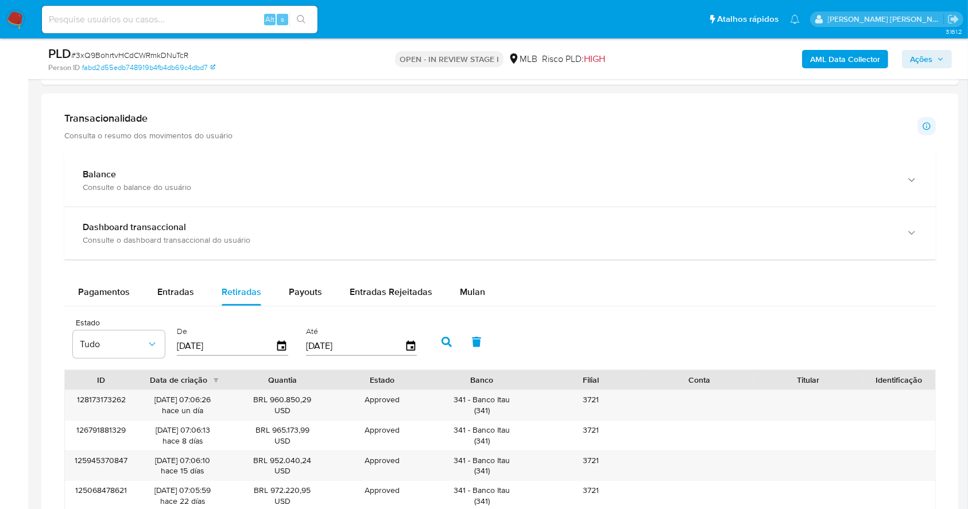
scroll to position [693, 0]
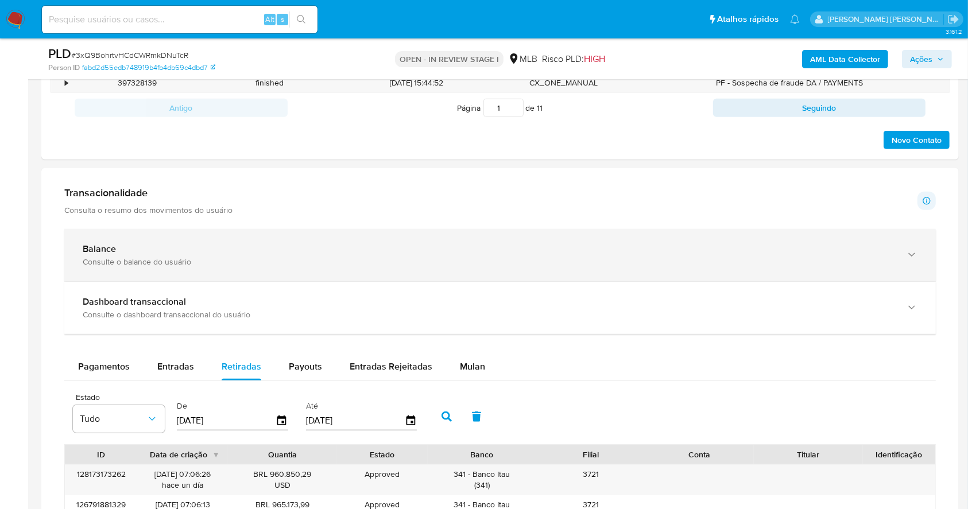
click at [406, 253] on div "Balance" at bounding box center [489, 248] width 812 height 11
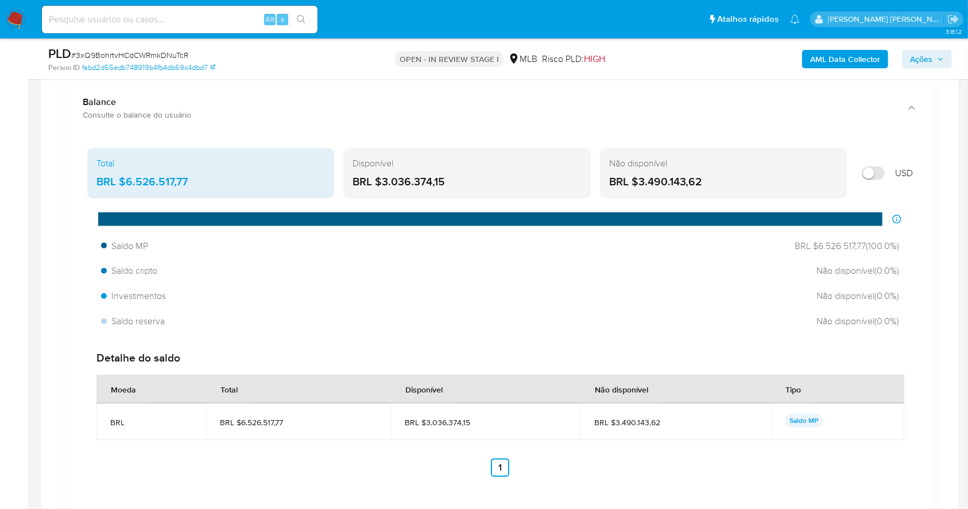
scroll to position [846, 0]
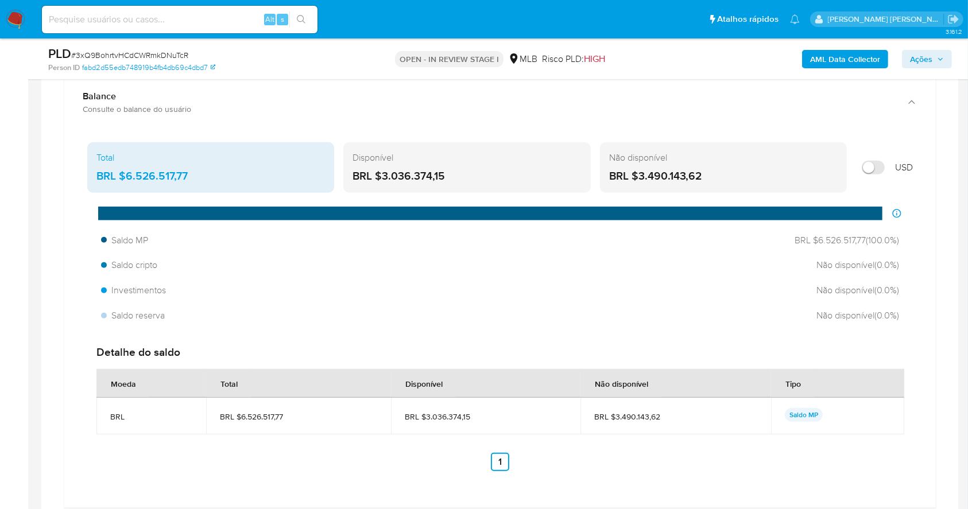
drag, startPoint x: 422, startPoint y: 171, endPoint x: 382, endPoint y: 177, distance: 40.7
click at [382, 177] on div "BRL $3.036.374,15" at bounding box center [466, 176] width 228 height 15
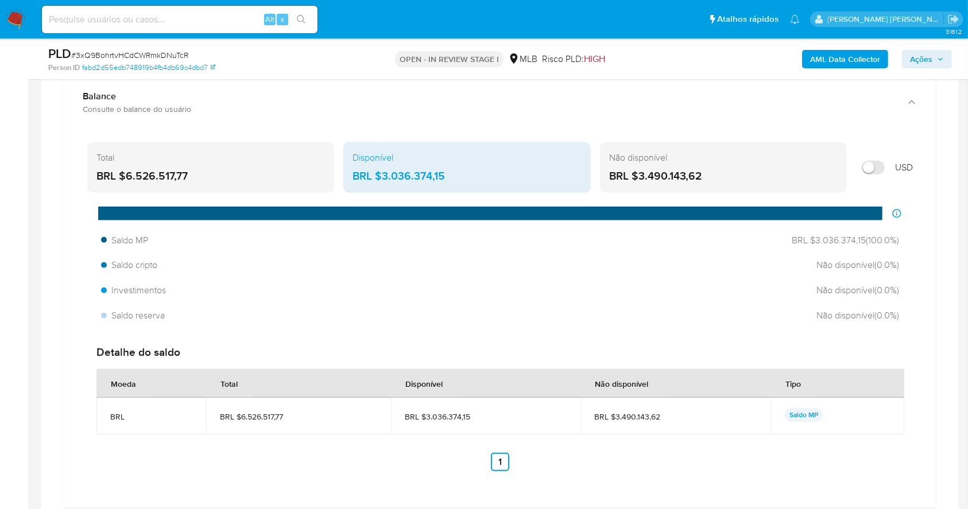
click at [666, 276] on div "Saldo MP BRL $3.036.374,15 ( 100.0 %) Saldo cripto Não disponível ( 0.0 %) Inve…" at bounding box center [499, 279] width 825 height 98
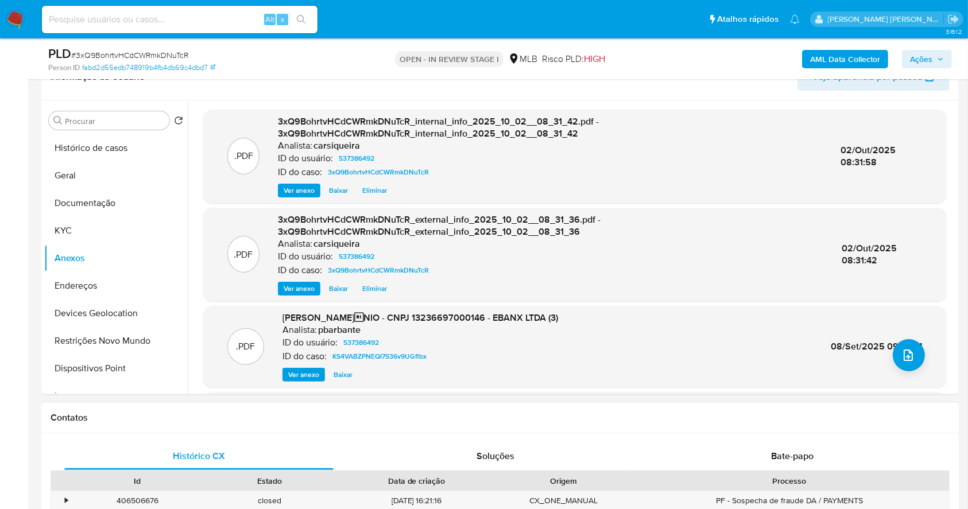
scroll to position [196, 0]
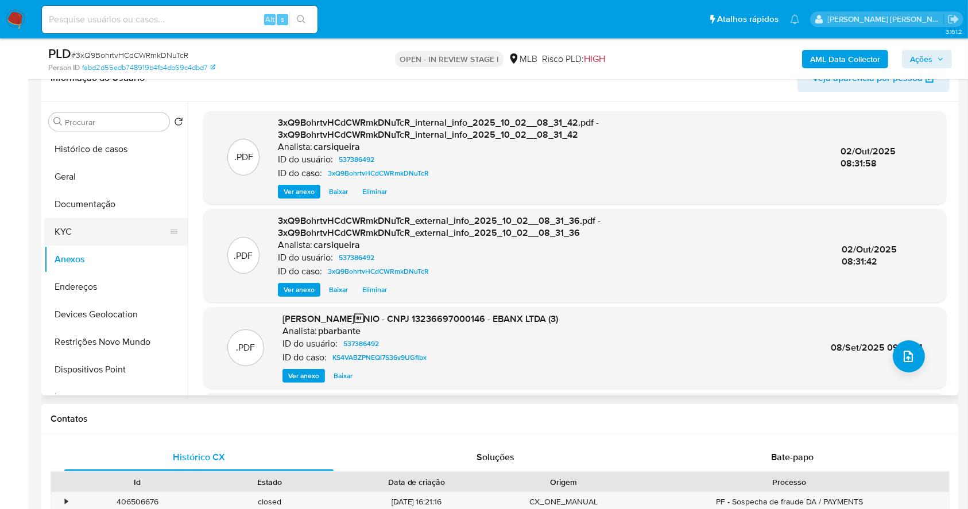
click at [93, 227] on button "KYC" at bounding box center [111, 232] width 134 height 28
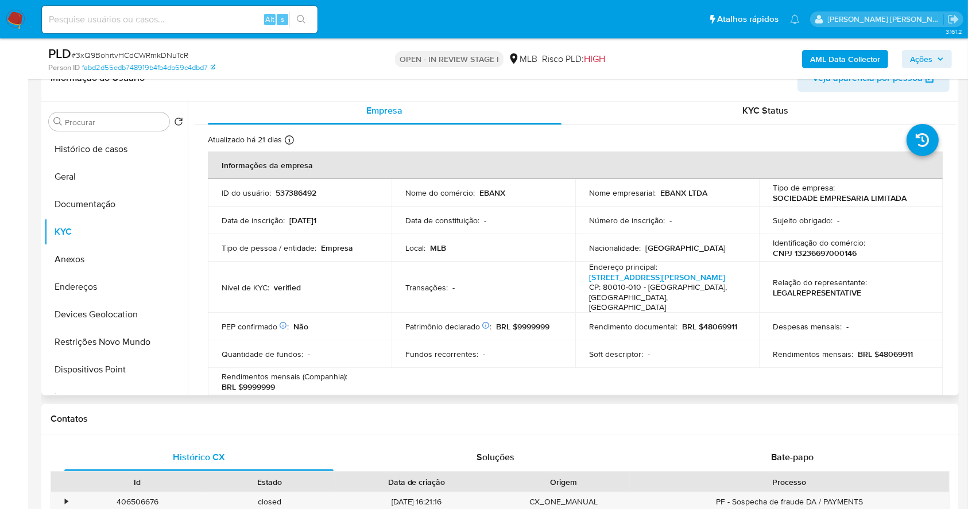
scroll to position [0, 0]
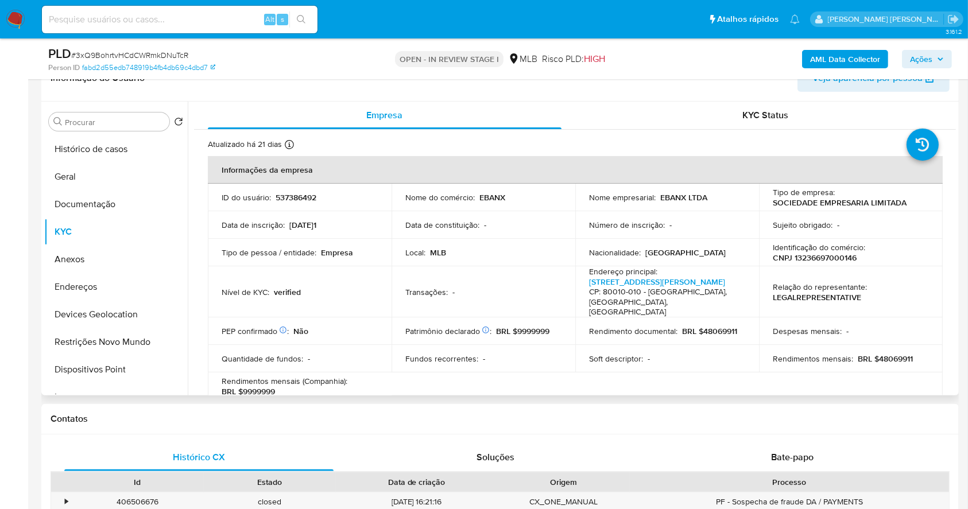
click at [836, 259] on p "CNPJ 13236697000146" at bounding box center [815, 258] width 84 height 10
copy p "13236697000146"
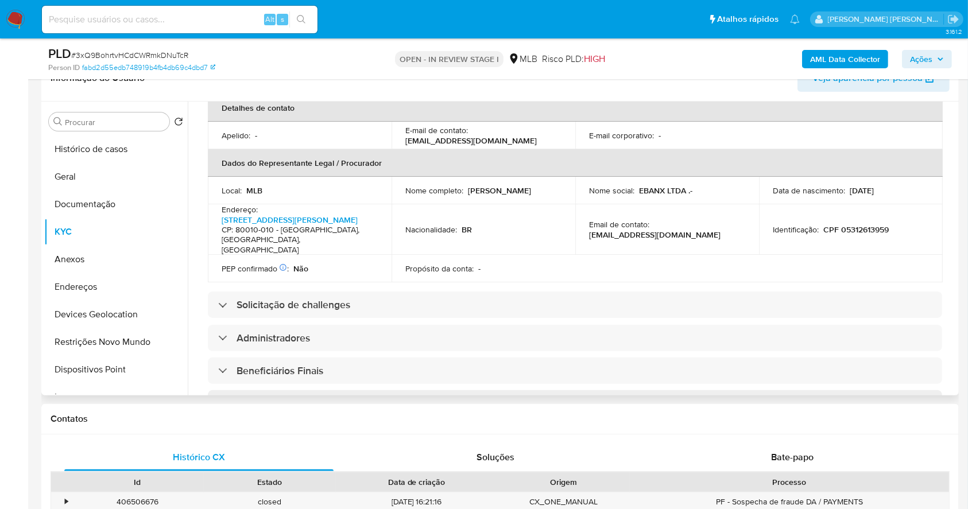
scroll to position [656, 0]
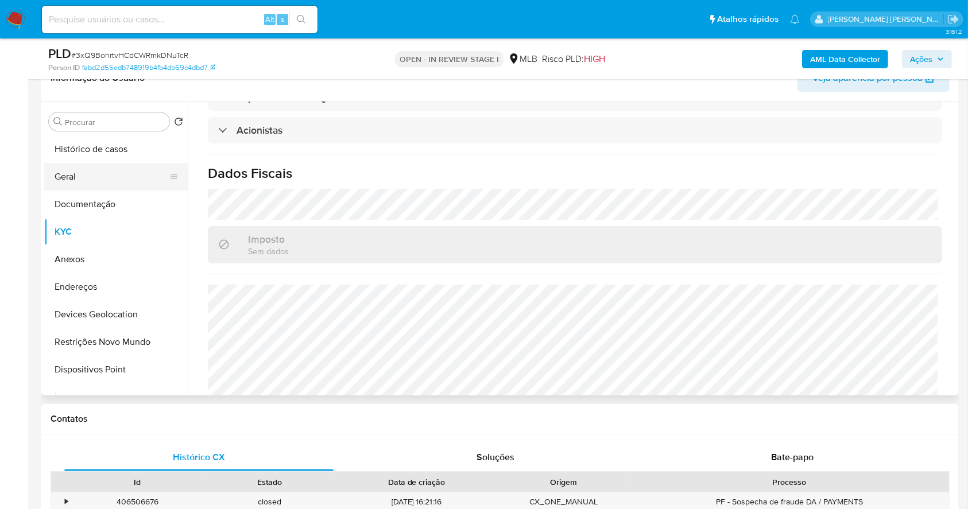
click at [92, 171] on button "Geral" at bounding box center [111, 177] width 134 height 28
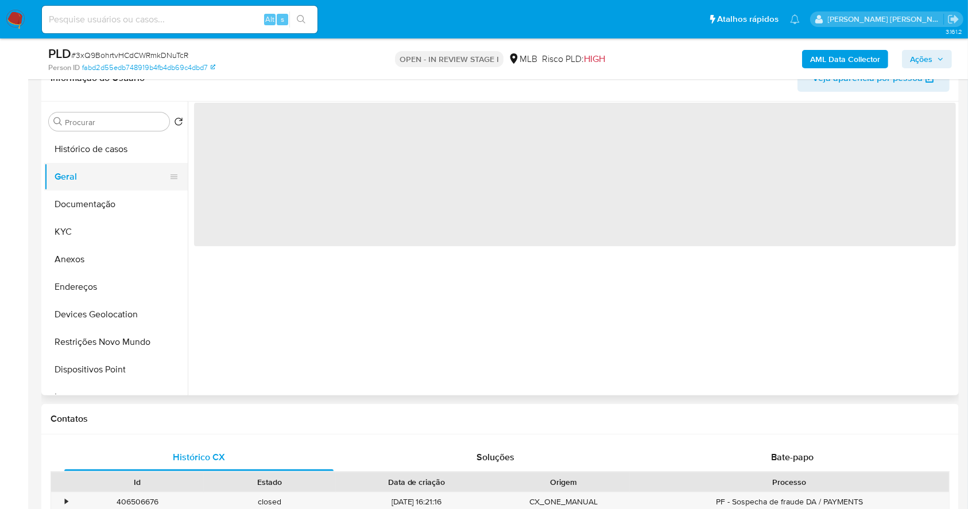
scroll to position [0, 0]
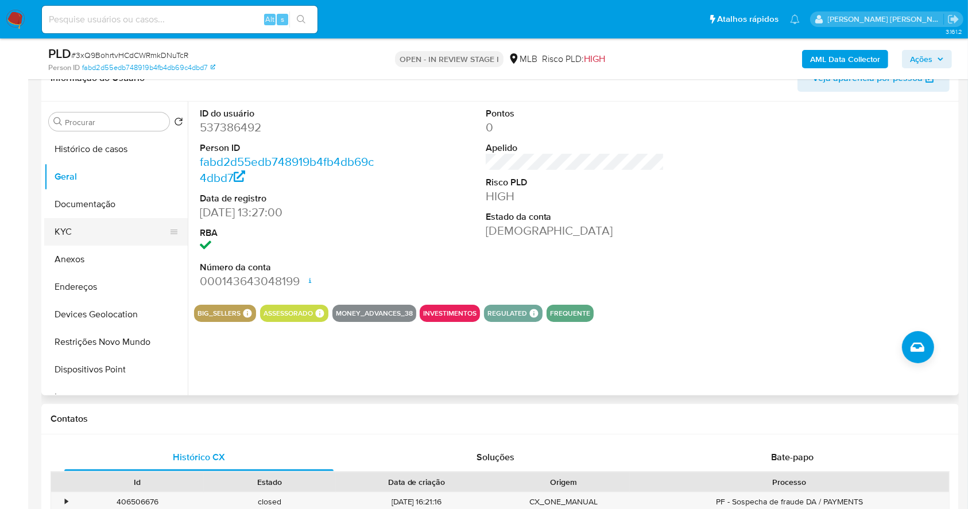
click at [122, 238] on button "KYC" at bounding box center [111, 232] width 134 height 28
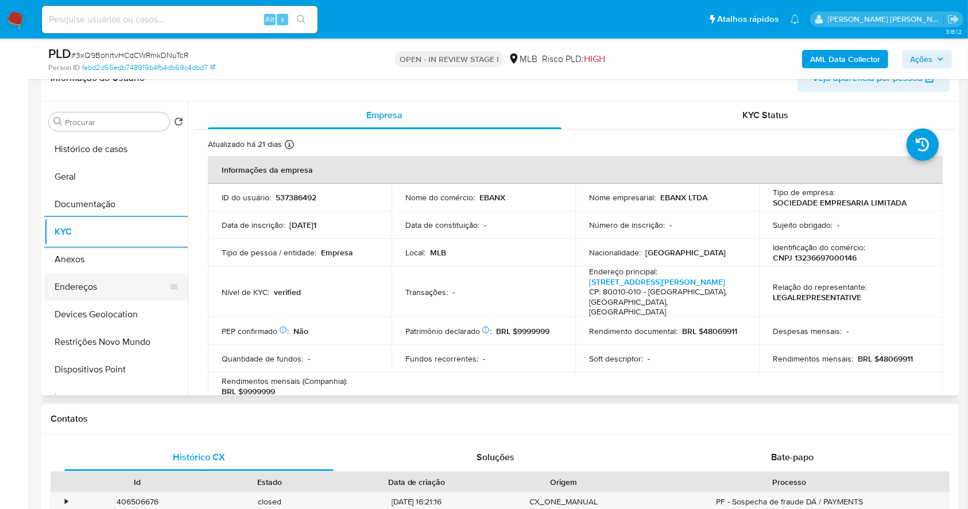
click at [98, 280] on button "Endereços" at bounding box center [111, 287] width 134 height 28
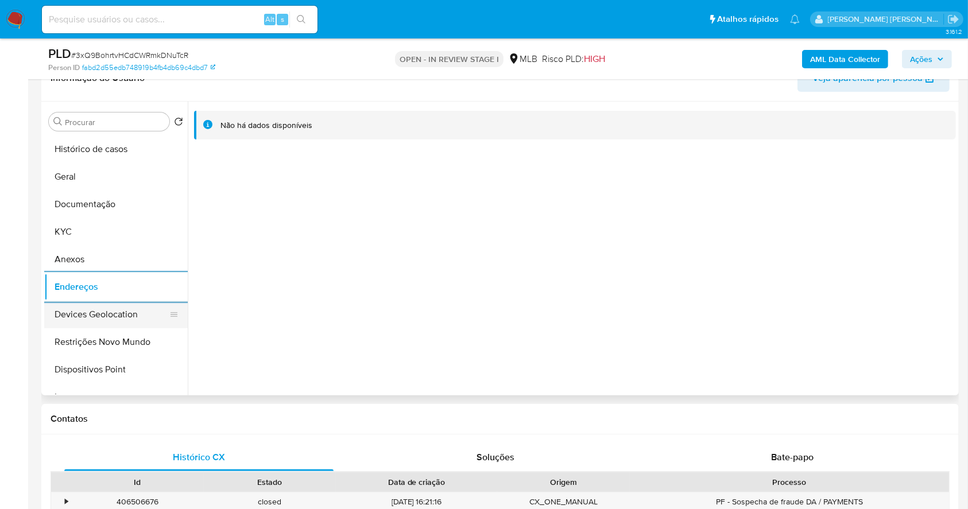
click at [102, 309] on button "Devices Geolocation" at bounding box center [111, 315] width 134 height 28
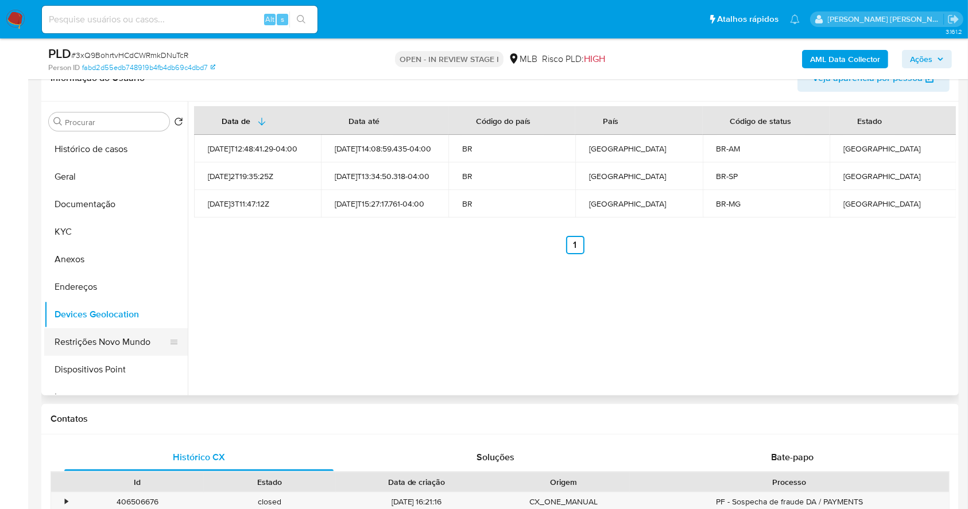
click at [95, 336] on button "Restrições Novo Mundo" at bounding box center [111, 342] width 134 height 28
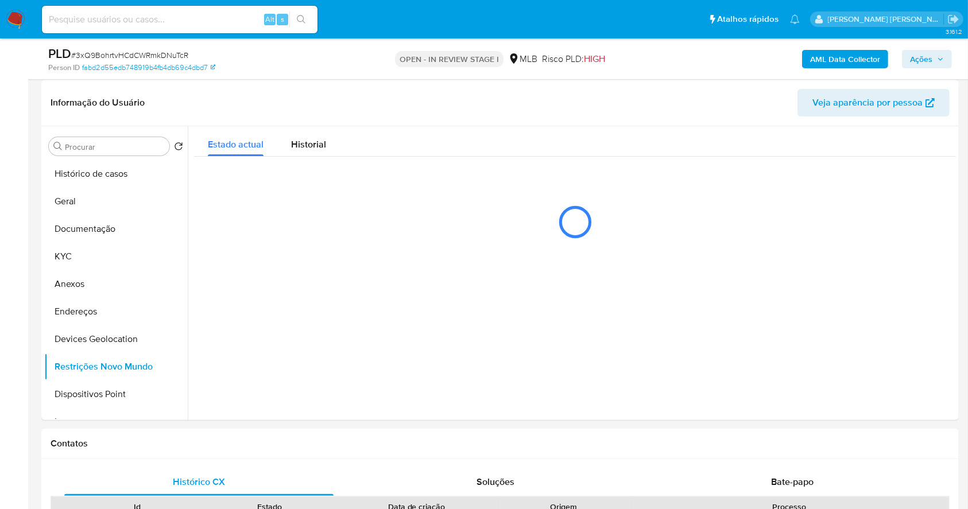
scroll to position [163, 0]
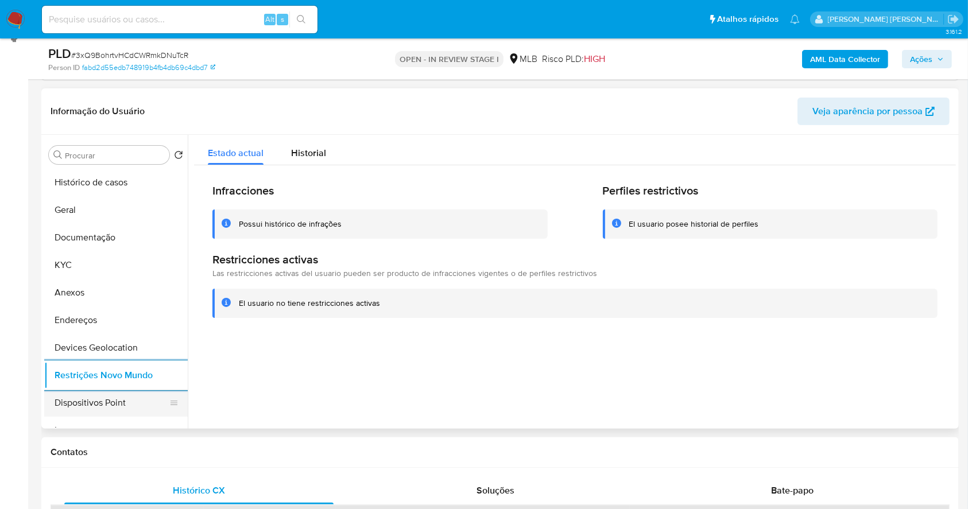
click at [122, 403] on button "Dispositivos Point" at bounding box center [111, 403] width 134 height 28
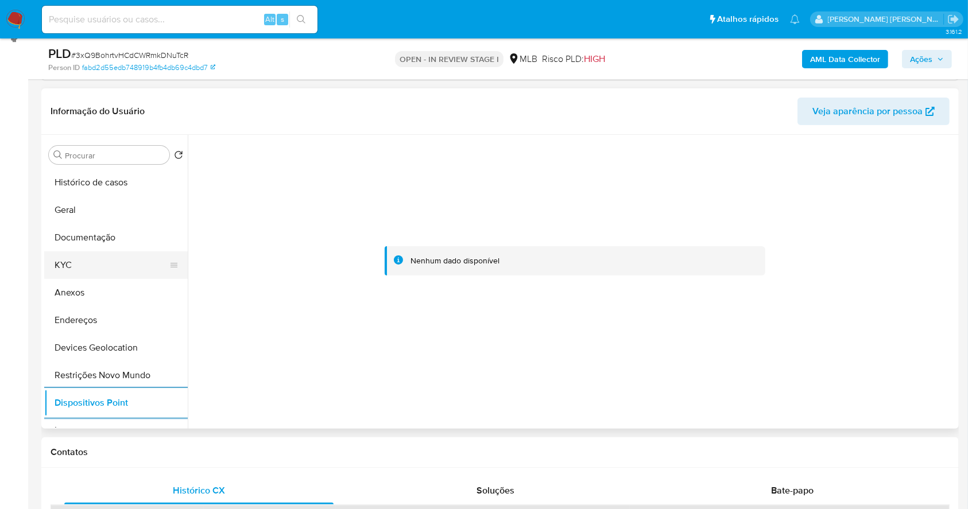
click at [83, 257] on button "KYC" at bounding box center [111, 265] width 134 height 28
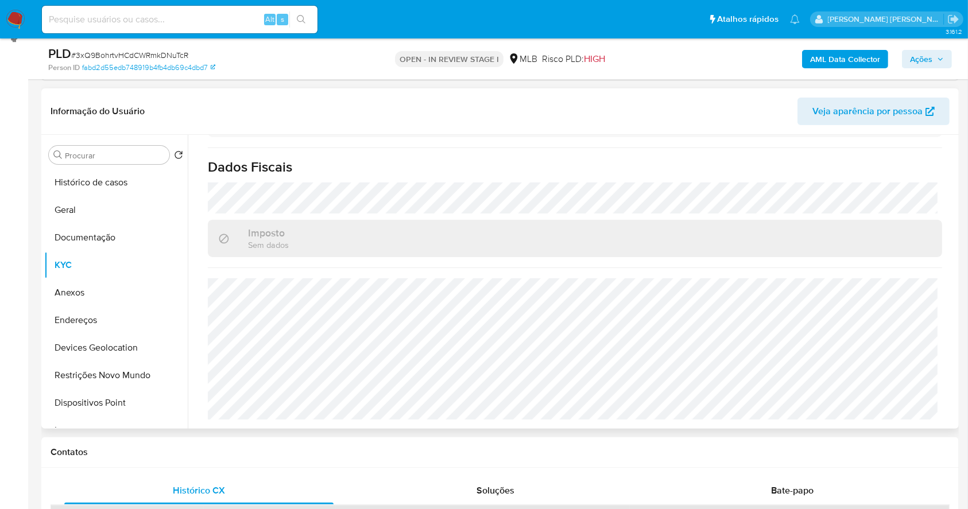
scroll to position [656, 0]
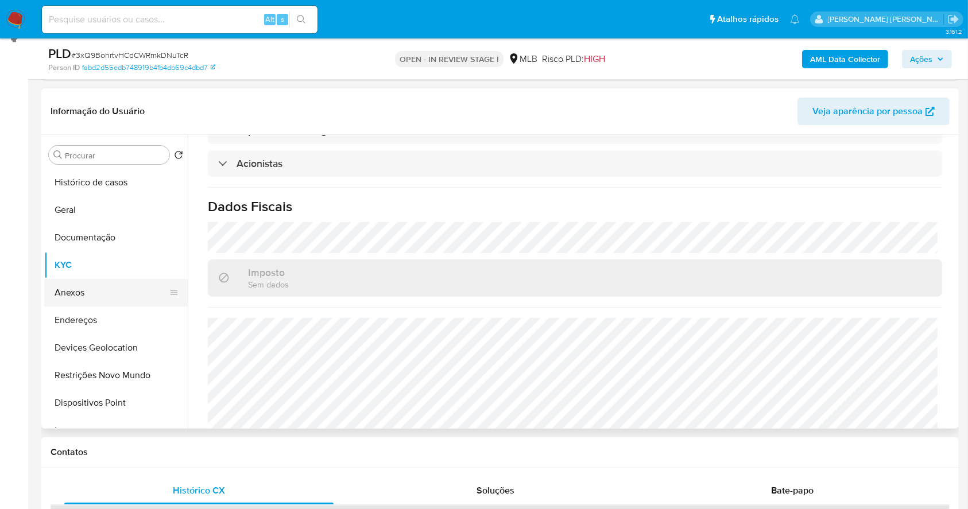
click at [91, 296] on button "Anexos" at bounding box center [111, 293] width 134 height 28
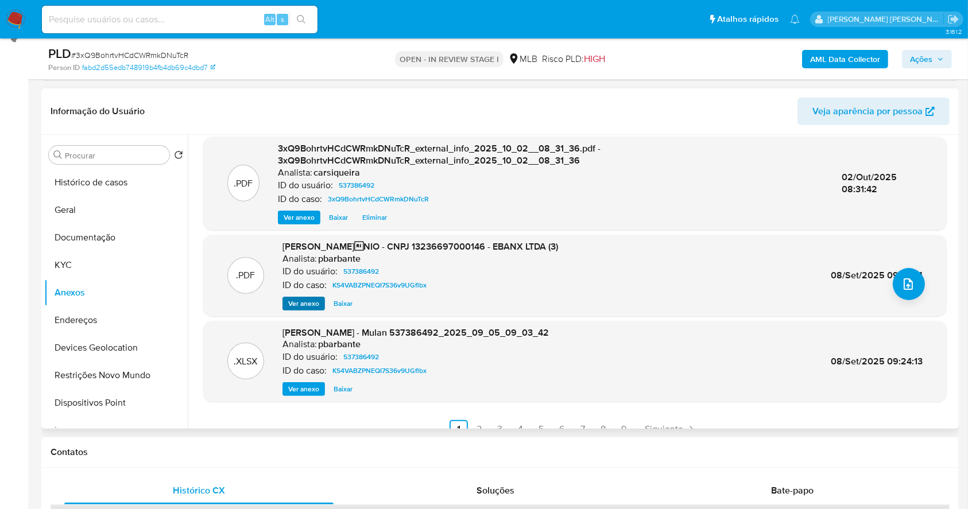
scroll to position [121, 0]
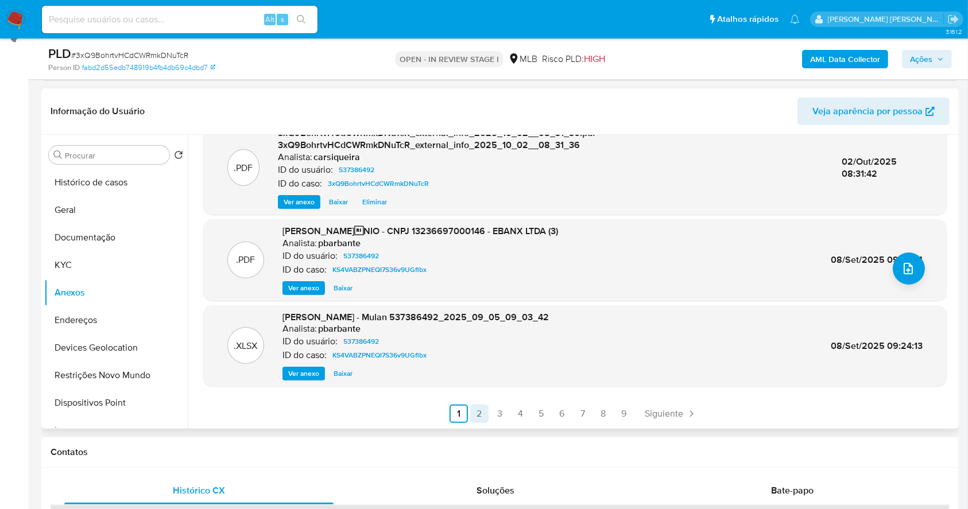
click at [470, 412] on link "2" at bounding box center [479, 414] width 18 height 18
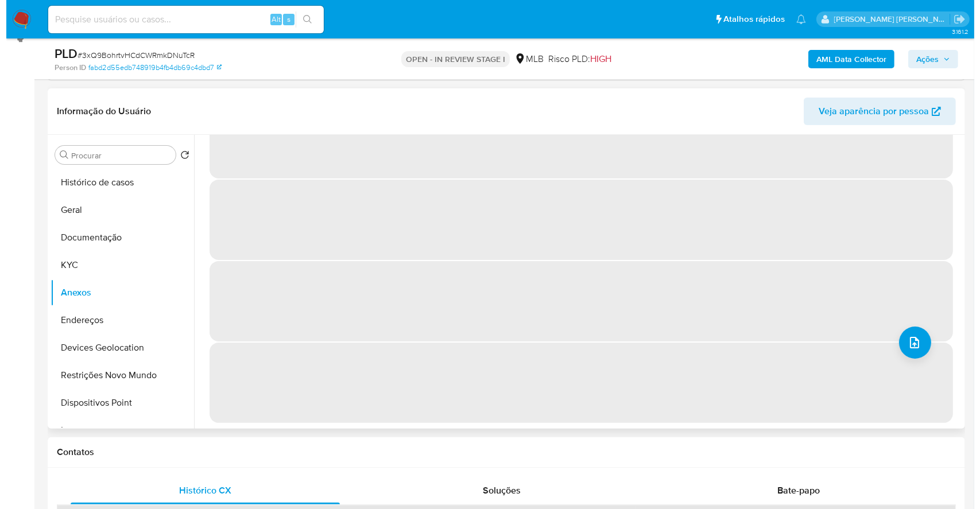
scroll to position [0, 0]
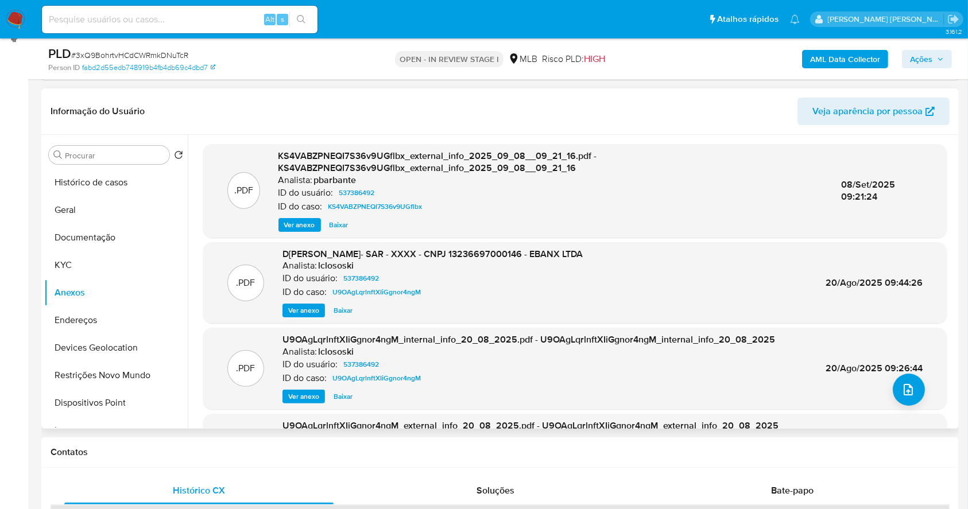
click at [306, 306] on span "Ver anexo" at bounding box center [303, 310] width 31 height 11
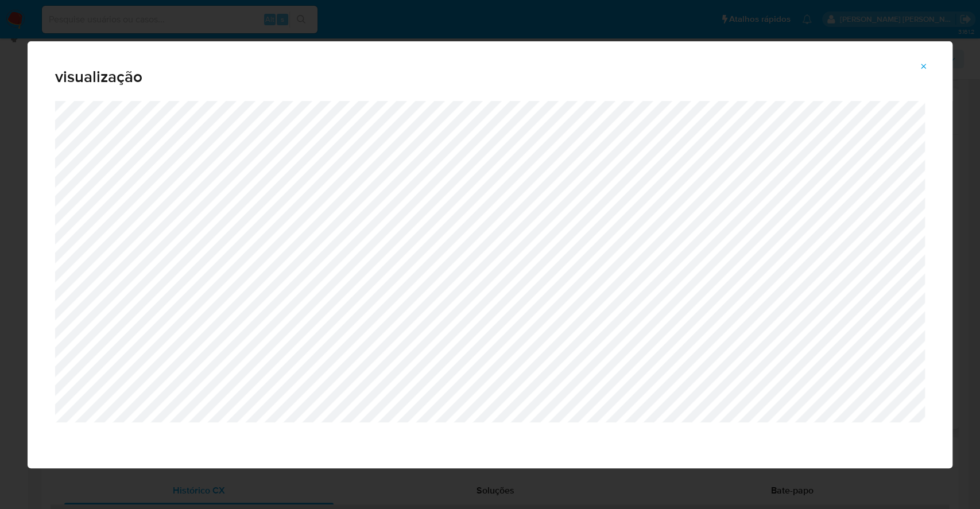
click at [0, 250] on div "visualização" at bounding box center [490, 254] width 980 height 509
click at [925, 66] on icon "Attachment preview" at bounding box center [923, 66] width 9 height 9
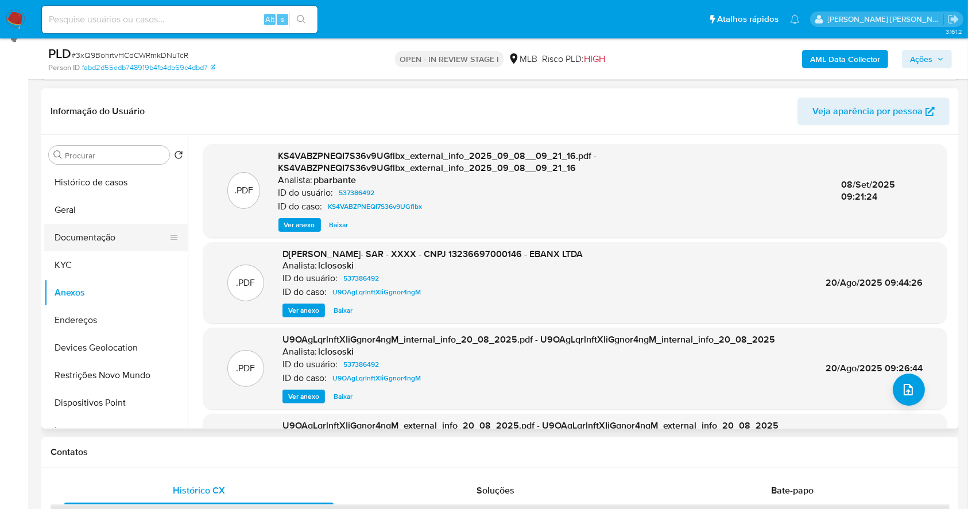
click at [76, 229] on button "Documentação" at bounding box center [111, 238] width 134 height 28
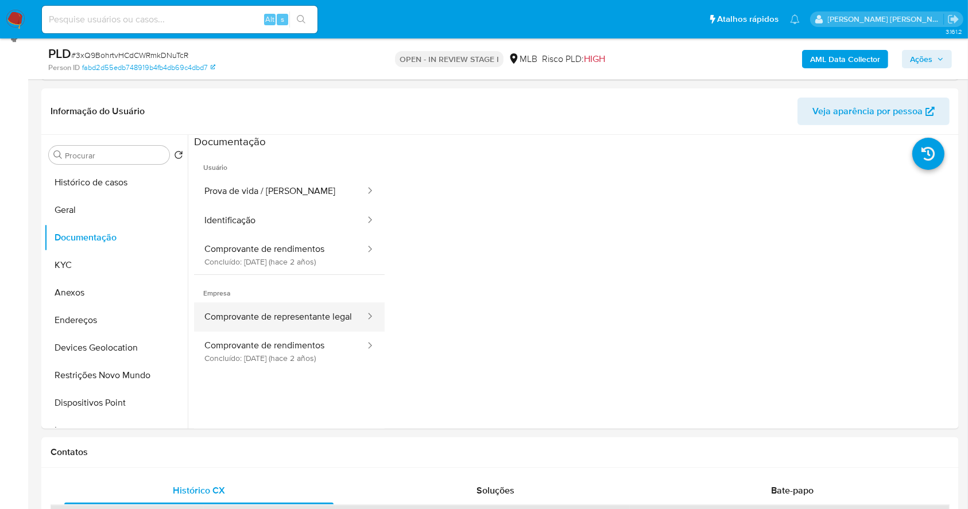
click at [289, 321] on button "Comprovante de representante legal" at bounding box center [280, 316] width 172 height 29
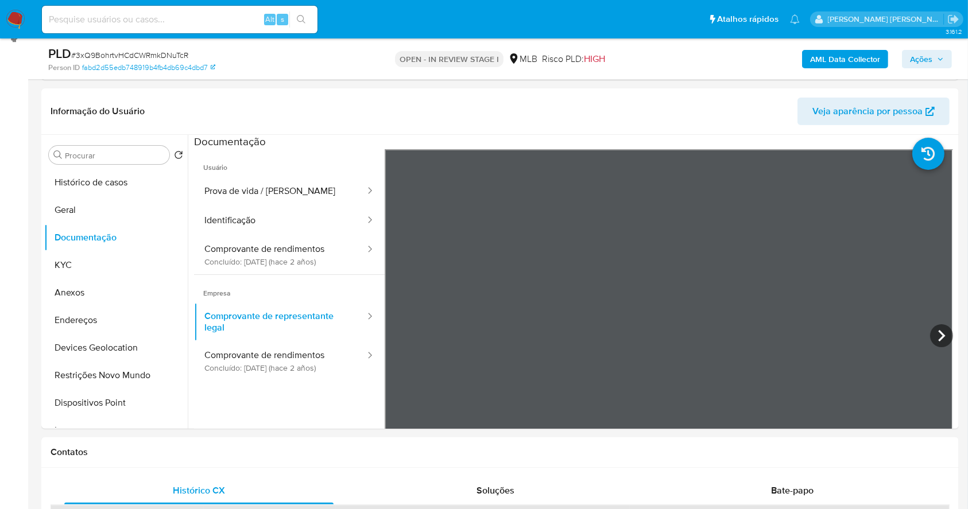
click at [920, 57] on span "Ações" at bounding box center [921, 59] width 22 height 18
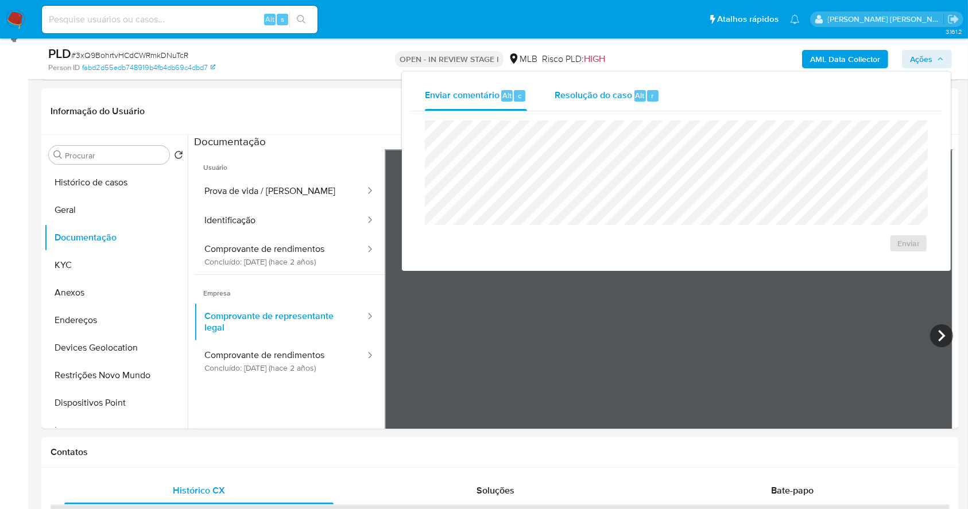
click at [600, 85] on div "Resolução do caso Alt r" at bounding box center [606, 96] width 105 height 30
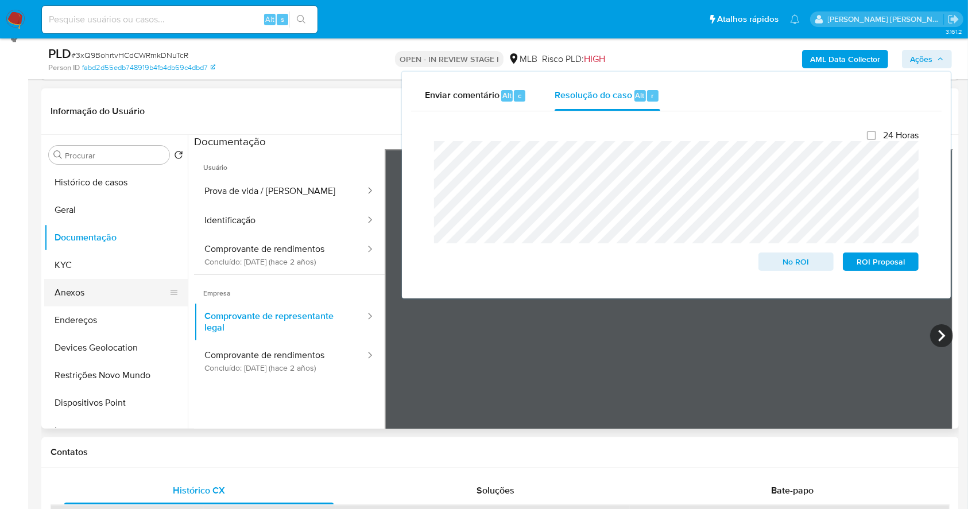
click at [75, 290] on button "Anexos" at bounding box center [111, 293] width 134 height 28
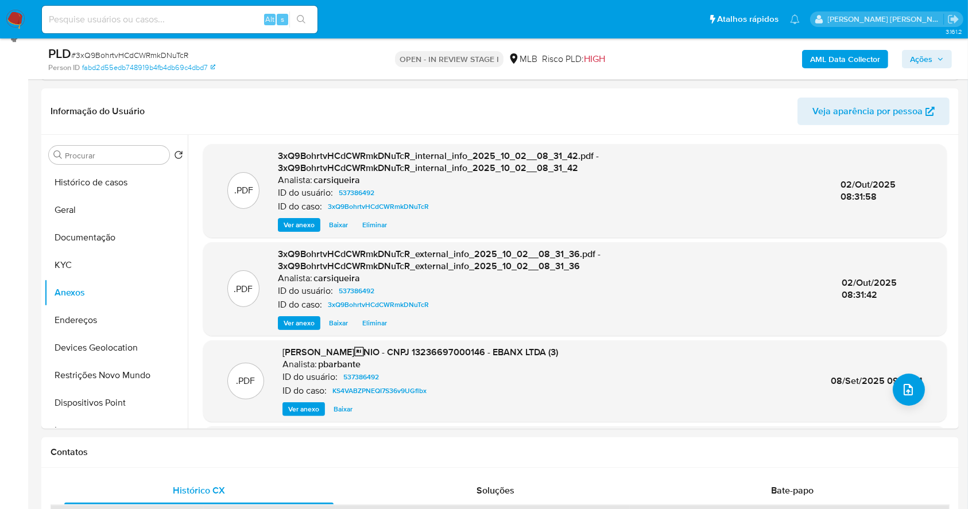
click at [936, 56] on span "Ações" at bounding box center [927, 59] width 34 height 16
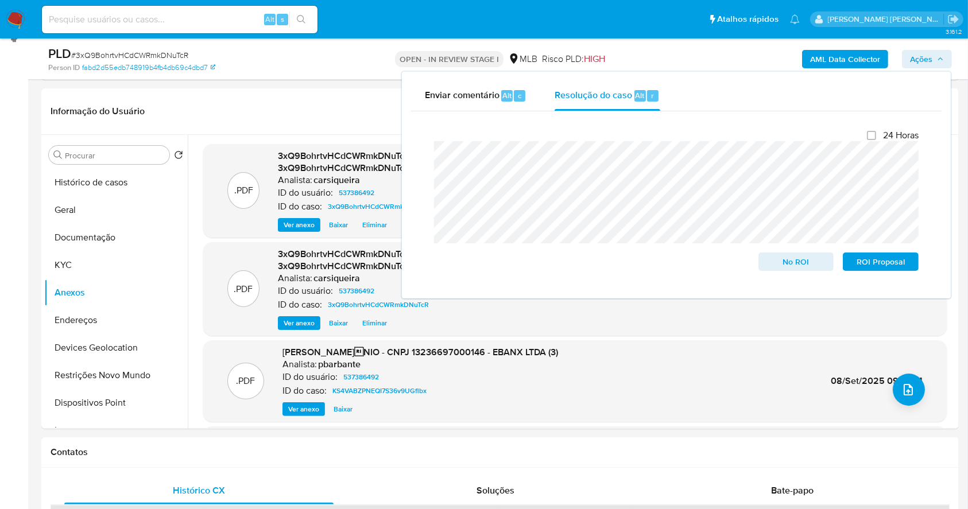
click at [933, 56] on span "Ações" at bounding box center [927, 59] width 34 height 16
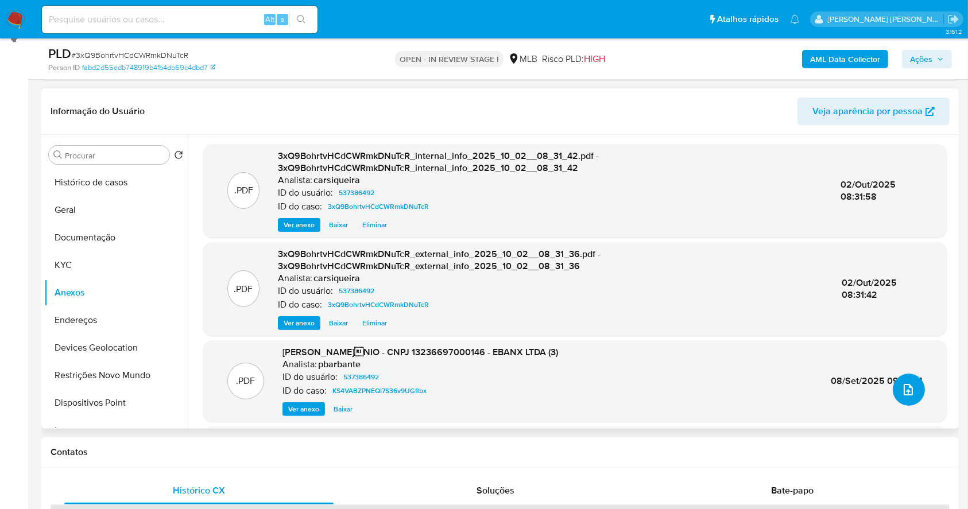
click at [901, 383] on icon "upload-file" at bounding box center [908, 390] width 14 height 14
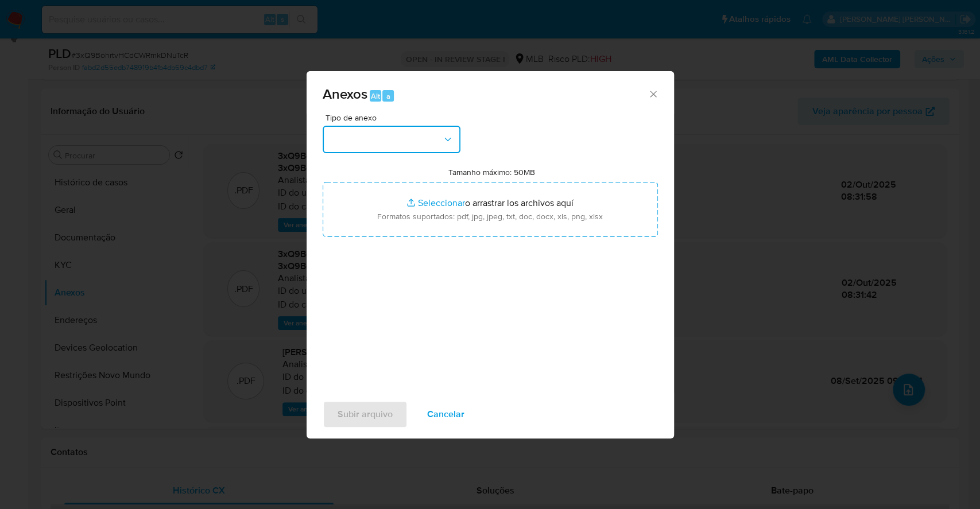
click at [449, 141] on icon "button" at bounding box center [447, 139] width 11 height 11
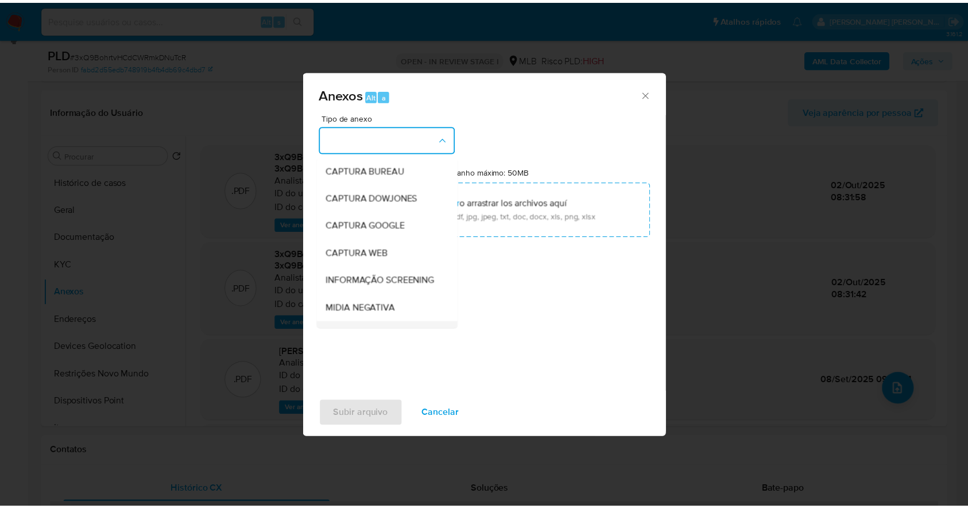
scroll to position [153, 0]
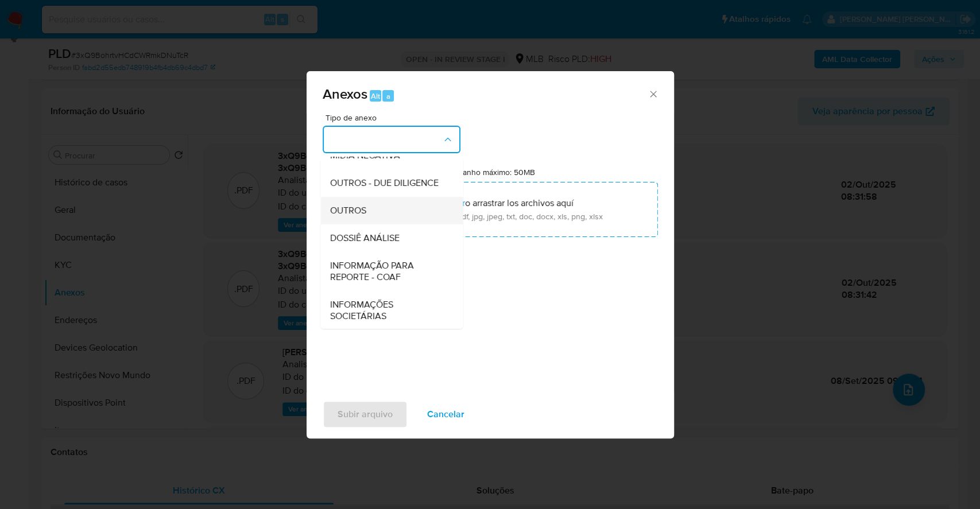
click at [383, 224] on div "OUTROS" at bounding box center [387, 211] width 117 height 28
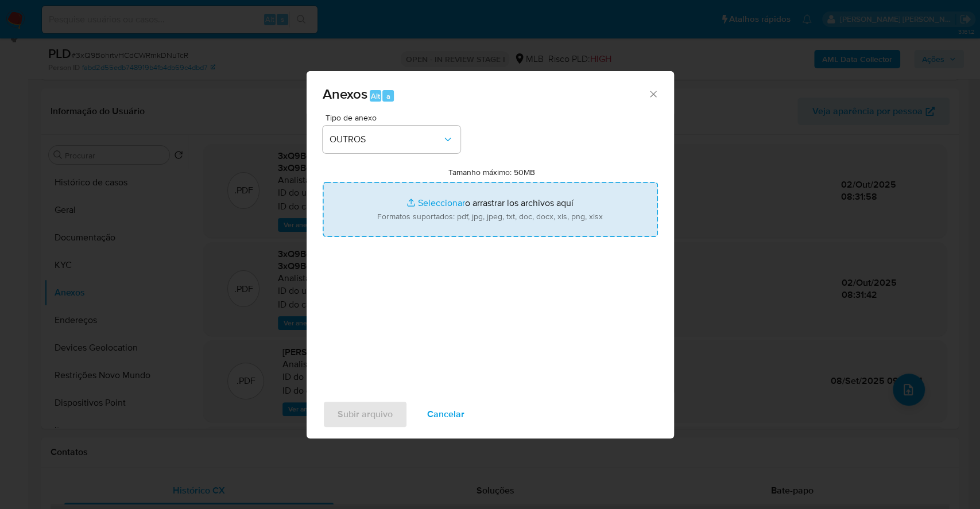
click at [438, 199] on input "Tamanho máximo: 50MB Seleccionar archivos" at bounding box center [490, 209] width 335 height 55
type input "C:\fakepath\DECLINIO - 3xQ9BohrtvHCdCWRmkDNuTcR - CNPJ 13236697000146 - EBANX L…"
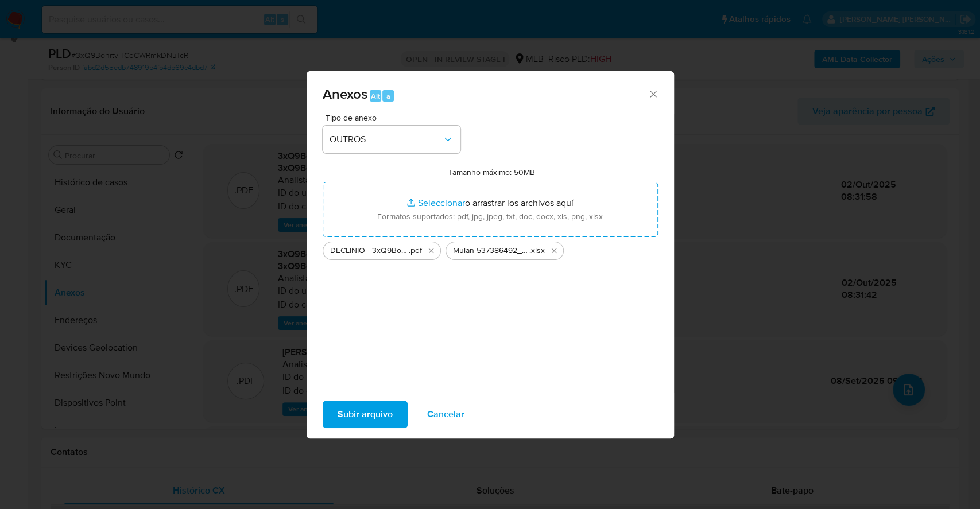
click at [357, 414] on span "Subir arquivo" at bounding box center [365, 414] width 55 height 25
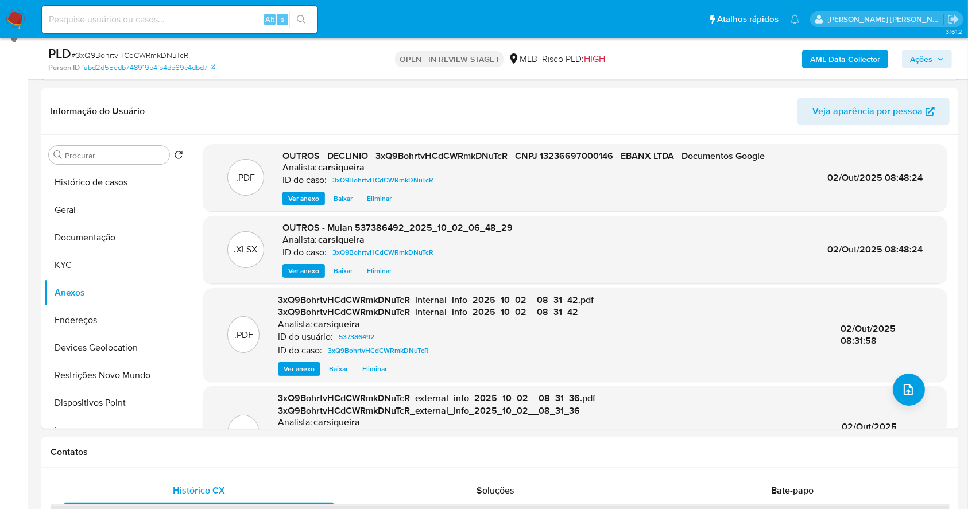
click at [924, 52] on span "Ações" at bounding box center [921, 59] width 22 height 18
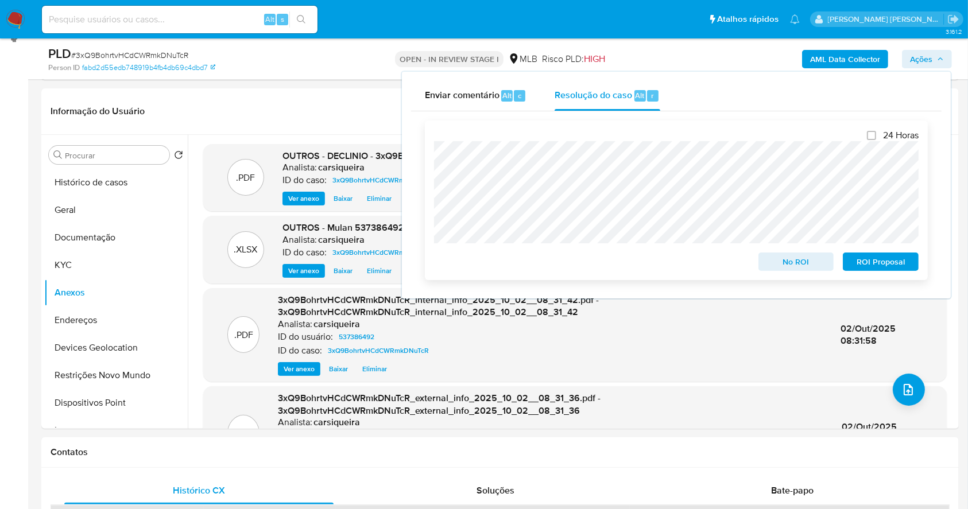
click at [784, 259] on span "No ROI" at bounding box center [796, 262] width 60 height 16
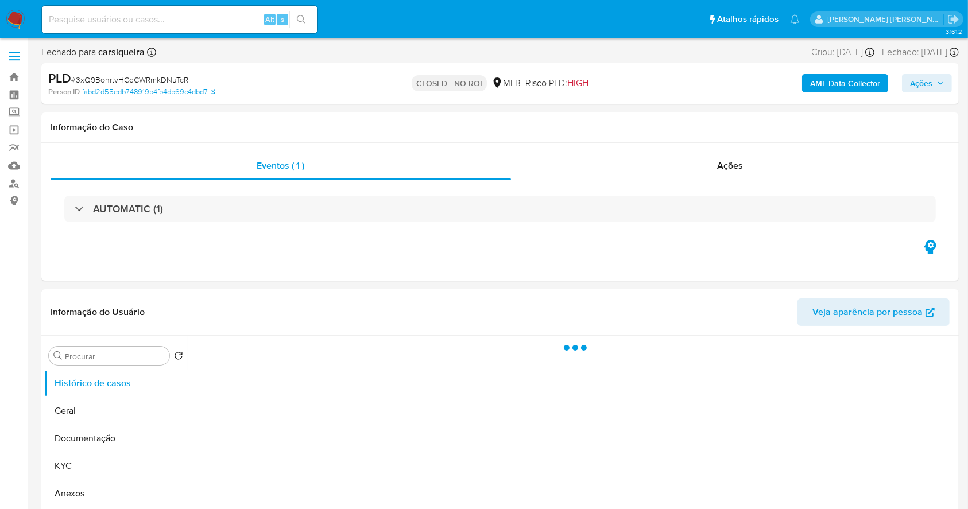
select select "10"
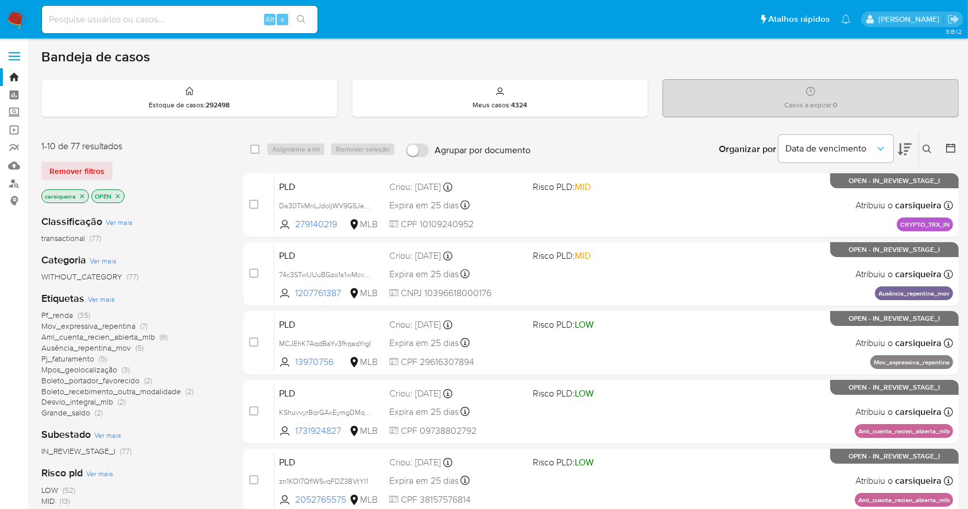
click at [139, 15] on input at bounding box center [180, 19] width 276 height 15
paste input "7tWMhv0dpHZPE79Ck7JwSwDN"
type input "7tWMhv0dpHZPE79Ck7JwSwDN"
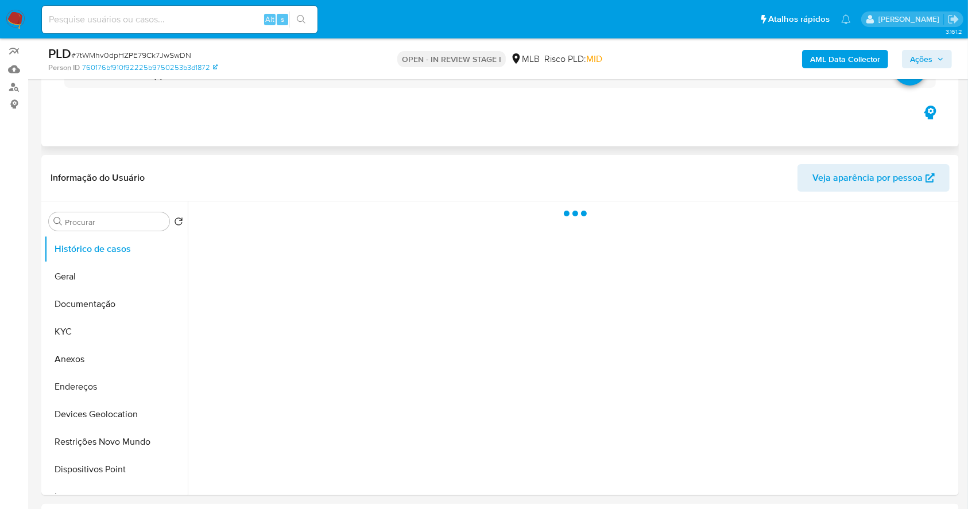
scroll to position [153, 0]
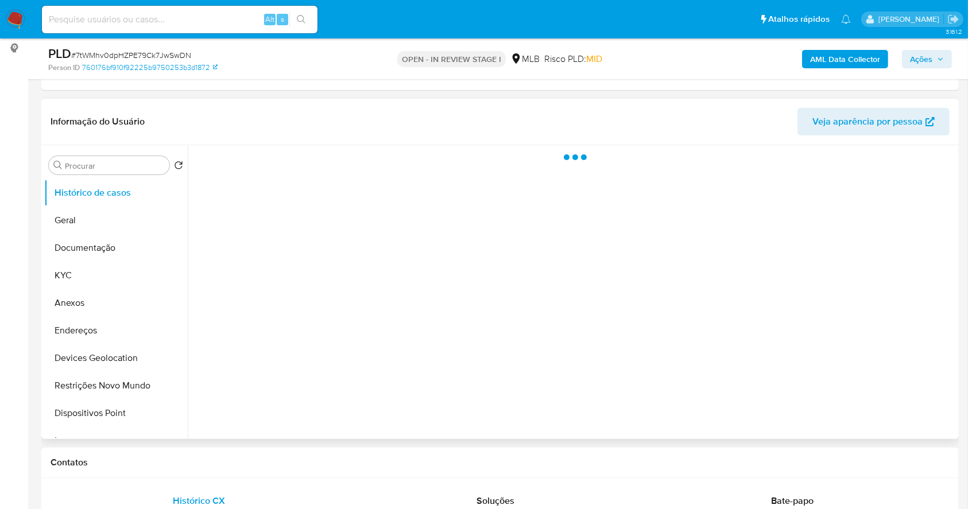
select select "10"
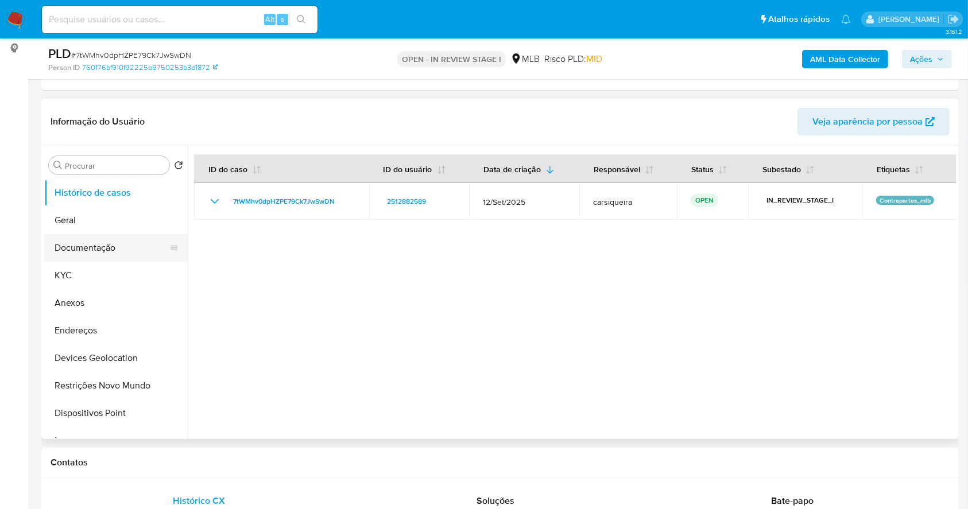
click at [77, 247] on button "Documentação" at bounding box center [111, 248] width 134 height 28
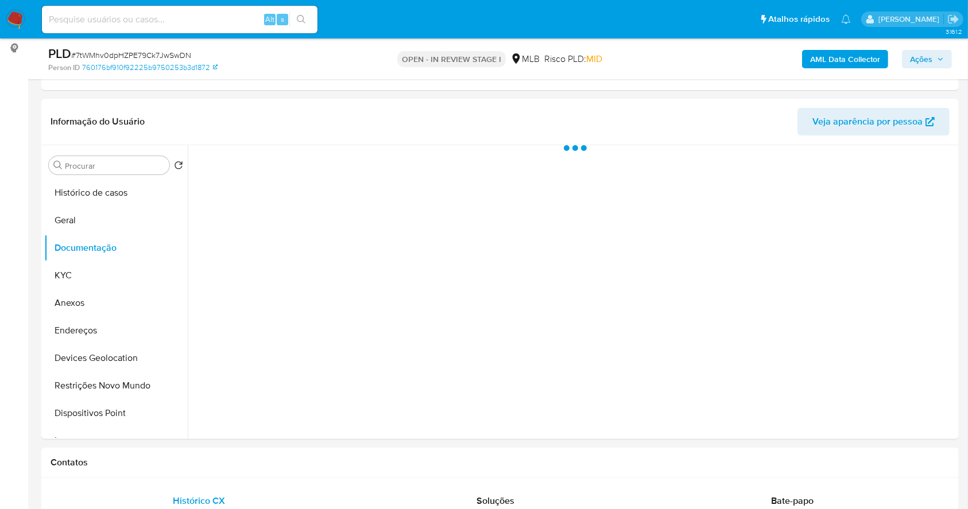
scroll to position [176, 0]
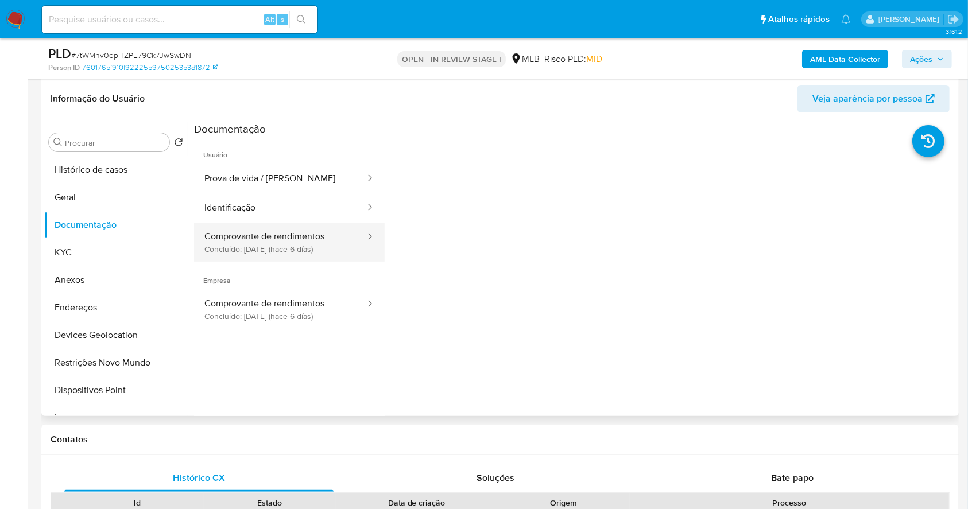
click at [272, 240] on button "Comprovante de rendimentos Concluído: [DATE] (hace 6 días)" at bounding box center [280, 242] width 172 height 39
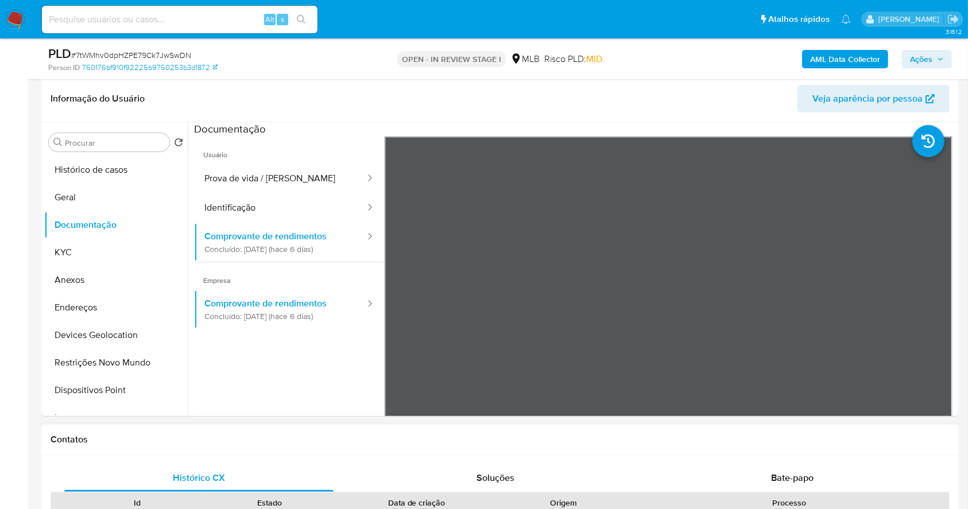
click at [810, 474] on span "Bate-papo" at bounding box center [792, 477] width 42 height 13
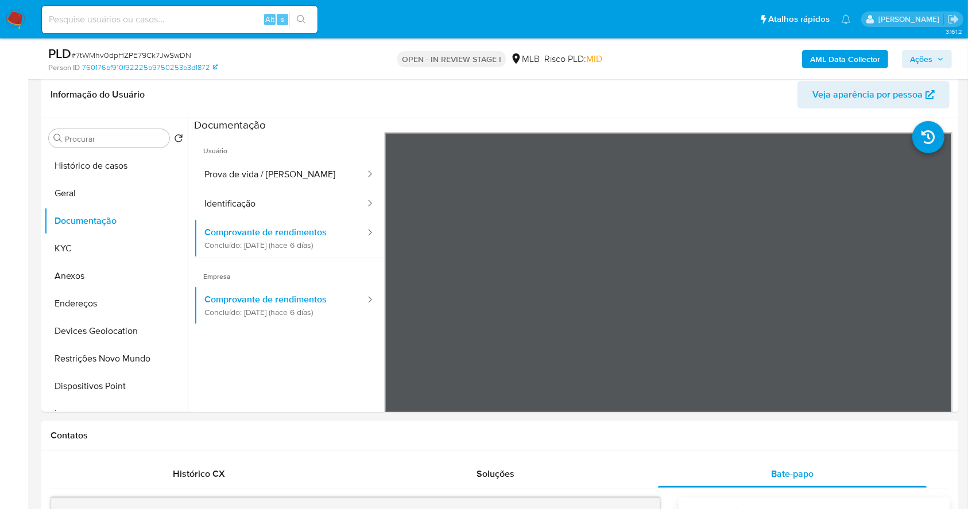
scroll to position [172, 0]
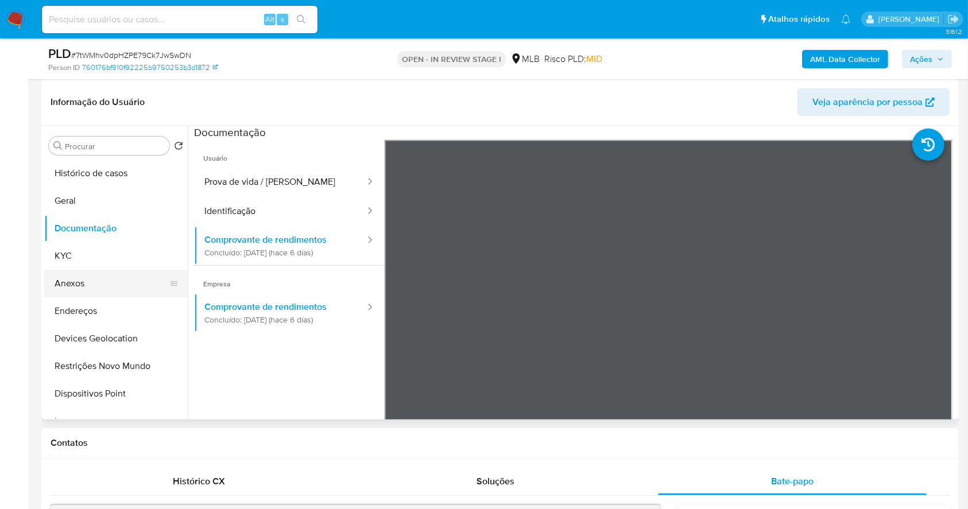
click at [98, 276] on button "Anexos" at bounding box center [111, 284] width 134 height 28
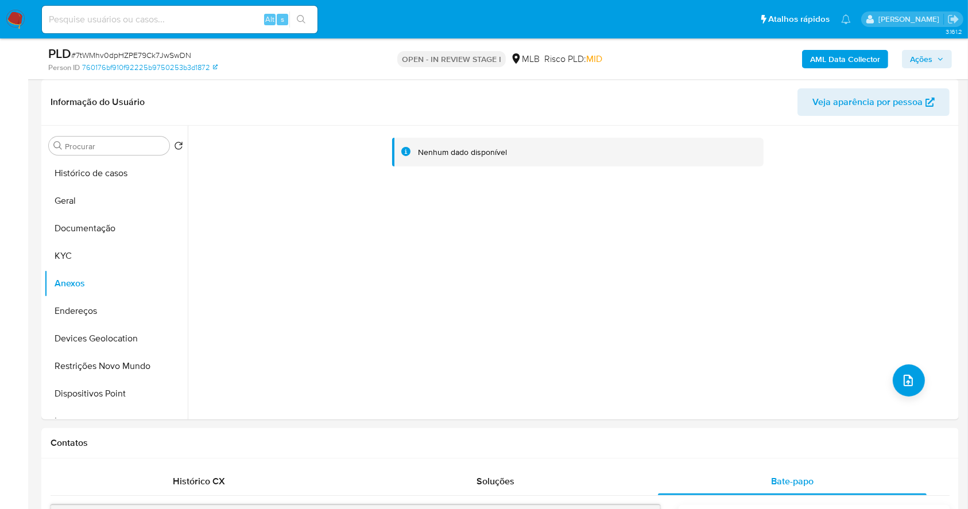
click at [854, 58] on b "AML Data Collector" at bounding box center [845, 59] width 70 height 18
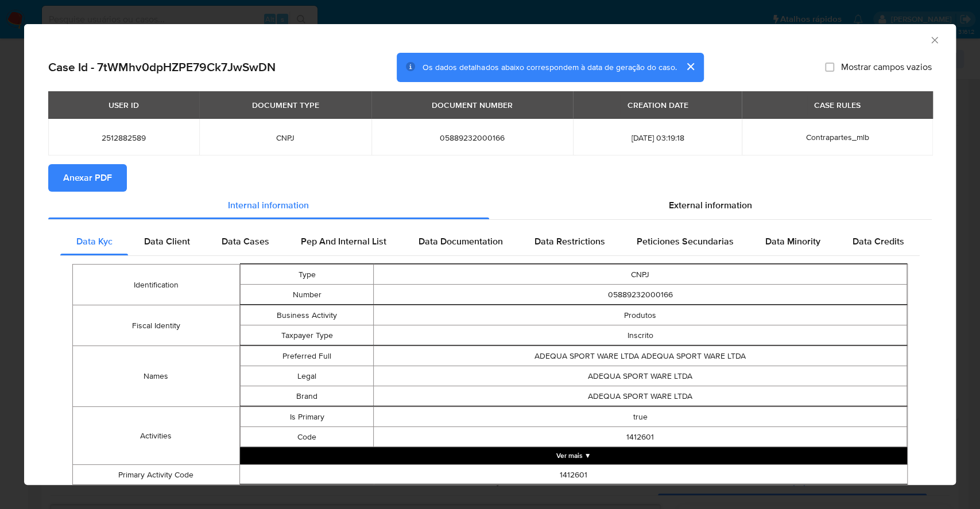
click at [111, 181] on span "Anexar PDF" at bounding box center [87, 177] width 49 height 25
click at [0, 258] on div "AML Data Collector Case Id - 7tWMhv0dpHZPE79Ck7JwSwDN Os dados detalhados abaix…" at bounding box center [490, 254] width 980 height 509
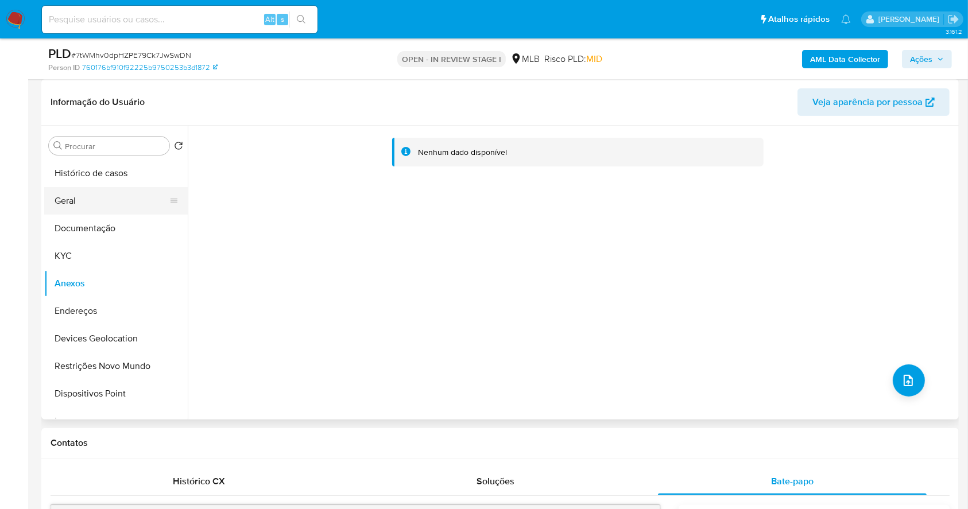
click at [95, 204] on button "Geral" at bounding box center [111, 201] width 134 height 28
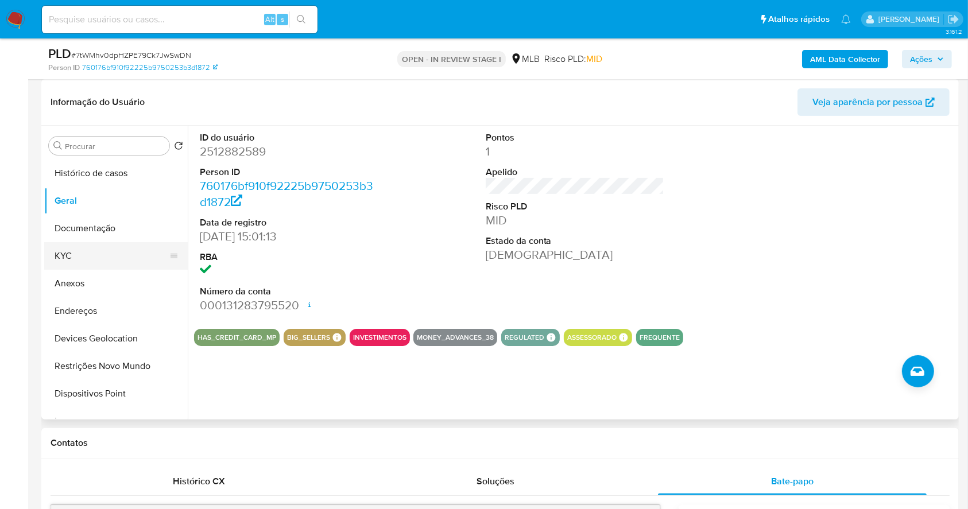
click at [128, 257] on button "KYC" at bounding box center [111, 256] width 134 height 28
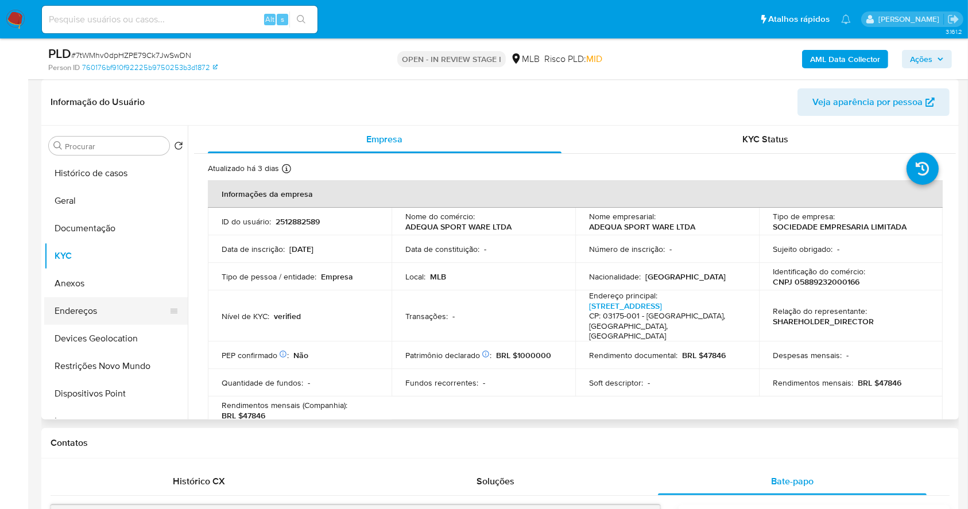
click at [73, 309] on button "Endereços" at bounding box center [111, 311] width 134 height 28
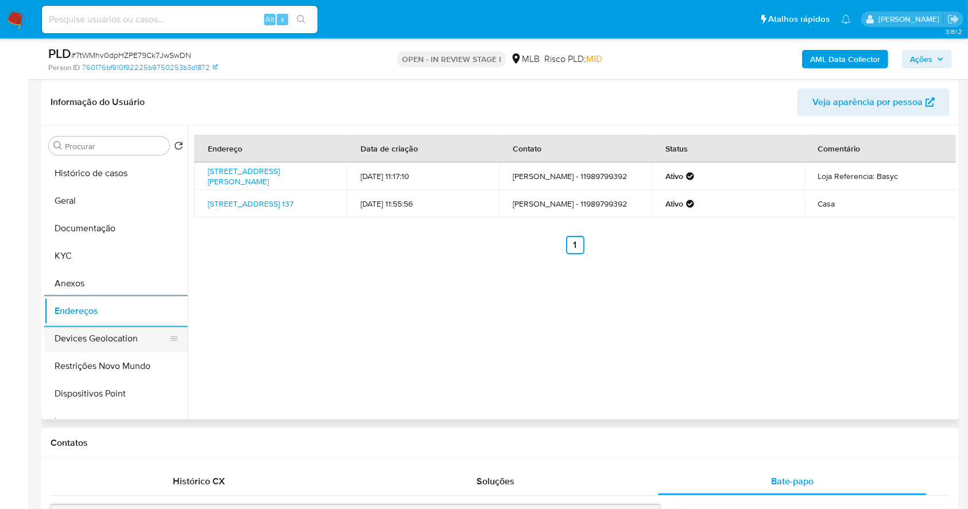
click at [117, 342] on button "Devices Geolocation" at bounding box center [111, 339] width 134 height 28
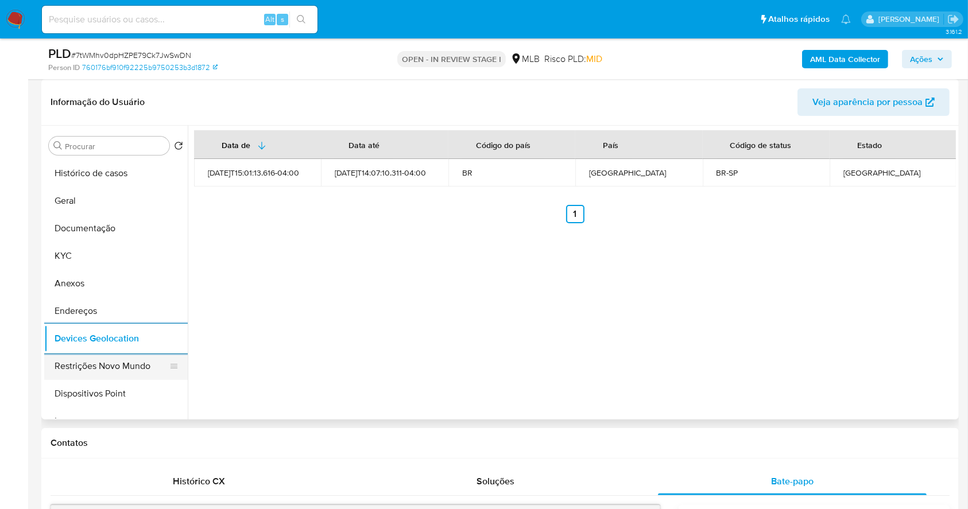
click at [90, 360] on button "Restrições Novo Mundo" at bounding box center [111, 366] width 134 height 28
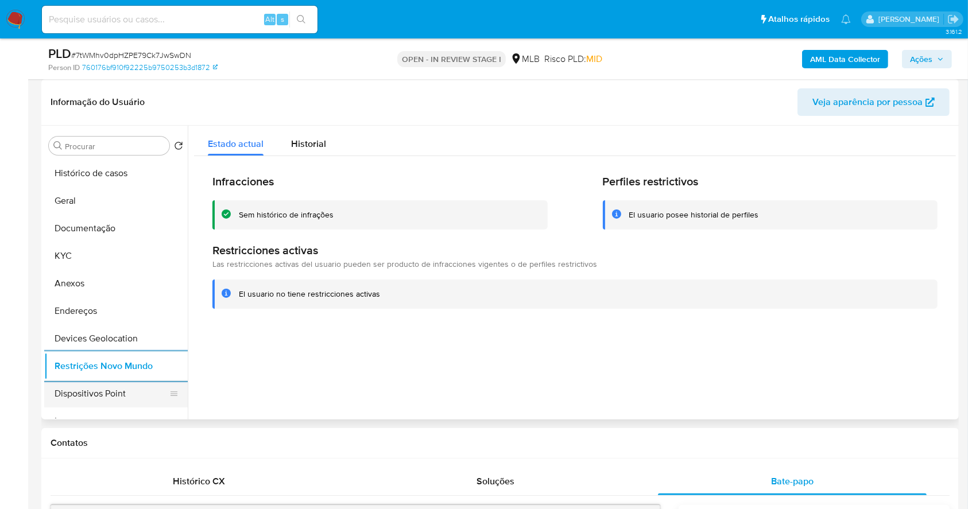
click at [123, 402] on button "Dispositivos Point" at bounding box center [111, 394] width 134 height 28
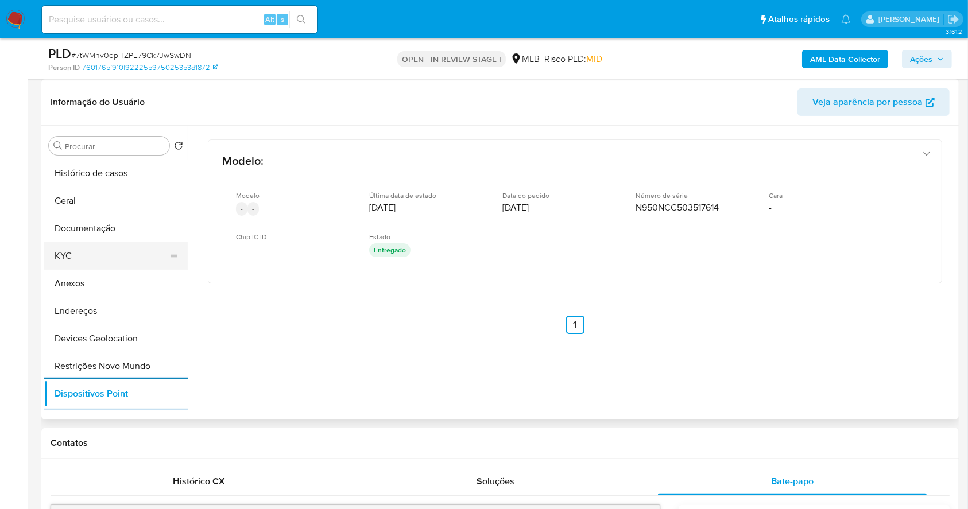
click at [67, 259] on button "KYC" at bounding box center [111, 256] width 134 height 28
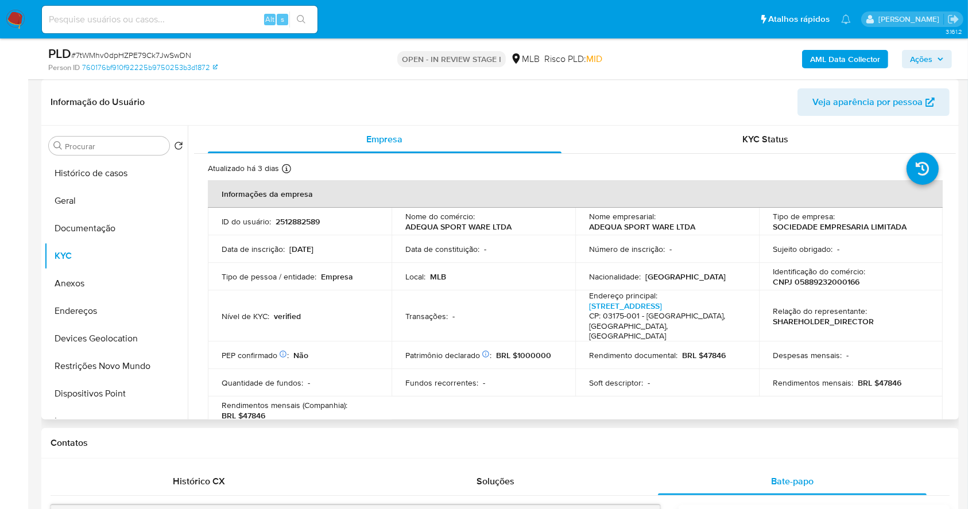
click at [828, 283] on p "CNPJ 05889232000166" at bounding box center [816, 282] width 87 height 10
copy p "05889232000166"
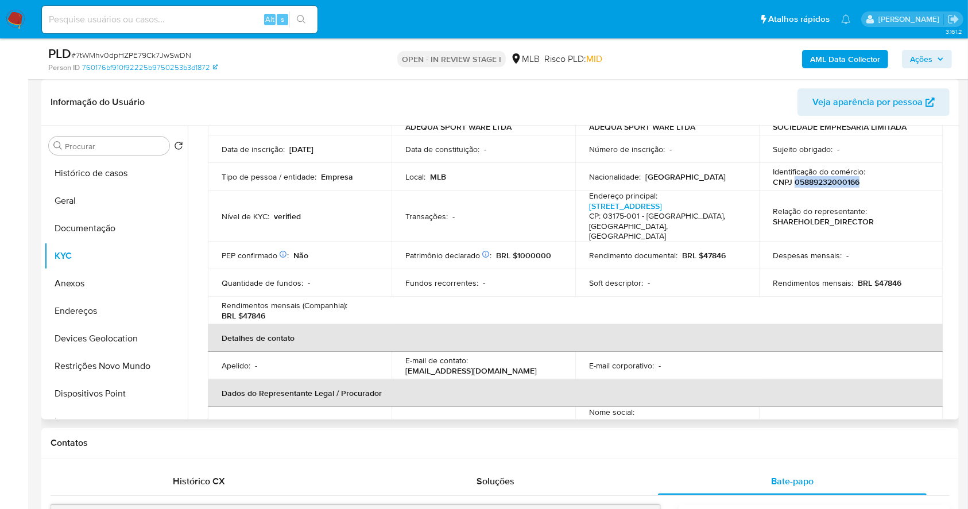
scroll to position [76, 0]
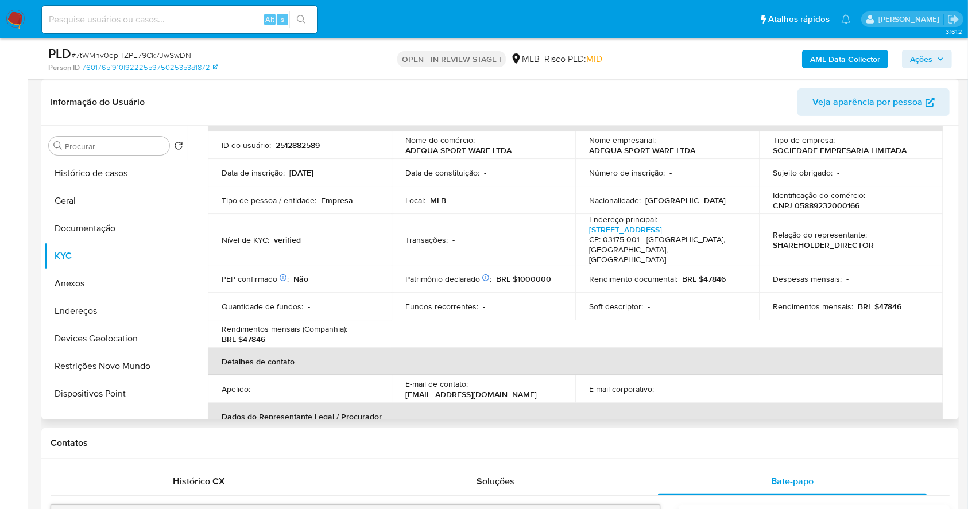
click at [817, 195] on p "Identificação do comércio :" at bounding box center [819, 195] width 92 height 10
click at [825, 204] on p "CNPJ 05889232000166" at bounding box center [816, 205] width 87 height 10
copy p "05889232000166"
click at [111, 245] on button "KYC" at bounding box center [111, 256] width 134 height 28
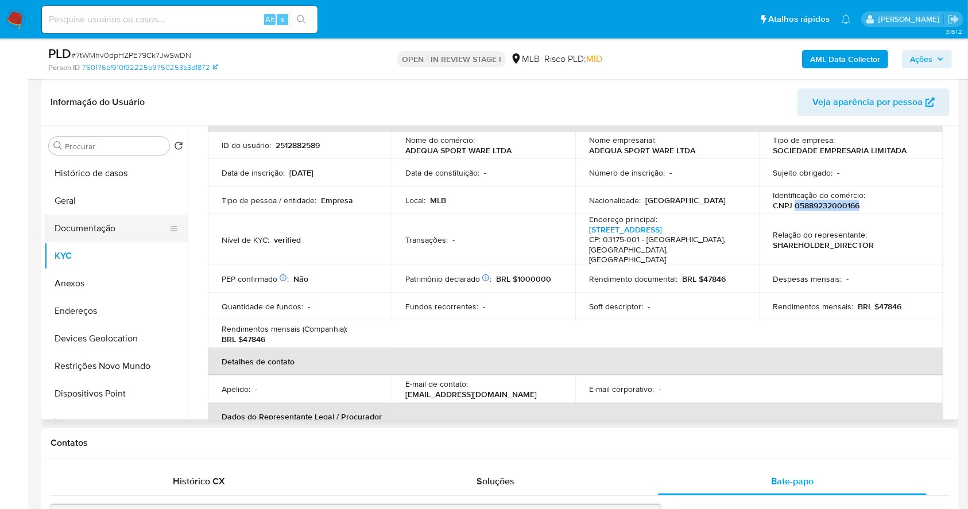
click at [101, 225] on button "Documentação" at bounding box center [111, 229] width 134 height 28
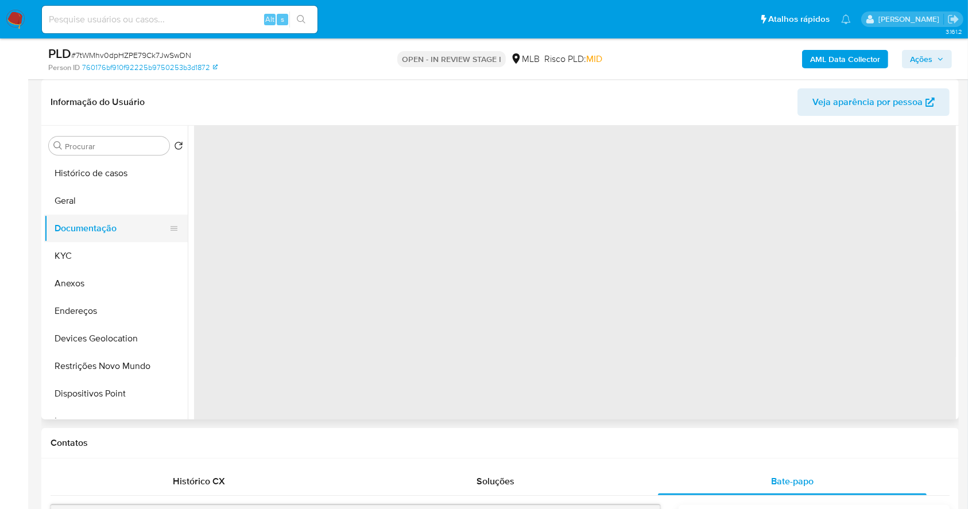
scroll to position [0, 0]
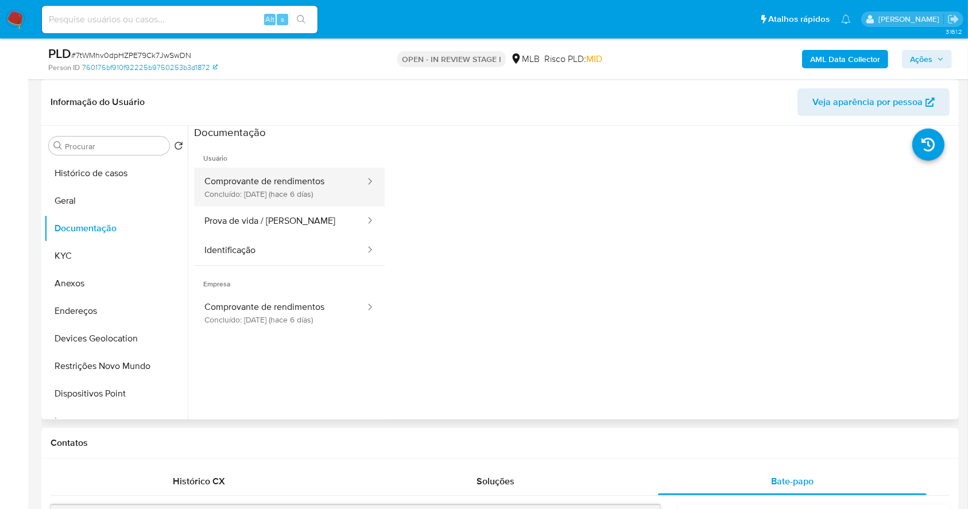
click at [217, 197] on button "Comprovante de rendimentos Concluído: [DATE] (hace 6 días)" at bounding box center [280, 187] width 172 height 39
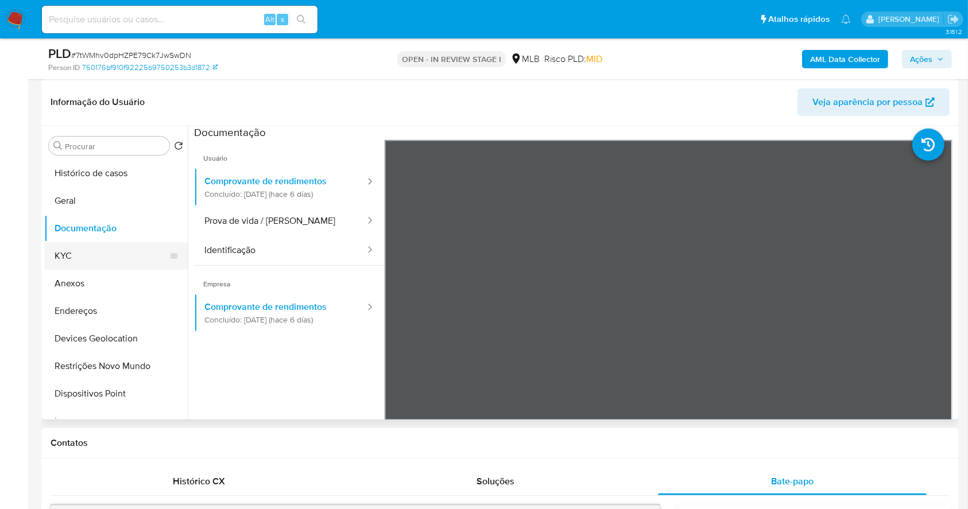
click at [92, 251] on button "KYC" at bounding box center [111, 256] width 134 height 28
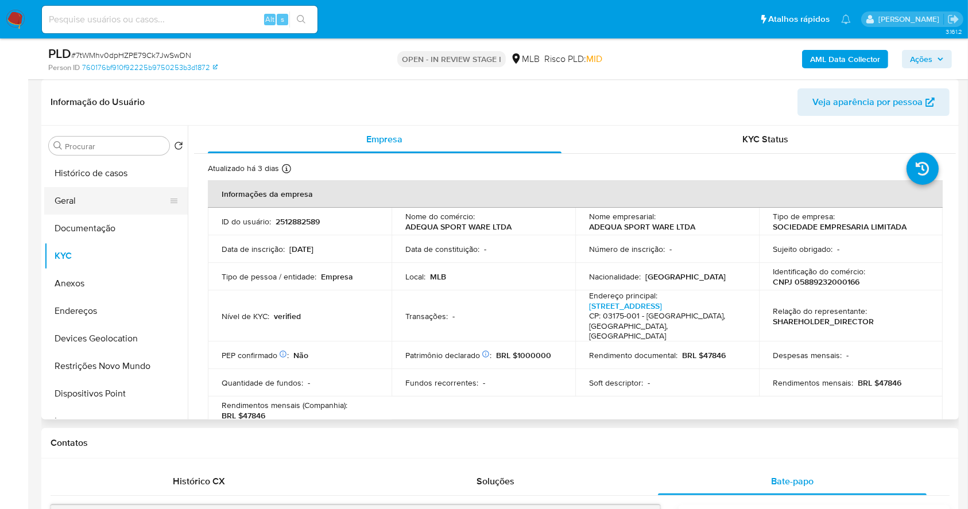
click at [76, 189] on button "Geral" at bounding box center [111, 201] width 134 height 28
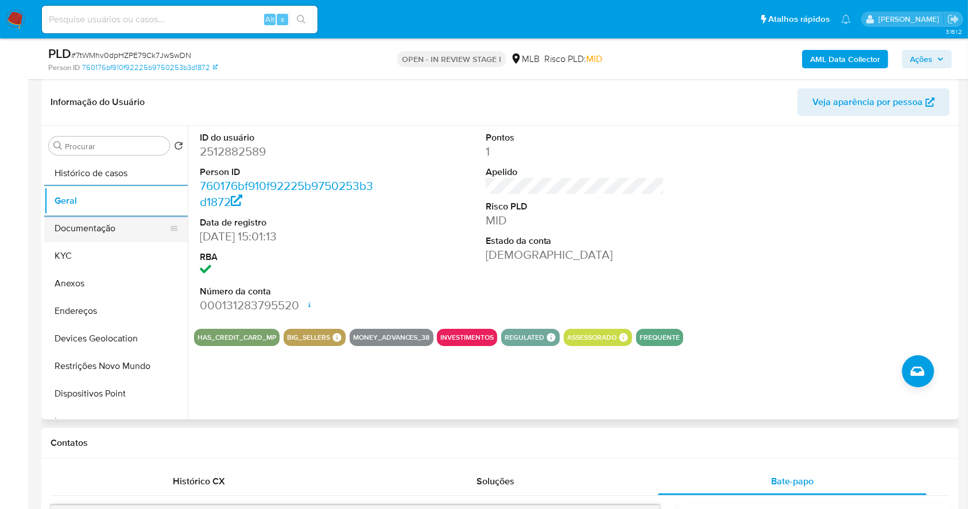
click at [134, 227] on button "Documentação" at bounding box center [111, 229] width 134 height 28
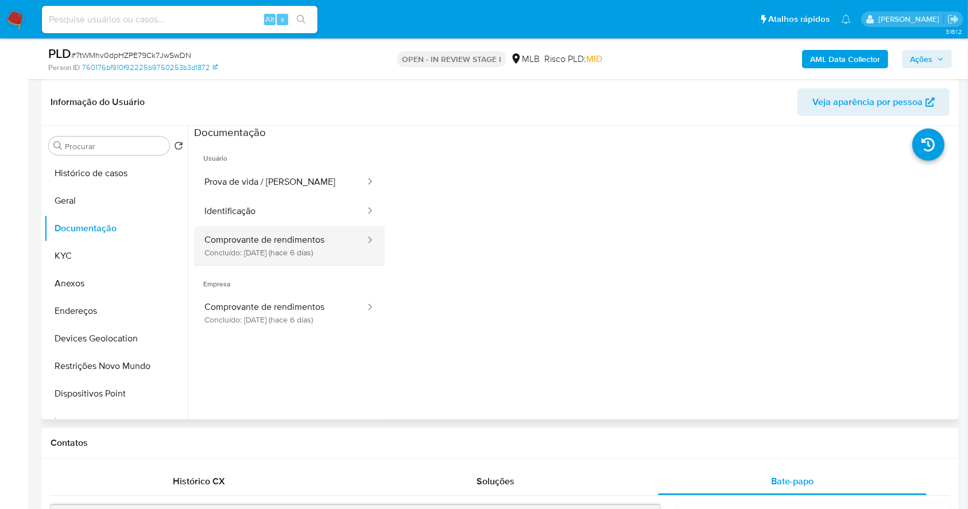
click at [323, 244] on button "Comprovante de rendimentos Concluído: [DATE] (hace 6 días)" at bounding box center [280, 245] width 172 height 39
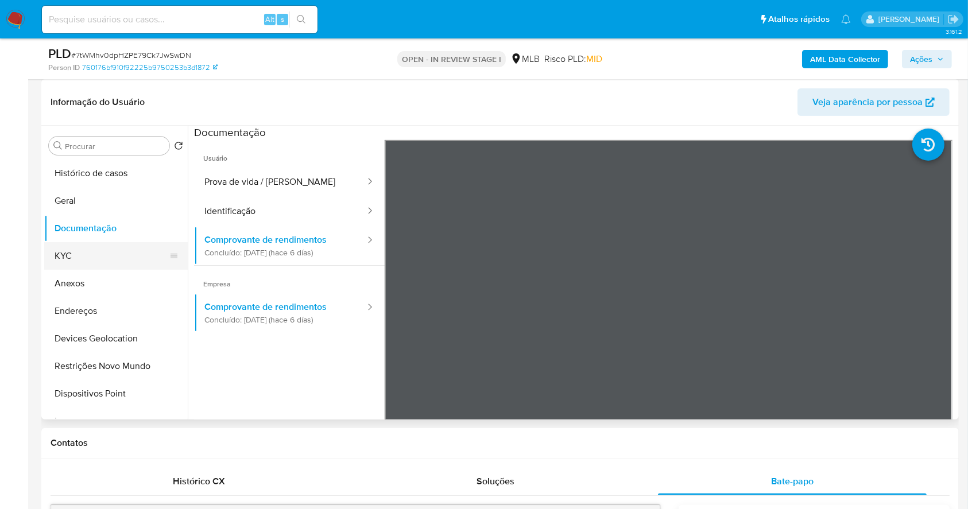
click at [113, 258] on button "KYC" at bounding box center [111, 256] width 134 height 28
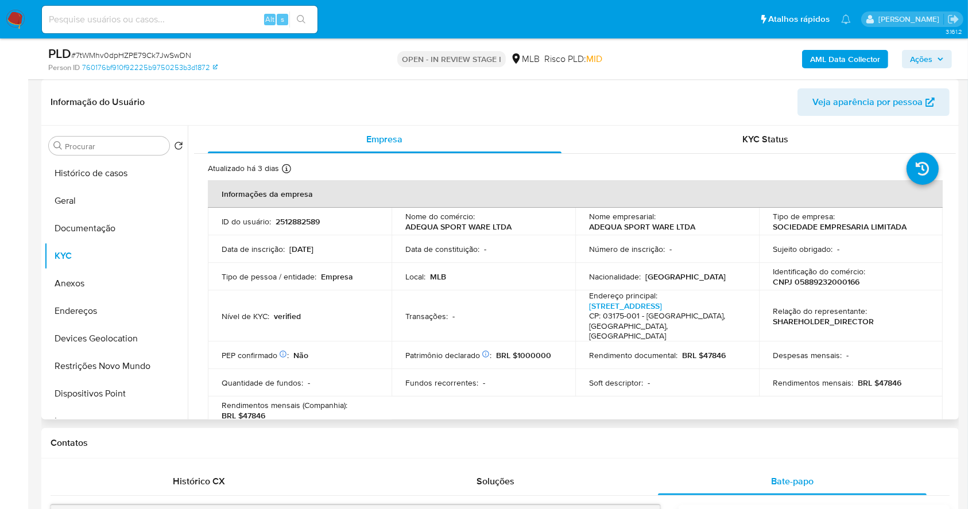
click at [835, 278] on p "CNPJ 05889232000166" at bounding box center [816, 282] width 87 height 10
copy p "05889232000166"
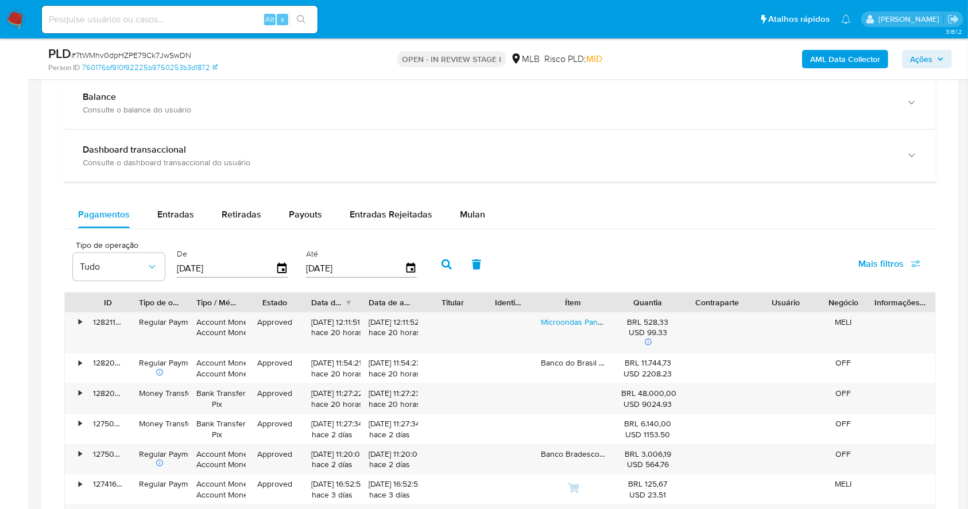
scroll to position [1100, 0]
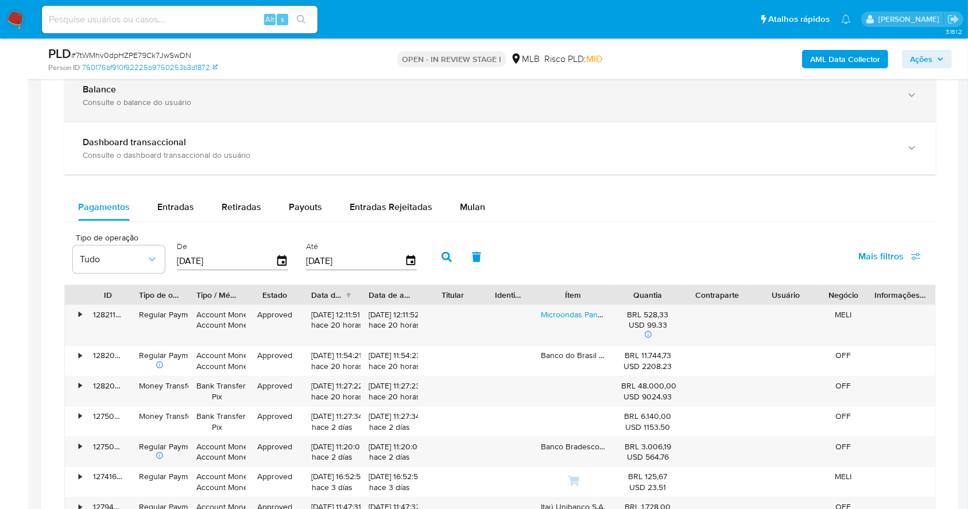
click at [174, 94] on div "Balance" at bounding box center [489, 89] width 812 height 11
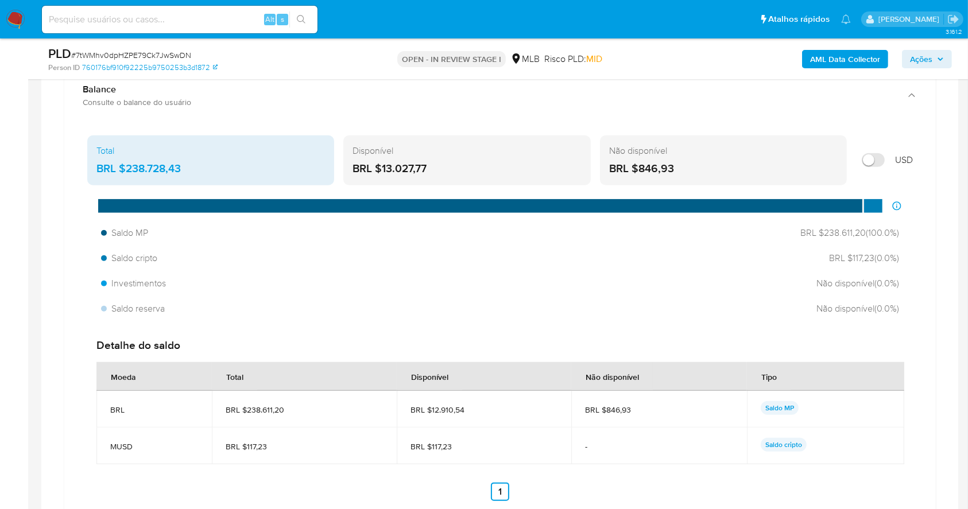
drag, startPoint x: 433, startPoint y: 165, endPoint x: 381, endPoint y: 173, distance: 52.8
click at [381, 173] on div "BRL $13.027,77" at bounding box center [466, 168] width 228 height 15
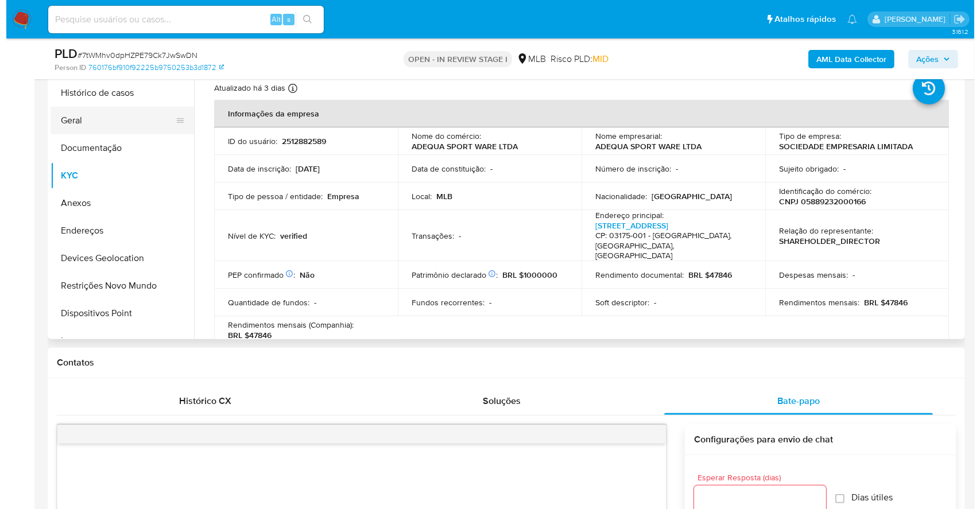
scroll to position [182, 0]
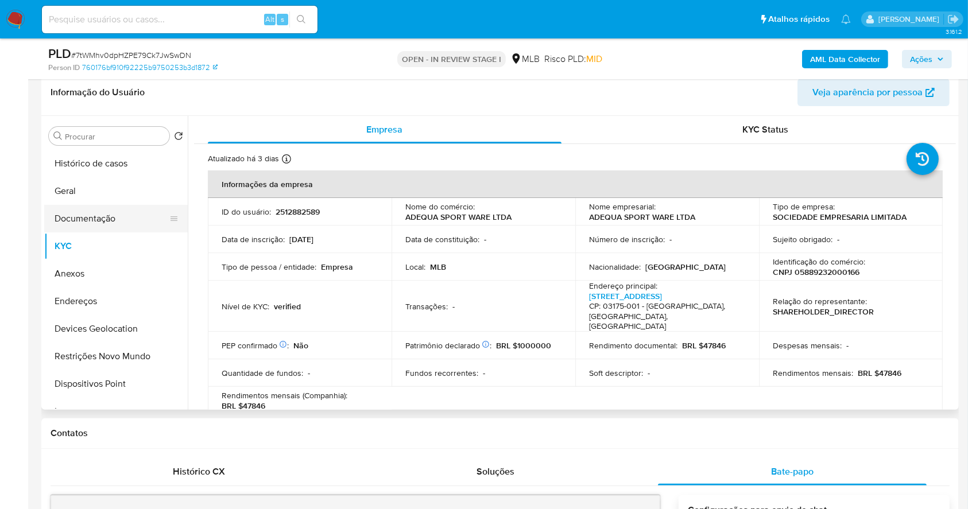
click at [110, 211] on button "Documentação" at bounding box center [111, 219] width 134 height 28
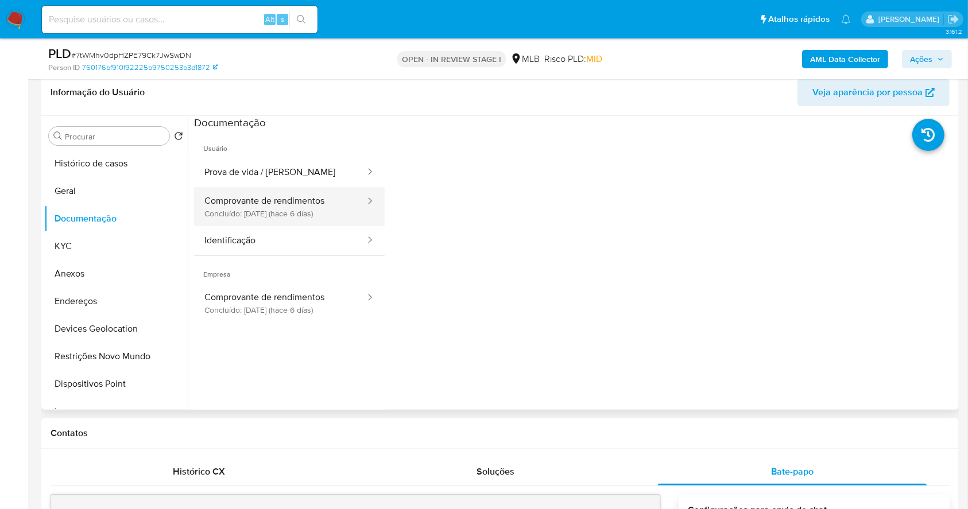
click at [343, 206] on button "Comprovante de rendimentos Concluído: [DATE] (hace 6 días)" at bounding box center [280, 206] width 172 height 39
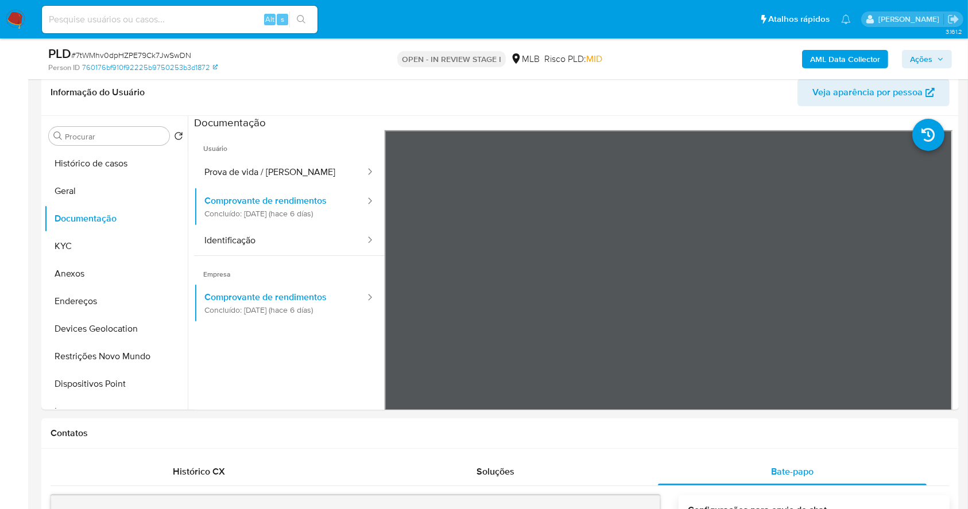
click at [934, 64] on span "Ações" at bounding box center [927, 59] width 34 height 16
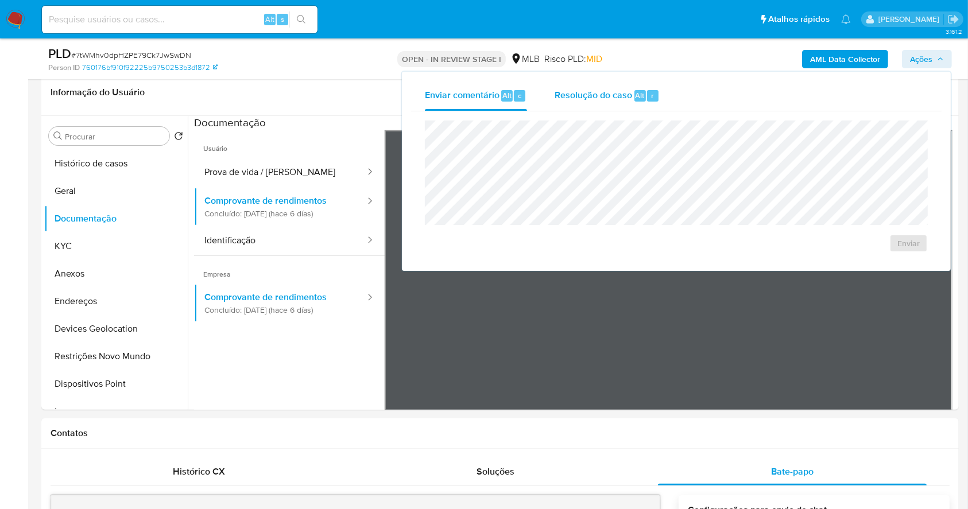
click at [606, 94] on span "Resolução do caso" at bounding box center [592, 94] width 77 height 13
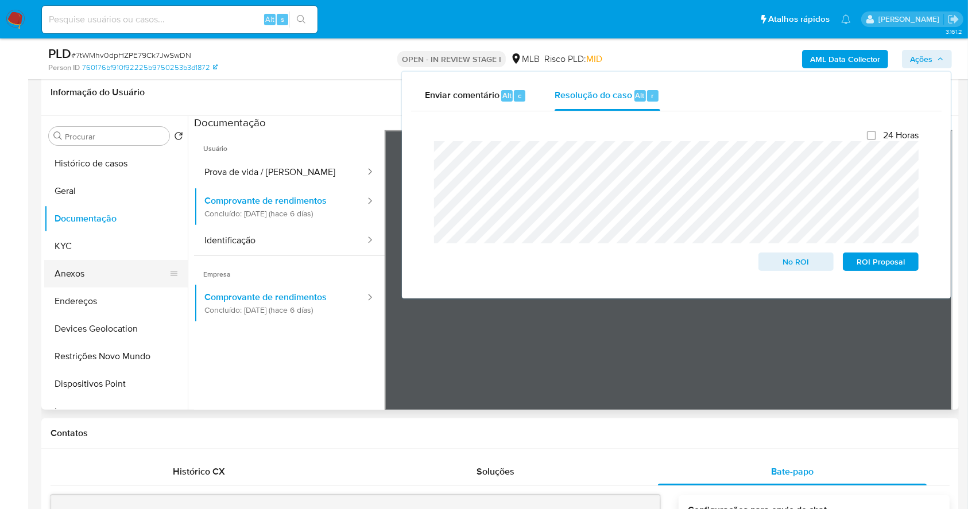
click at [96, 270] on button "Anexos" at bounding box center [111, 274] width 134 height 28
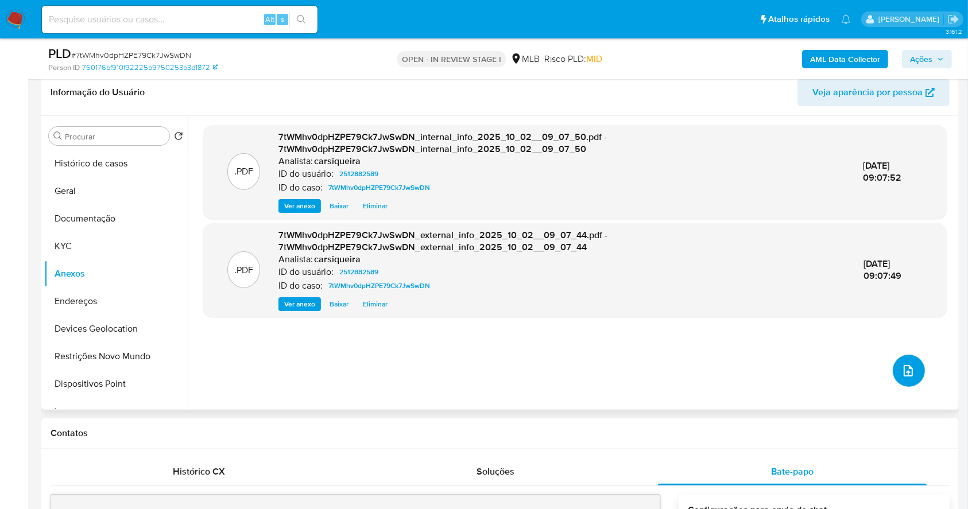
click at [903, 364] on icon "upload-file" at bounding box center [908, 371] width 14 height 14
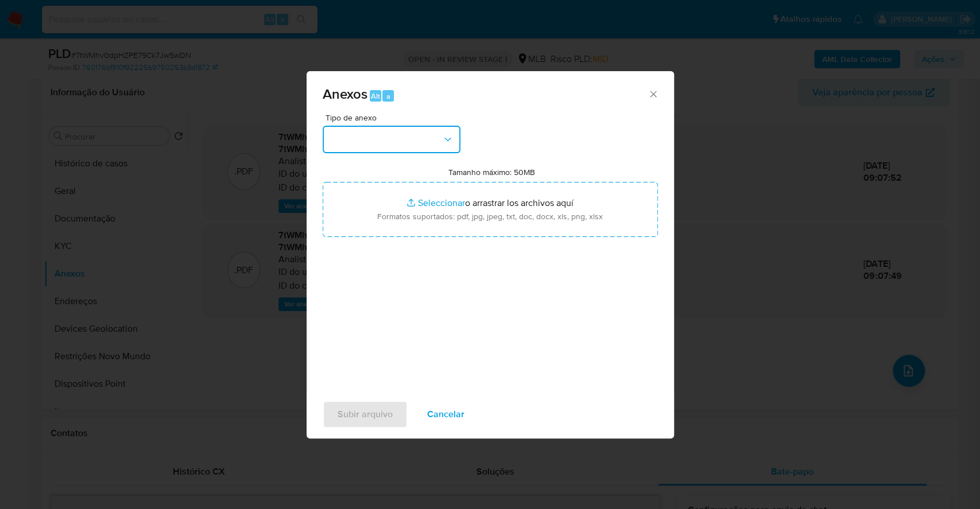
click at [367, 127] on button "button" at bounding box center [392, 140] width 138 height 28
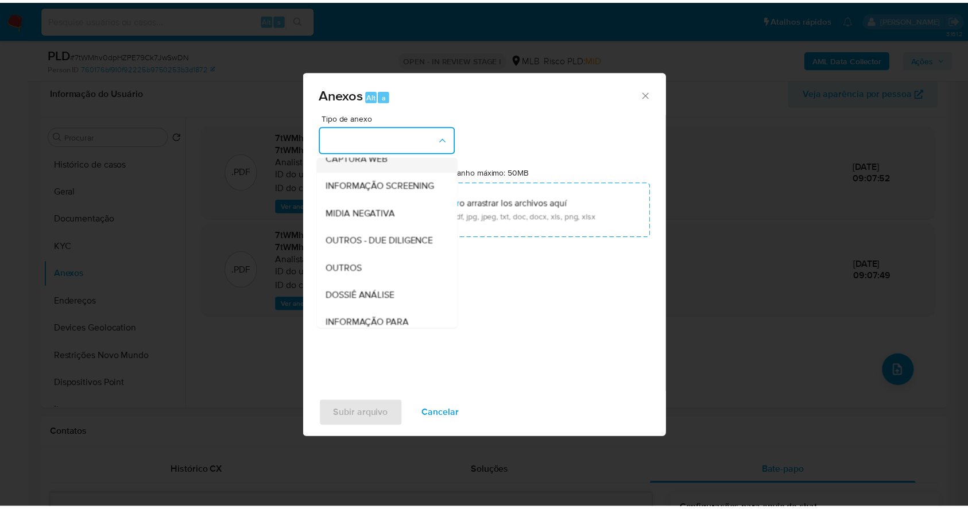
scroll to position [176, 0]
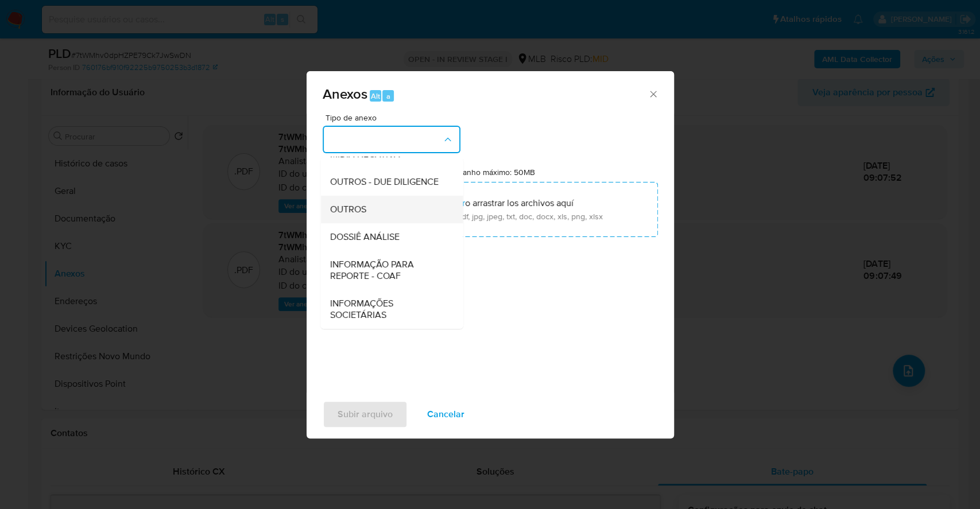
click at [374, 202] on div "OUTROS" at bounding box center [387, 210] width 117 height 28
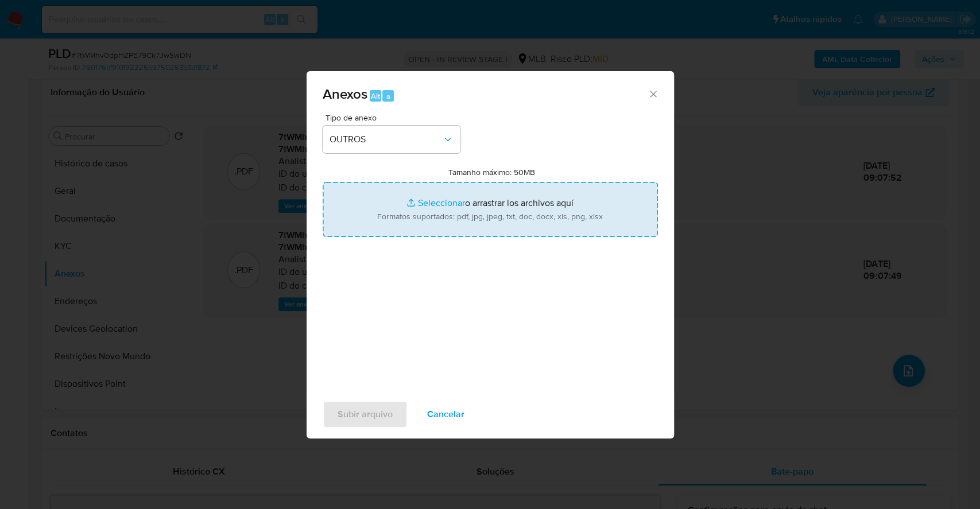
click at [421, 201] on input "Tamanho máximo: 50MB Seleccionar archivos" at bounding box center [490, 209] width 335 height 55
type input "C:\fakepath\DECLINIO - 7tWMhv0dpHZPE79Ck7JwSwDN - CNPJ 05889232000166 - ADEQUA …"
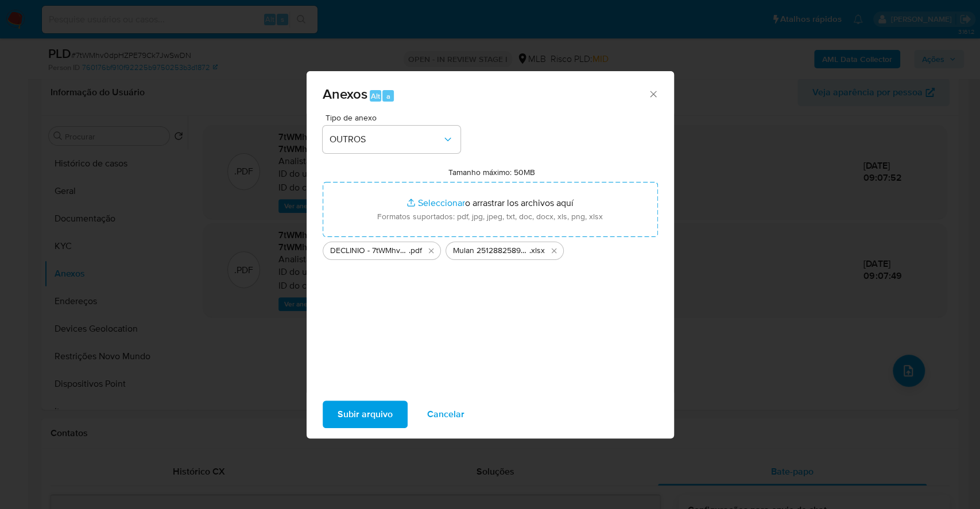
drag, startPoint x: 421, startPoint y: 201, endPoint x: 363, endPoint y: 416, distance: 221.7
click at [363, 416] on span "Subir arquivo" at bounding box center [365, 414] width 55 height 25
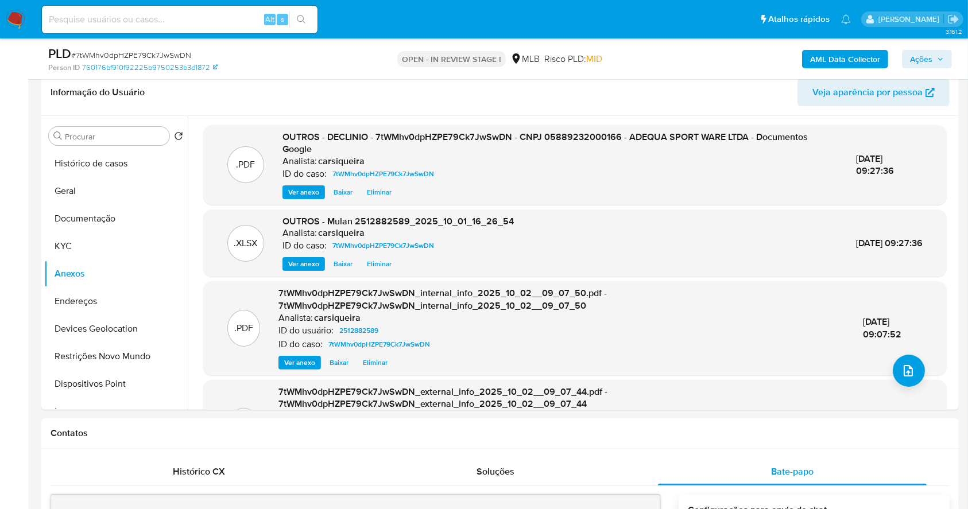
click at [921, 57] on span "Ações" at bounding box center [921, 59] width 22 height 18
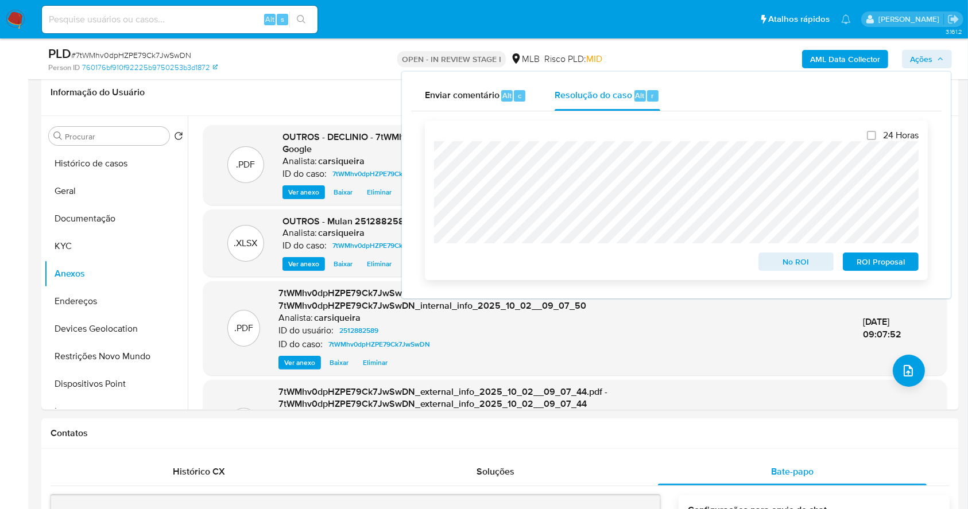
click at [773, 259] on span "No ROI" at bounding box center [796, 262] width 60 height 16
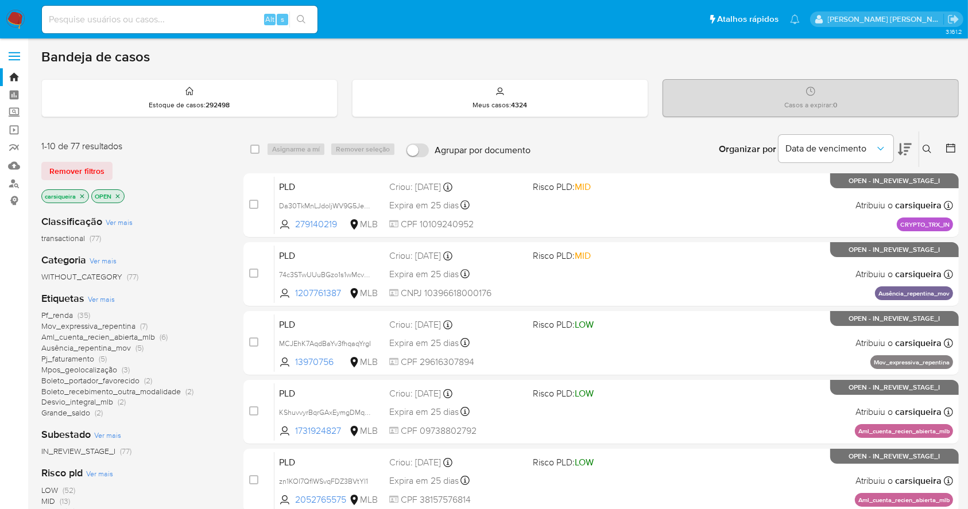
click at [107, 19] on input at bounding box center [180, 19] width 276 height 15
paste input "2405610331"
type input "2405610331"
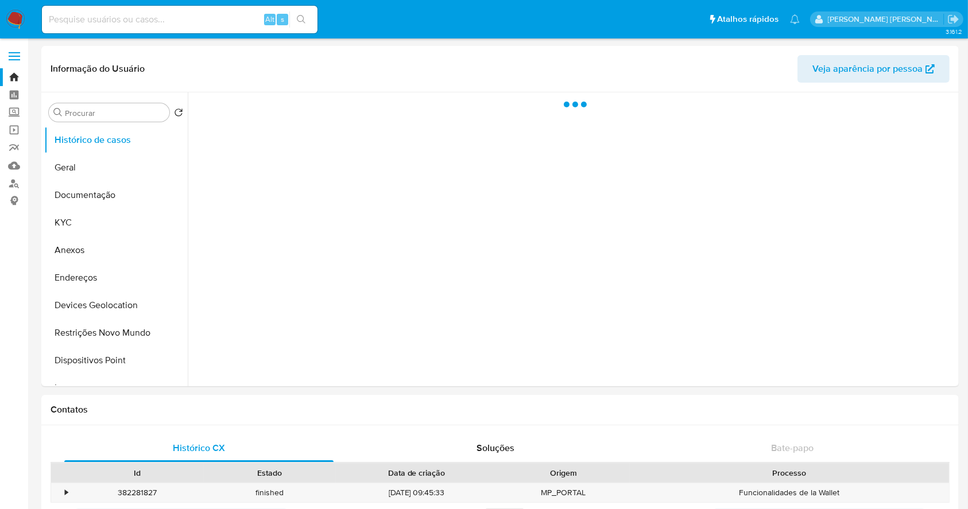
select select "10"
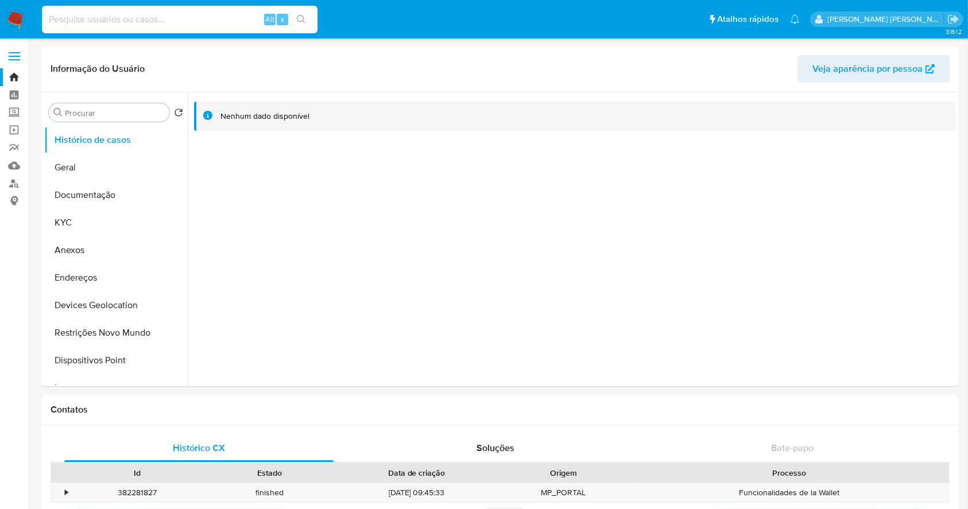
click at [158, 21] on input at bounding box center [180, 19] width 276 height 15
paste input "2357887998"
type input "2357887998"
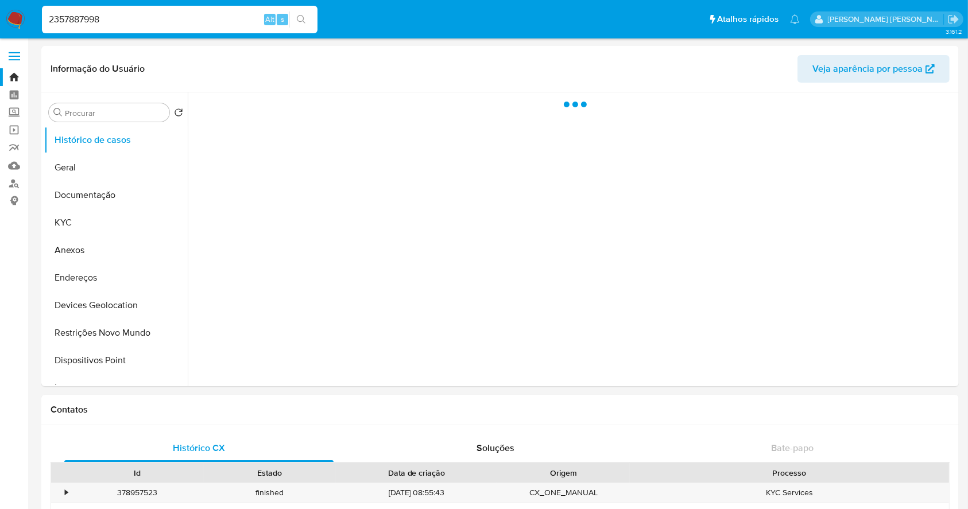
select select "10"
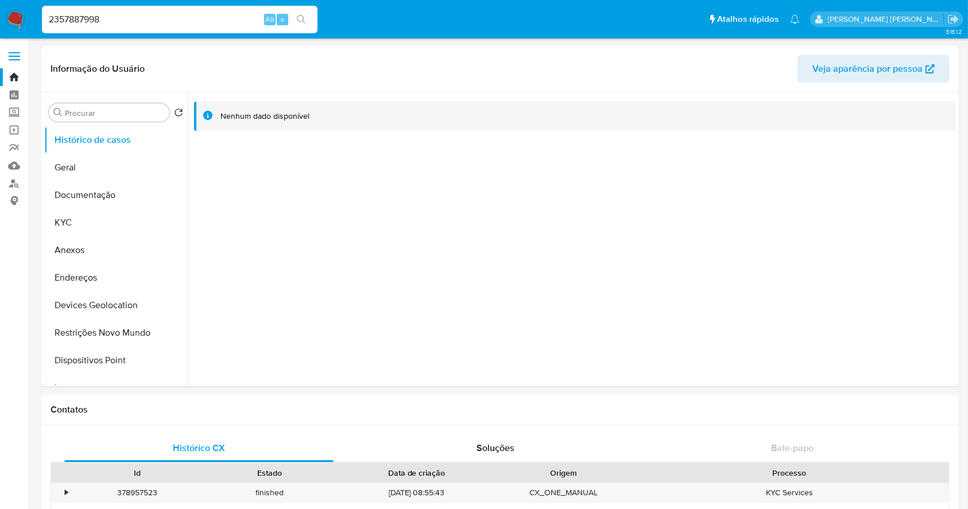
drag, startPoint x: 145, startPoint y: 16, endPoint x: 51, endPoint y: 9, distance: 95.0
click at [23, 12] on nav "Pausado Ver notificaciones 2357887998 Alt s Atalhos rápidos Presiona las siguie…" at bounding box center [484, 19] width 968 height 38
paste input "65809346"
click at [303, 21] on icon "search-icon" at bounding box center [301, 19] width 9 height 9
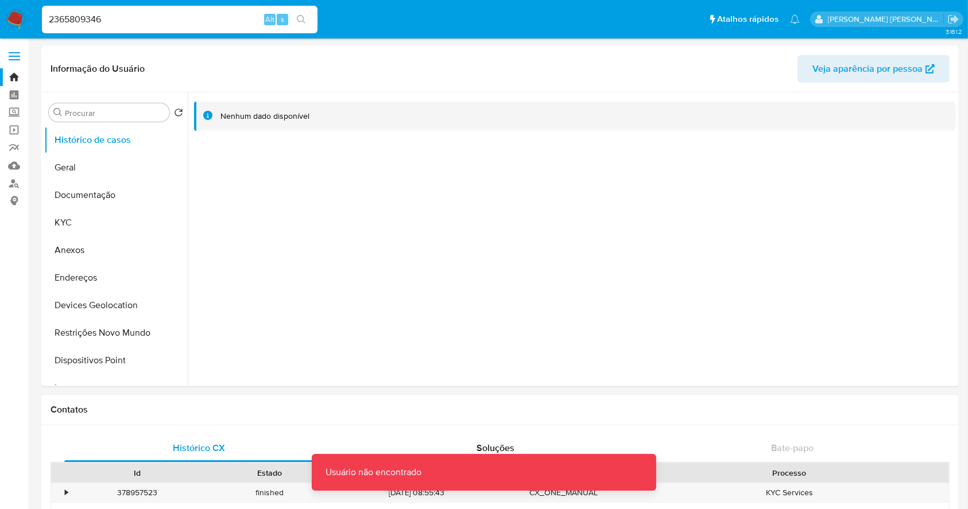
click at [172, 13] on input "2365809346" at bounding box center [180, 19] width 276 height 15
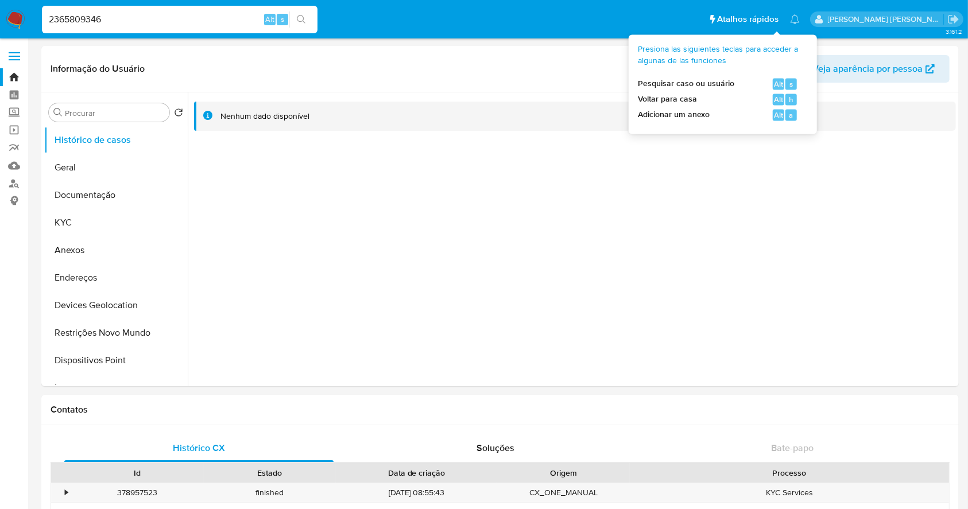
type input "2365809346"
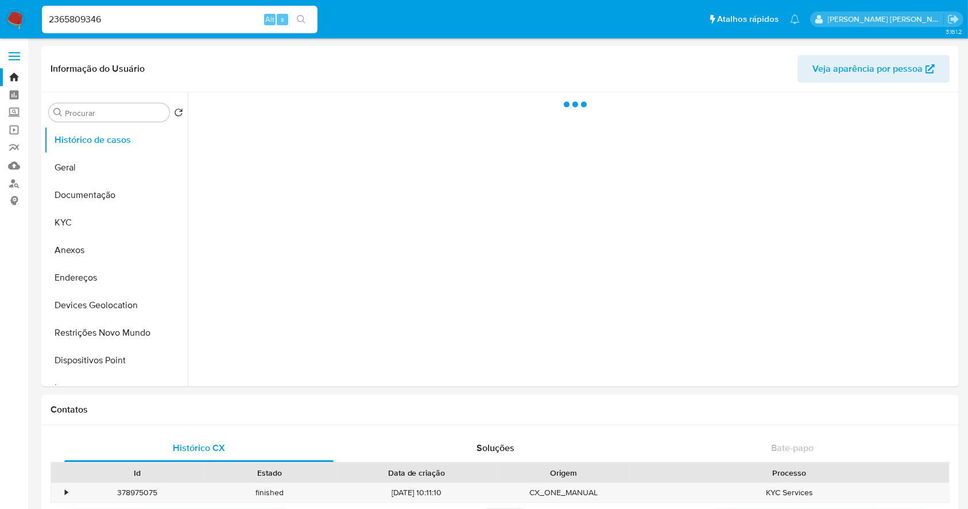
select select "10"
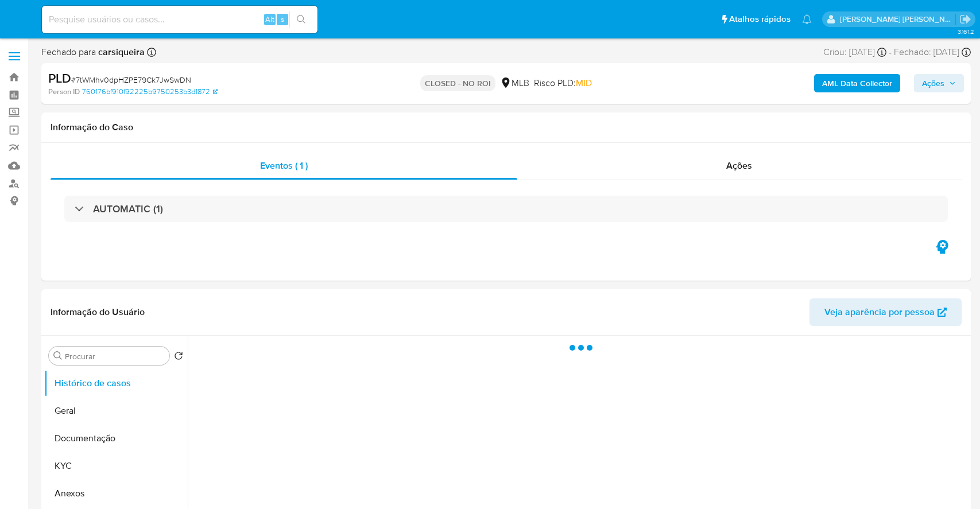
select select "10"
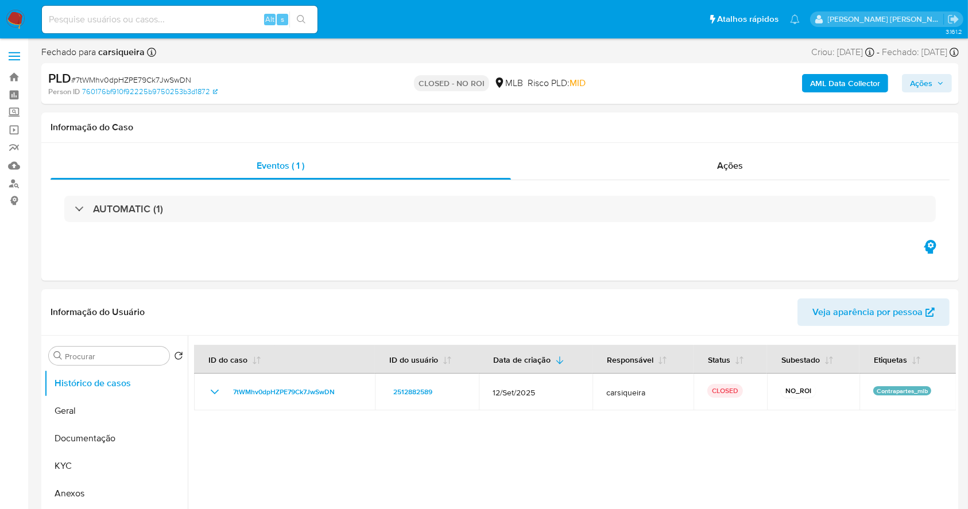
click at [14, 14] on img at bounding box center [16, 20] width 20 height 20
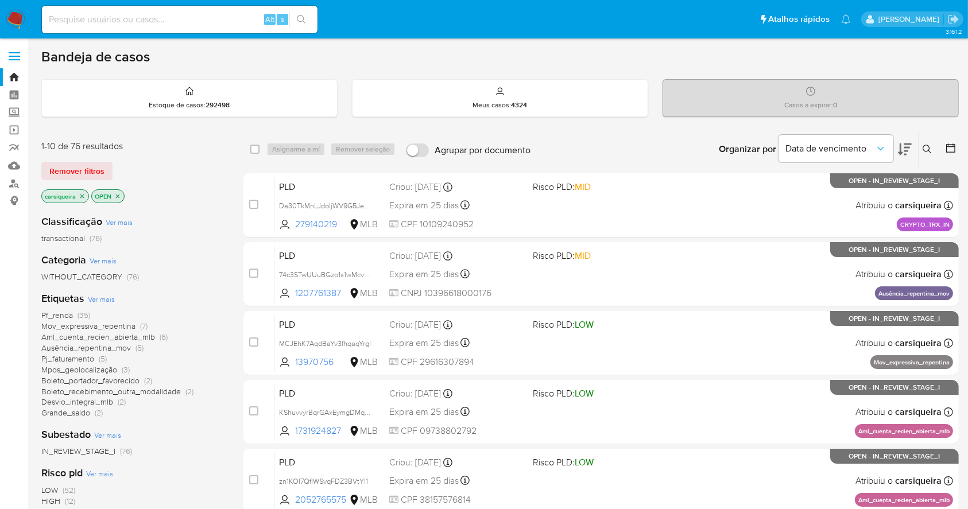
click at [17, 24] on img at bounding box center [16, 20] width 20 height 20
drag, startPoint x: 127, startPoint y: 28, endPoint x: 121, endPoint y: 21, distance: 9.0
click at [123, 25] on div "Alt s" at bounding box center [180, 20] width 276 height 28
click at [121, 20] on input at bounding box center [180, 19] width 276 height 15
paste input "QuiZZuRB8HHpxcYwrZG4pNhJ"
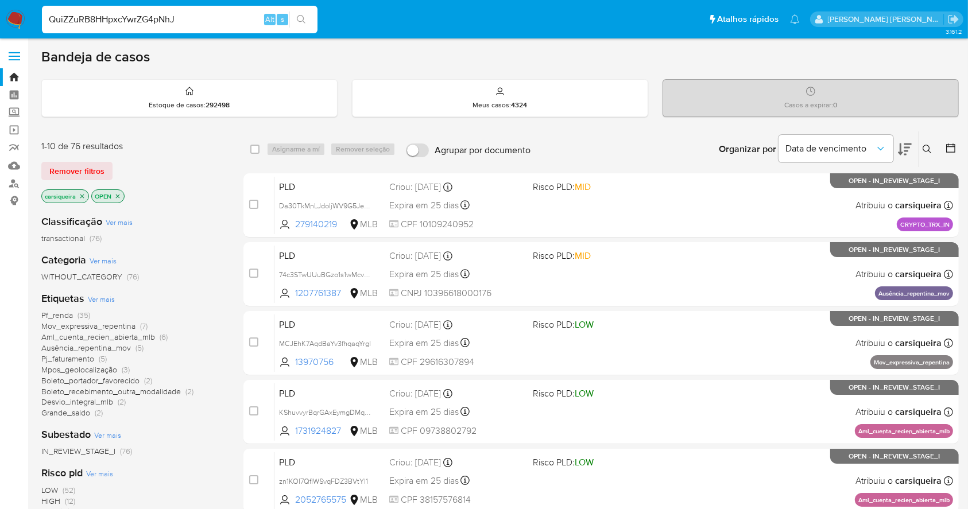
type input "QuiZZuRB8HHpxcYwrZG4pNhJ"
click at [305, 20] on icon "search-icon" at bounding box center [301, 19] width 9 height 9
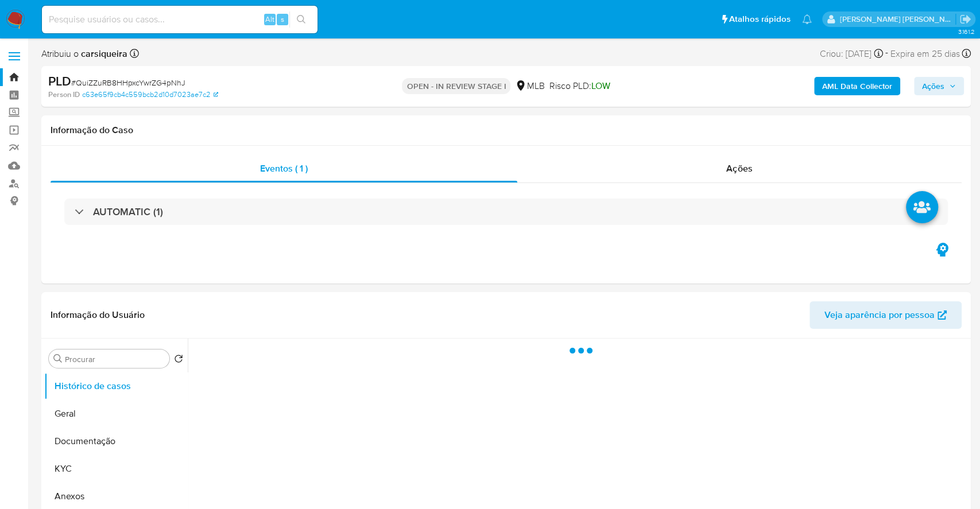
select select "10"
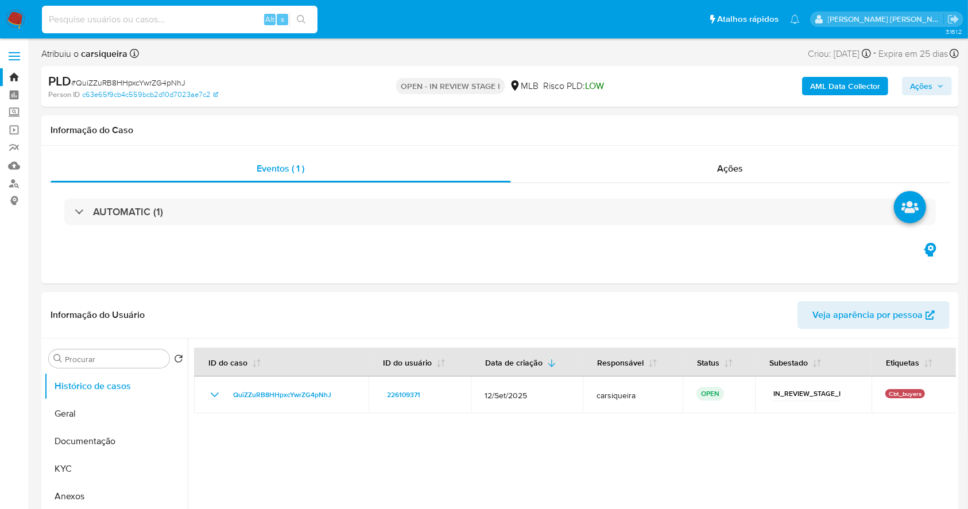
drag, startPoint x: 115, startPoint y: 25, endPoint x: 305, endPoint y: 25, distance: 190.6
click at [114, 24] on input at bounding box center [180, 19] width 276 height 15
paste input "QuiZZuRB8HHpxcYwrZG4pNhJ"
type input "QuiZZuRB8HHpxcYwrZG4pNhJ"
click at [293, 21] on button "search-icon" at bounding box center [301, 19] width 24 height 16
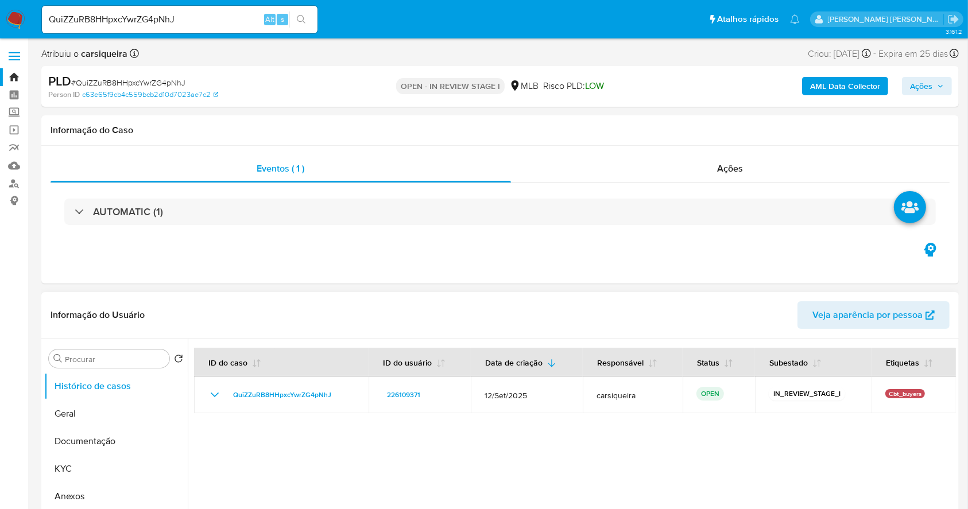
drag, startPoint x: 61, startPoint y: 412, endPoint x: 469, endPoint y: 324, distance: 417.0
click at [64, 412] on button "Geral" at bounding box center [116, 414] width 144 height 28
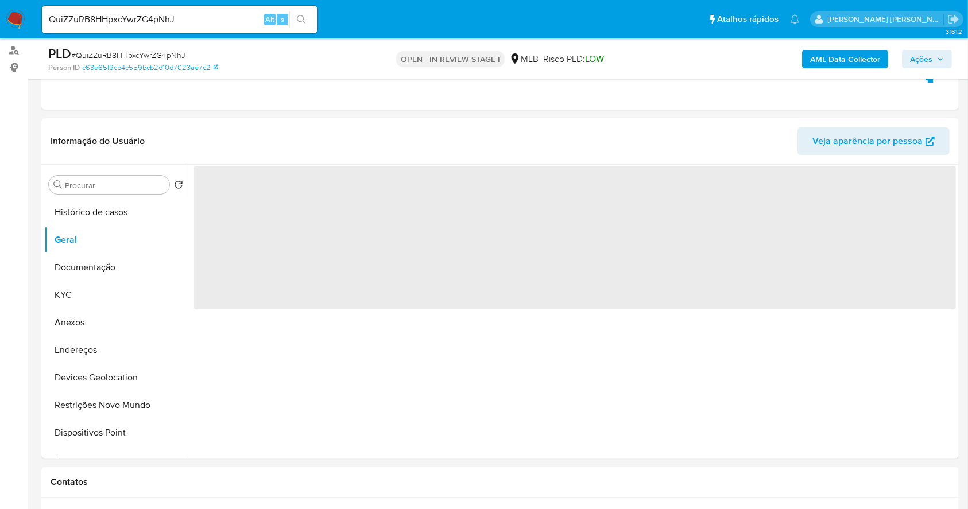
scroll to position [173, 0]
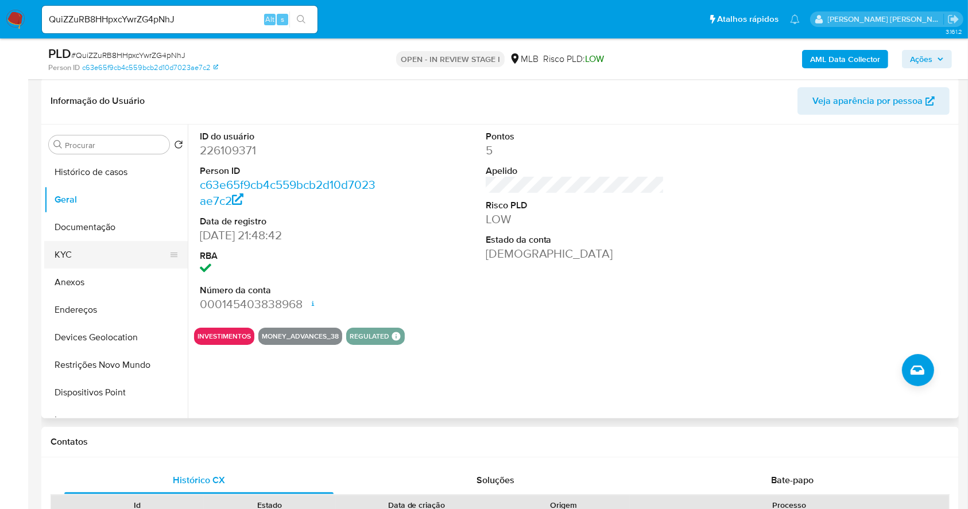
click at [87, 251] on button "KYC" at bounding box center [111, 255] width 134 height 28
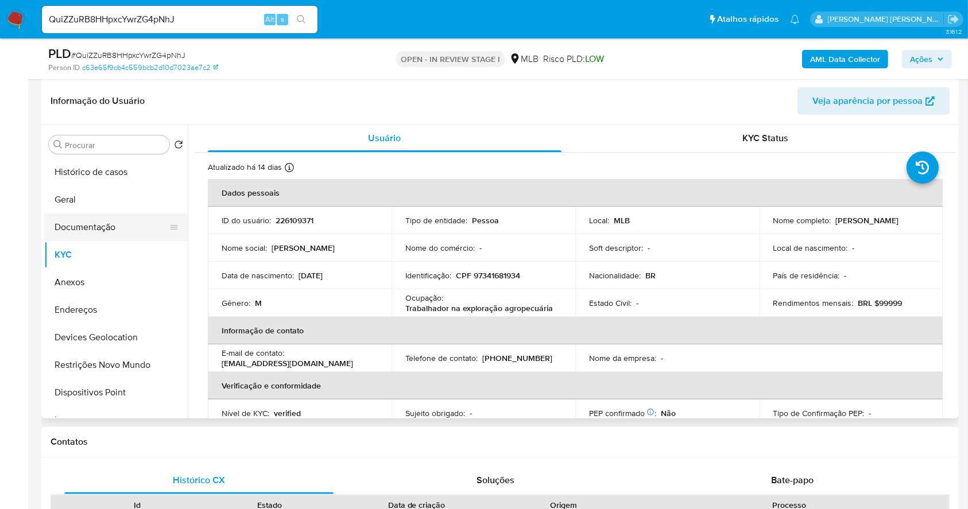
click at [108, 227] on button "Documentação" at bounding box center [111, 228] width 134 height 28
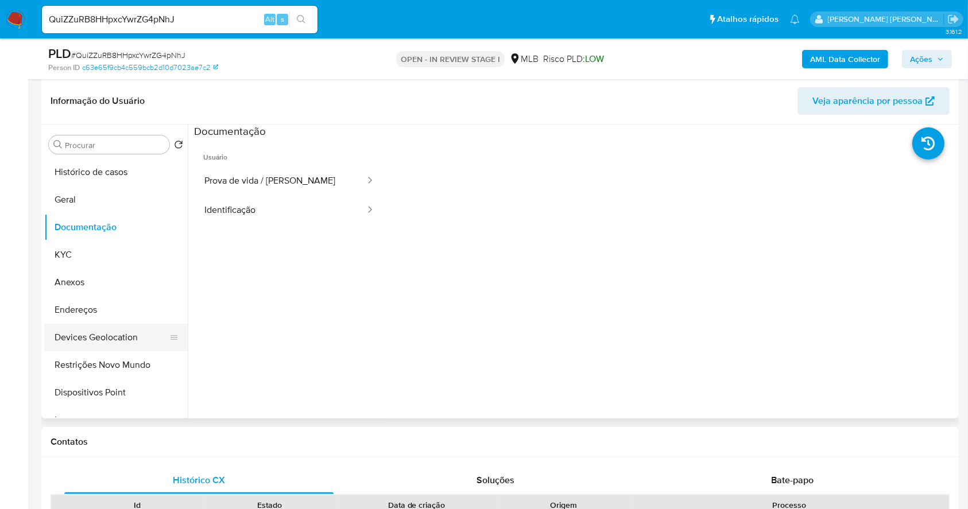
drag, startPoint x: 161, startPoint y: 324, endPoint x: 176, endPoint y: 331, distance: 16.2
click at [149, 320] on ul "Histórico de casos Geral Documentação KYC Anexos Endereços Devices Geolocation …" at bounding box center [116, 287] width 144 height 259
click at [109, 275] on button "Anexos" at bounding box center [111, 283] width 134 height 28
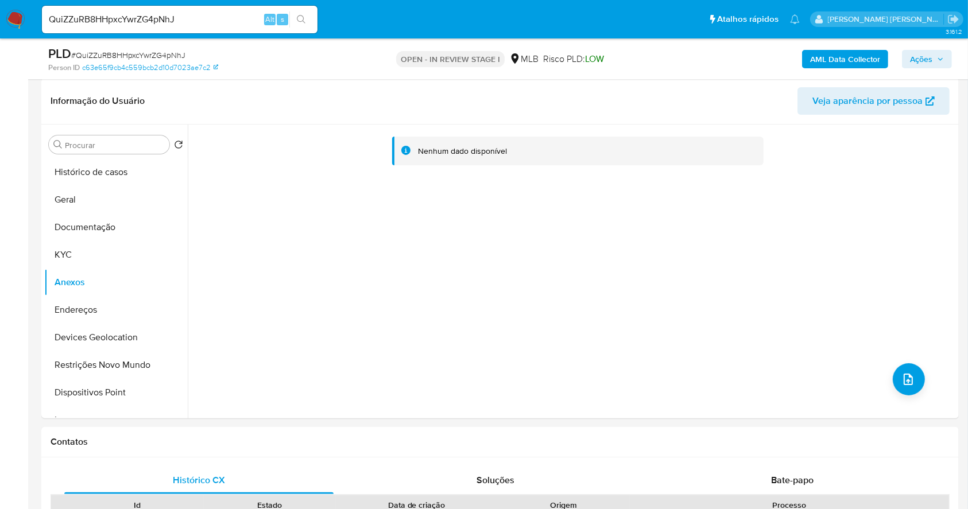
click at [847, 57] on b "AML Data Collector" at bounding box center [845, 59] width 70 height 18
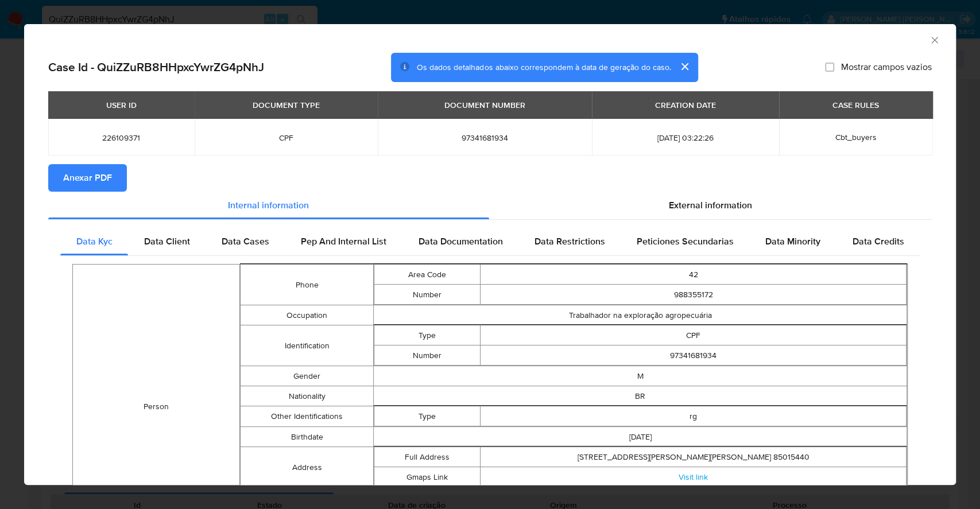
click at [90, 177] on span "Anexar PDF" at bounding box center [87, 177] width 49 height 25
click at [0, 286] on div "AML Data Collector Case Id - QuiZZuRB8HHpxcYwrZG4pNhJ Os dados detalhados abaix…" at bounding box center [490, 254] width 980 height 509
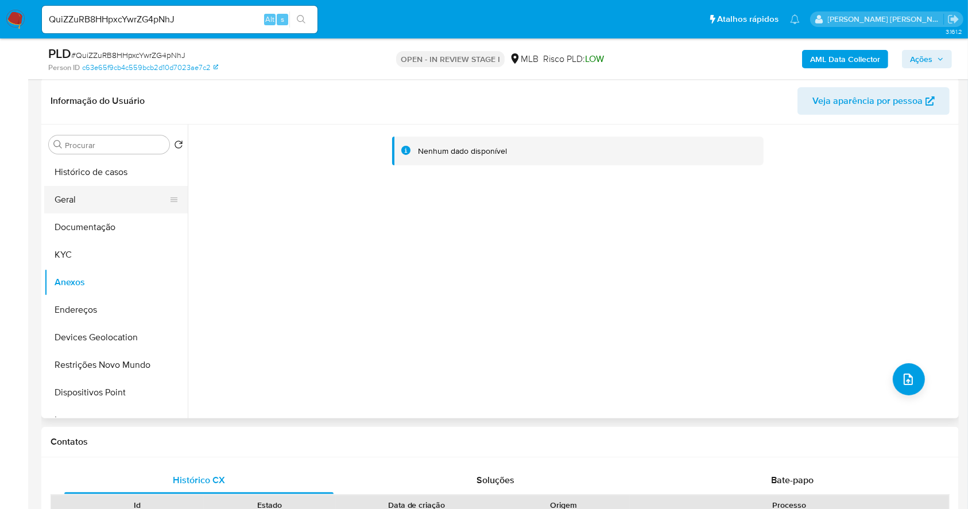
click at [124, 201] on button "Geral" at bounding box center [111, 200] width 134 height 28
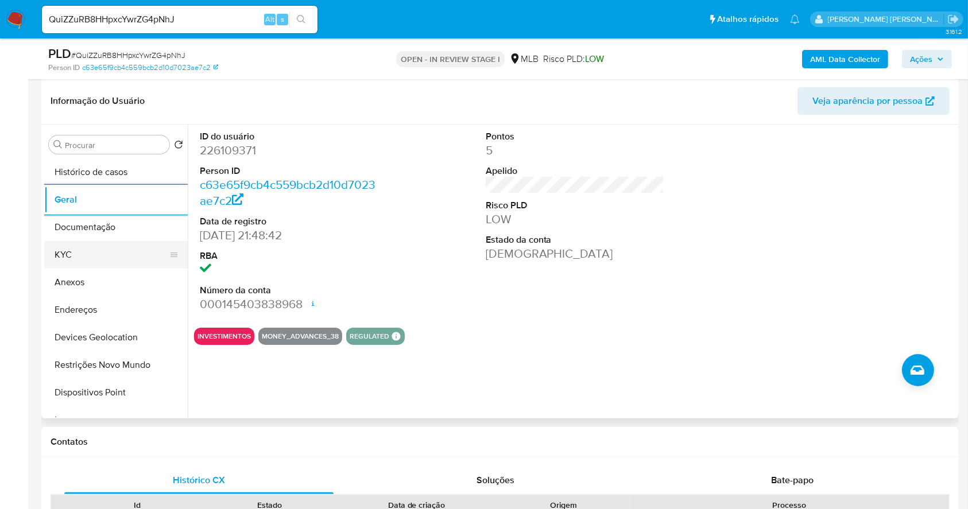
click at [58, 250] on button "KYC" at bounding box center [111, 255] width 134 height 28
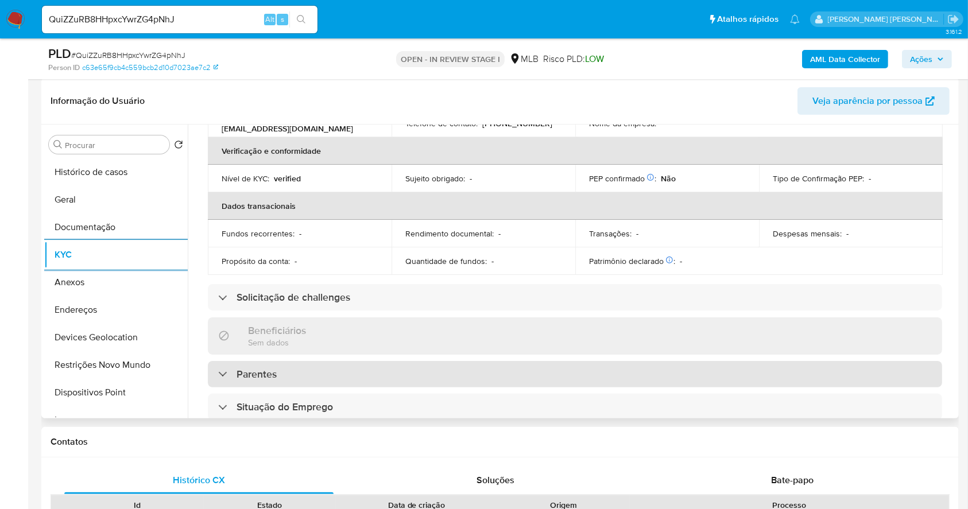
scroll to position [488, 0]
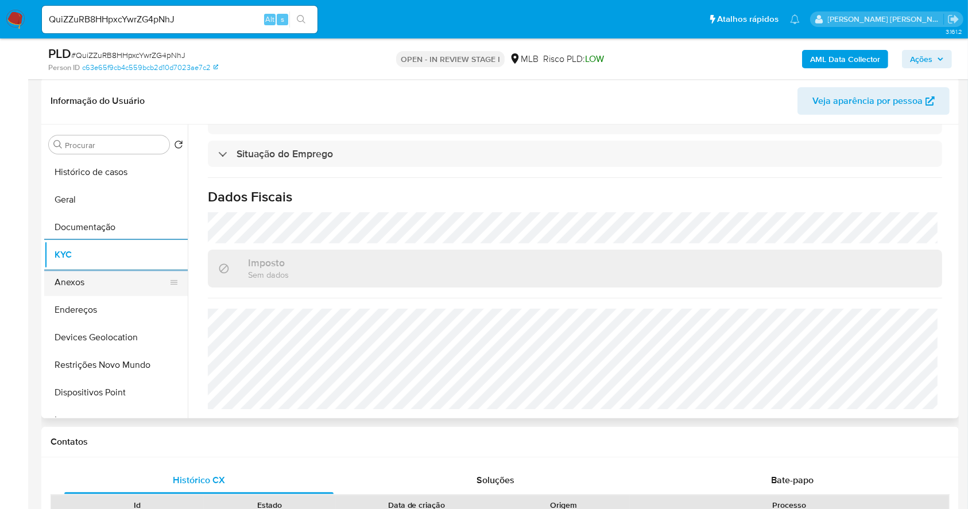
drag, startPoint x: 106, startPoint y: 310, endPoint x: 65, endPoint y: 289, distance: 45.7
click at [106, 309] on button "Endereços" at bounding box center [116, 310] width 144 height 28
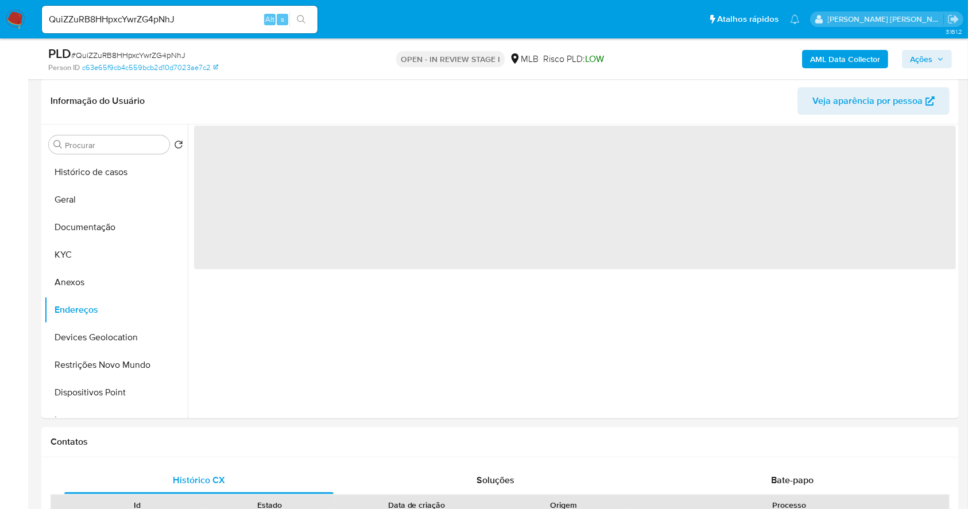
scroll to position [0, 0]
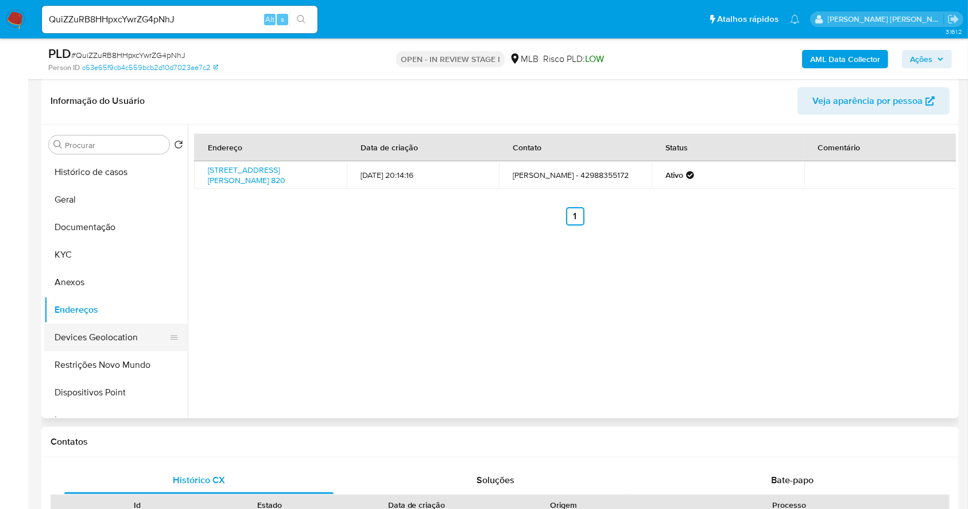
click at [114, 344] on button "Devices Geolocation" at bounding box center [111, 338] width 134 height 28
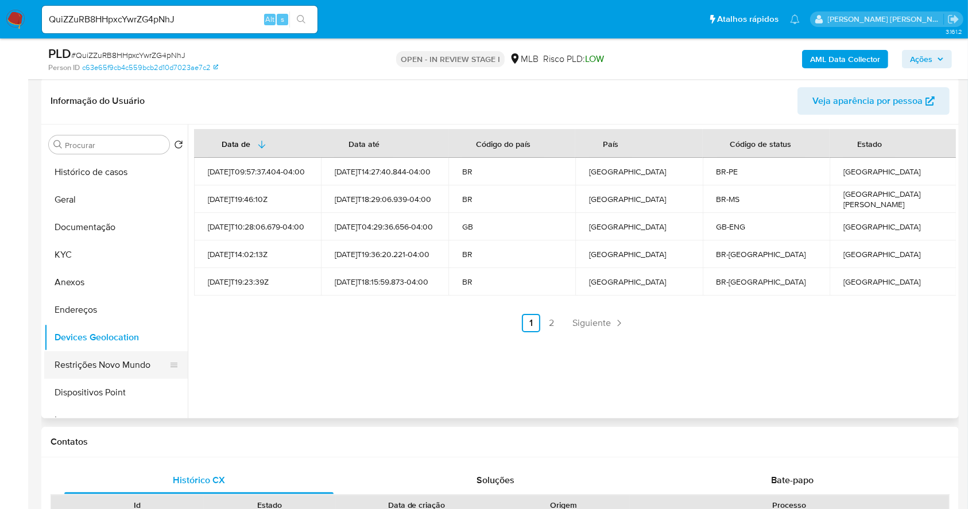
click at [93, 360] on button "Restrições Novo Mundo" at bounding box center [111, 365] width 134 height 28
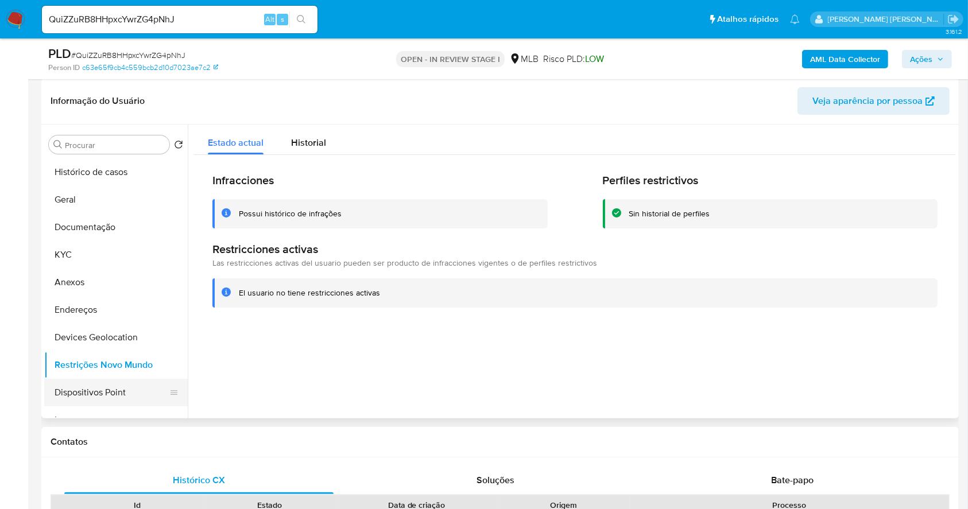
click at [131, 378] on ul "Histórico de casos Geral Documentação KYC Anexos Endereços Devices Geolocation …" at bounding box center [116, 287] width 144 height 259
click at [133, 387] on button "Dispositivos Point" at bounding box center [111, 393] width 134 height 28
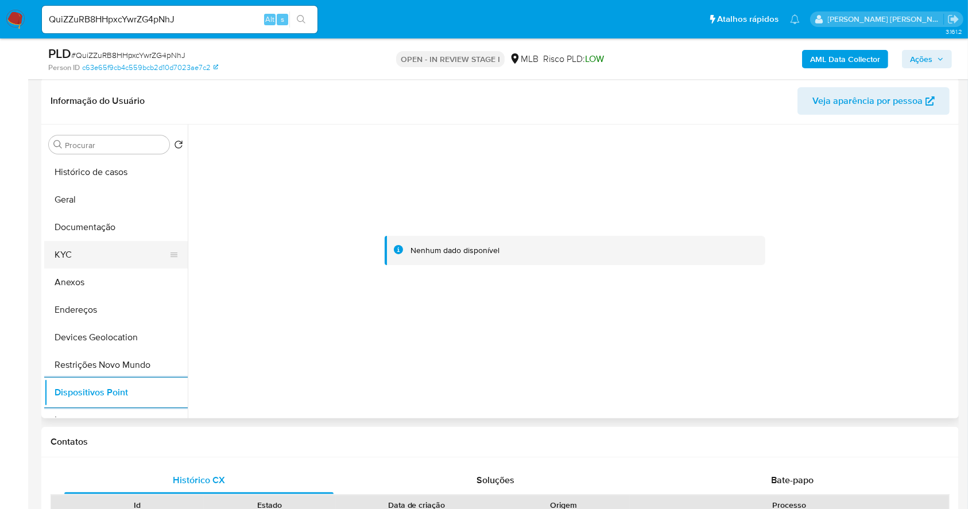
click at [120, 257] on button "KYC" at bounding box center [111, 255] width 134 height 28
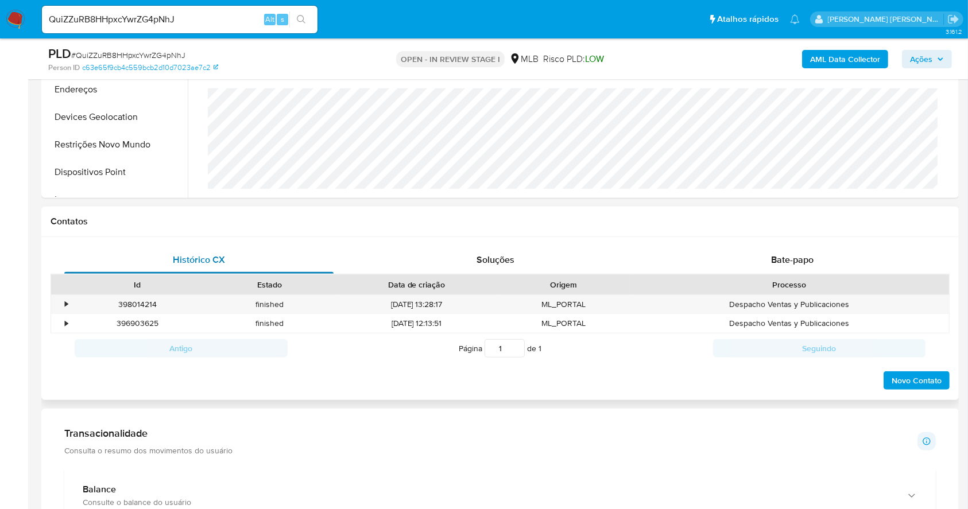
scroll to position [250, 0]
